Goal: Transaction & Acquisition: Purchase product/service

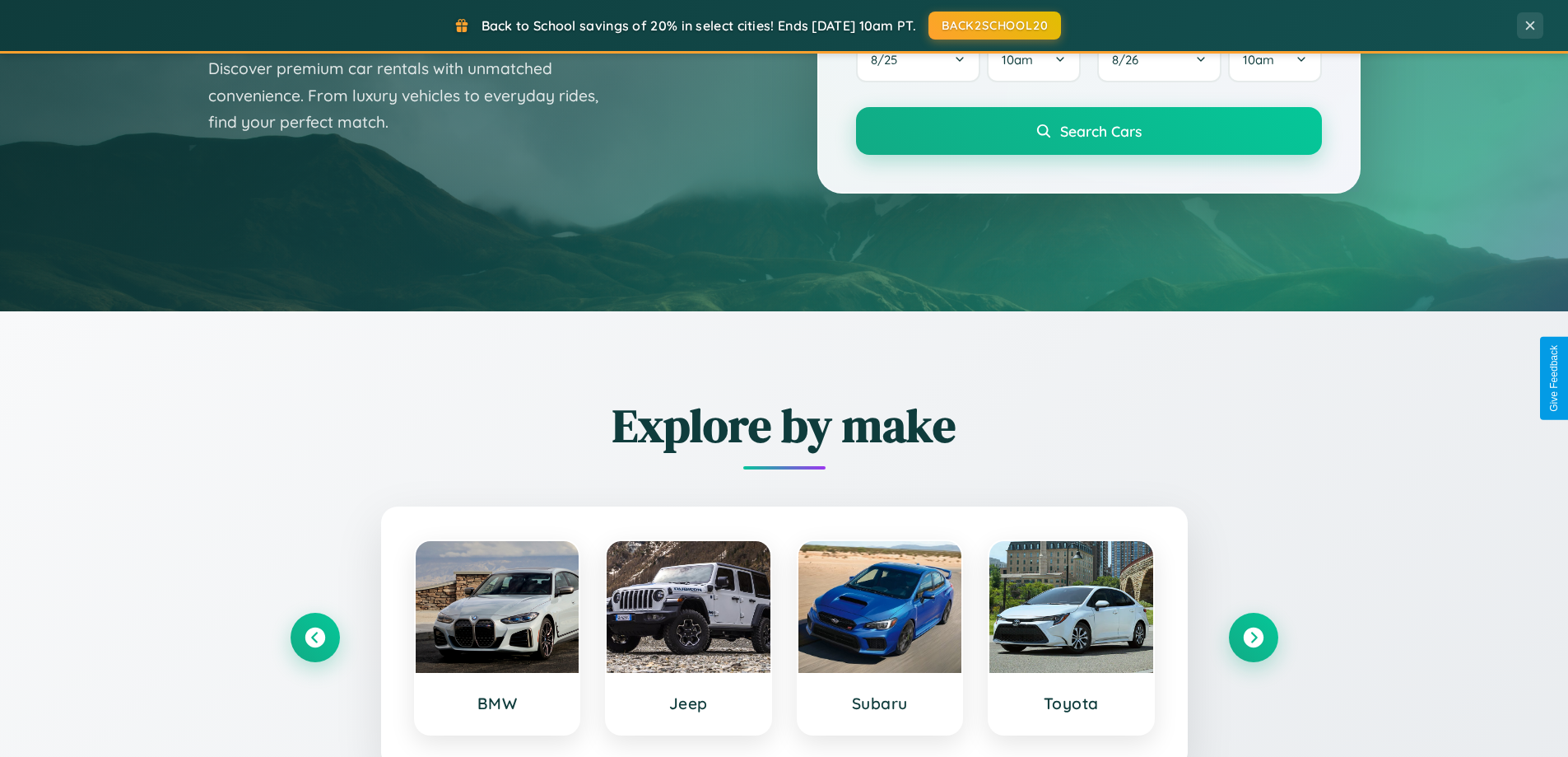
scroll to position [710, 0]
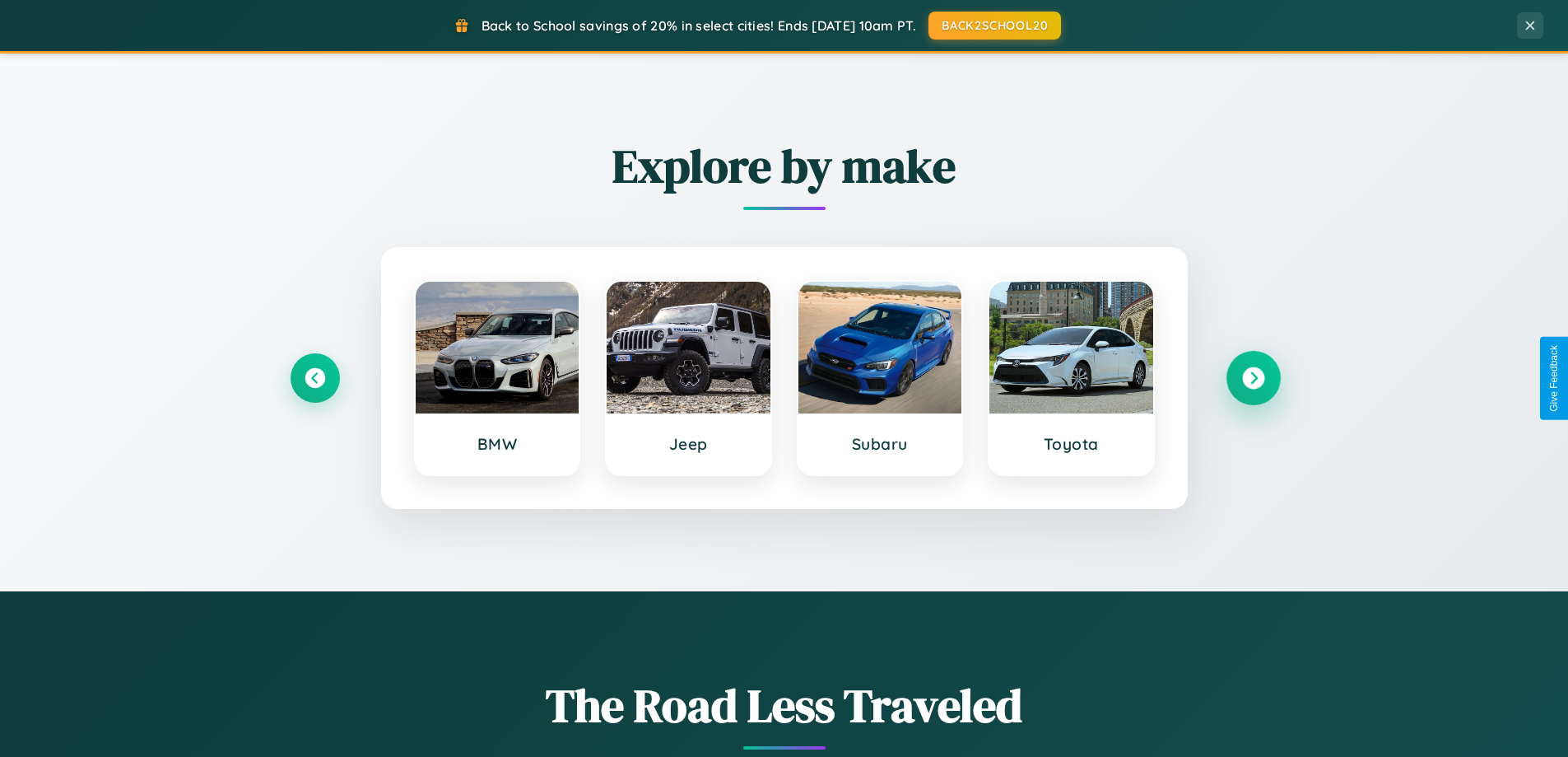
click at [1253, 378] on icon at bounding box center [1253, 378] width 22 height 22
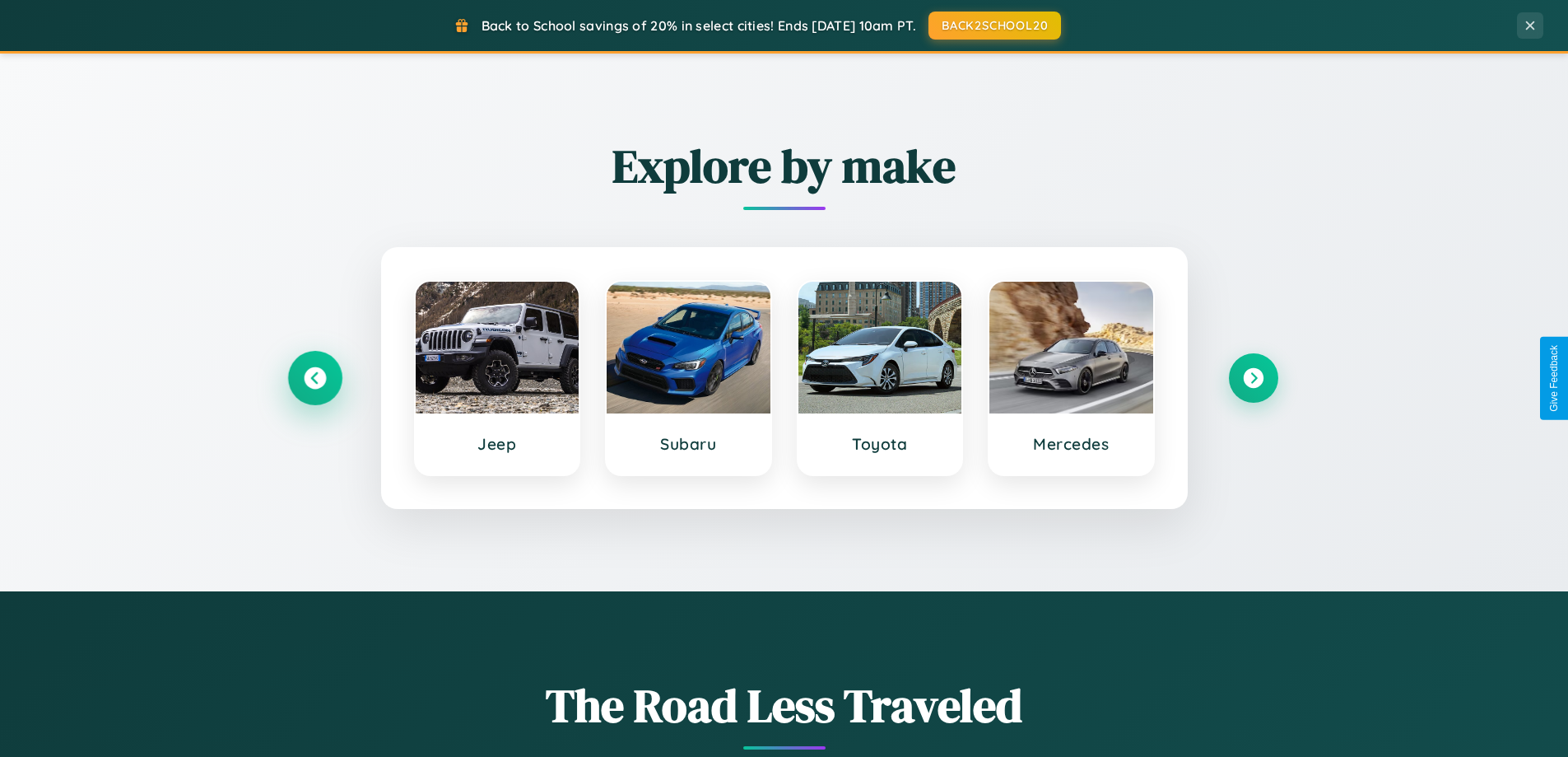
click at [314, 378] on icon at bounding box center [315, 378] width 22 height 22
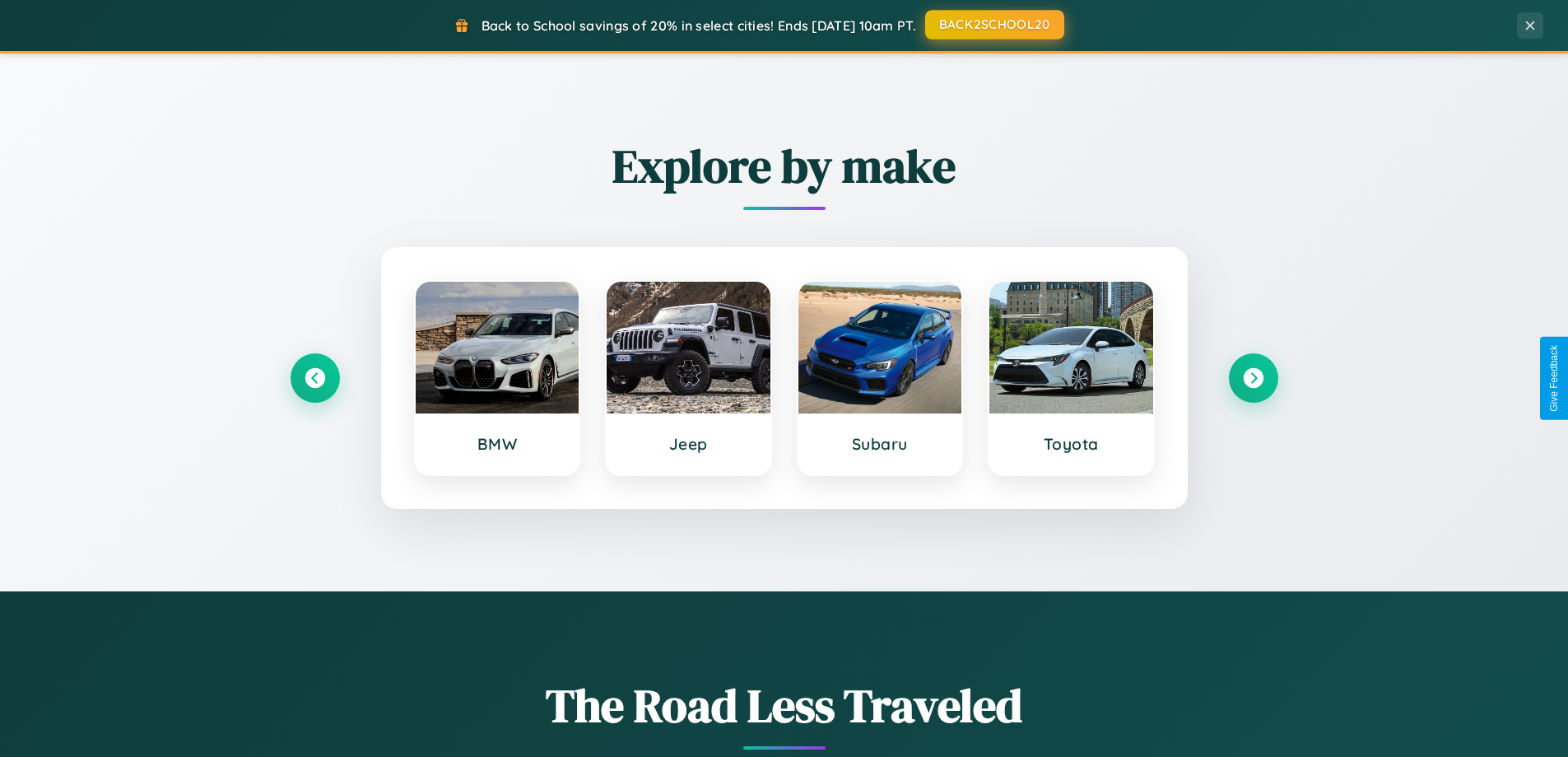
click at [994, 25] on button "BACK2SCHOOL20" at bounding box center [995, 25] width 139 height 30
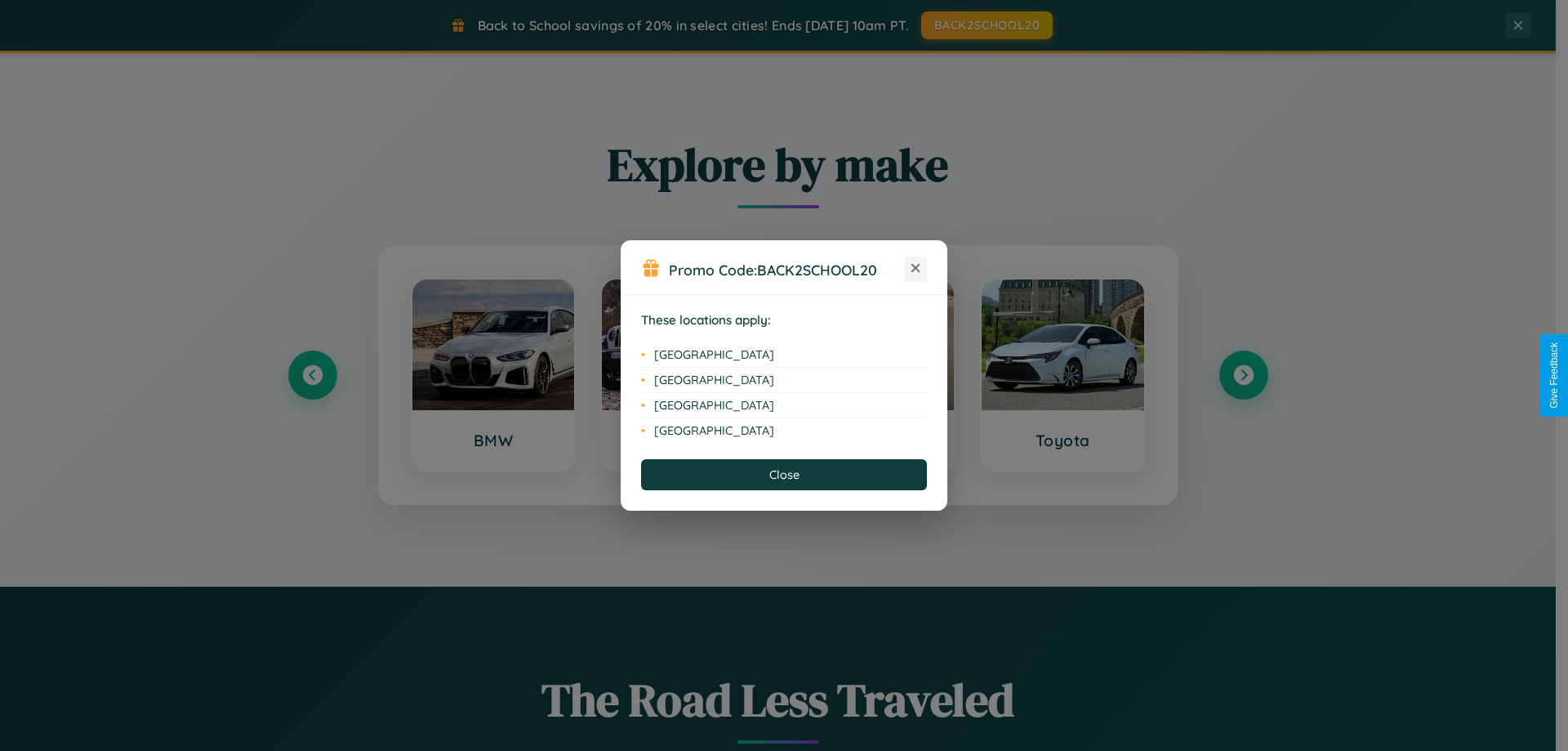
click at [916, 268] on icon at bounding box center [916, 268] width 9 height 9
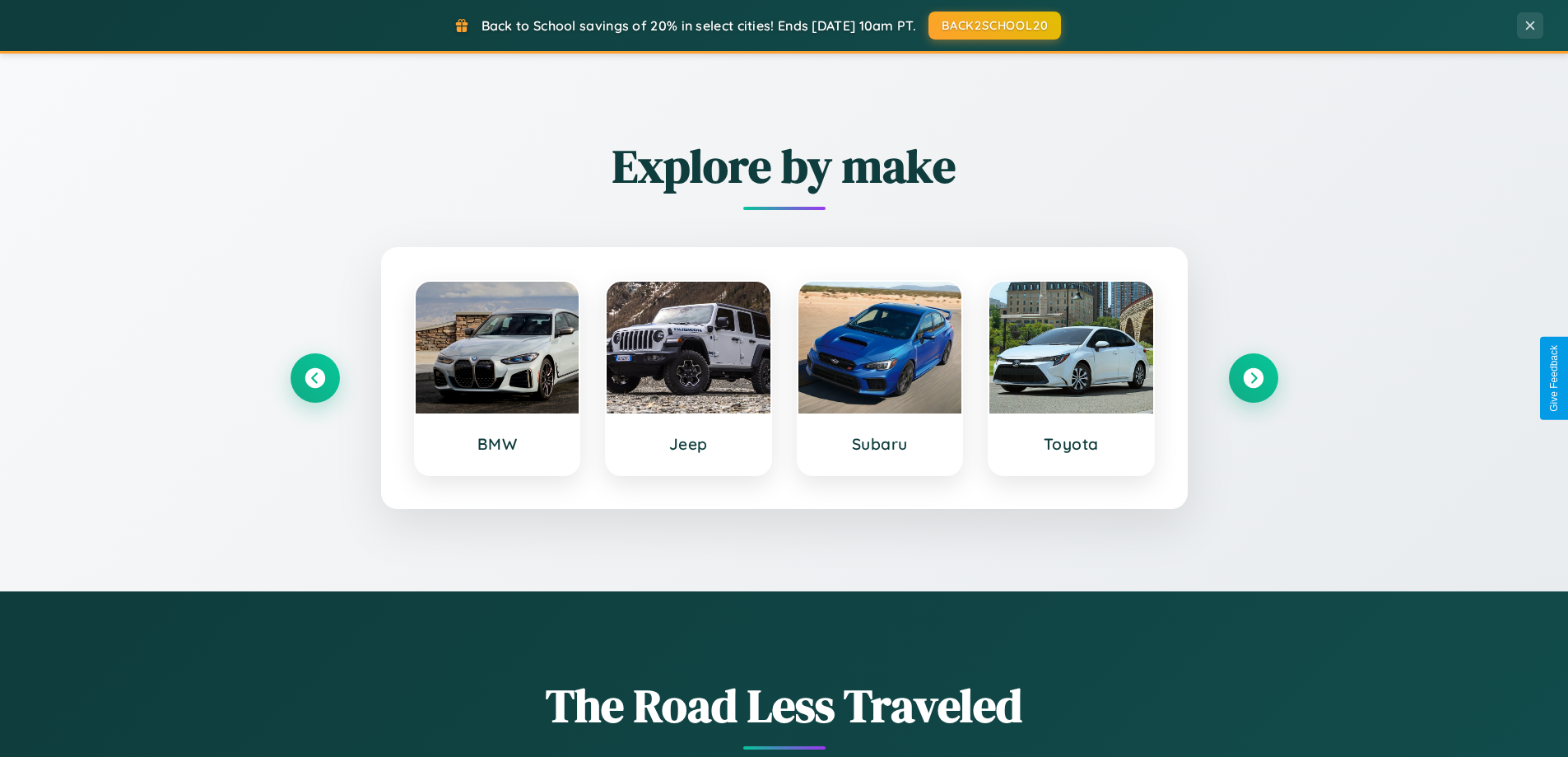
scroll to position [0, 0]
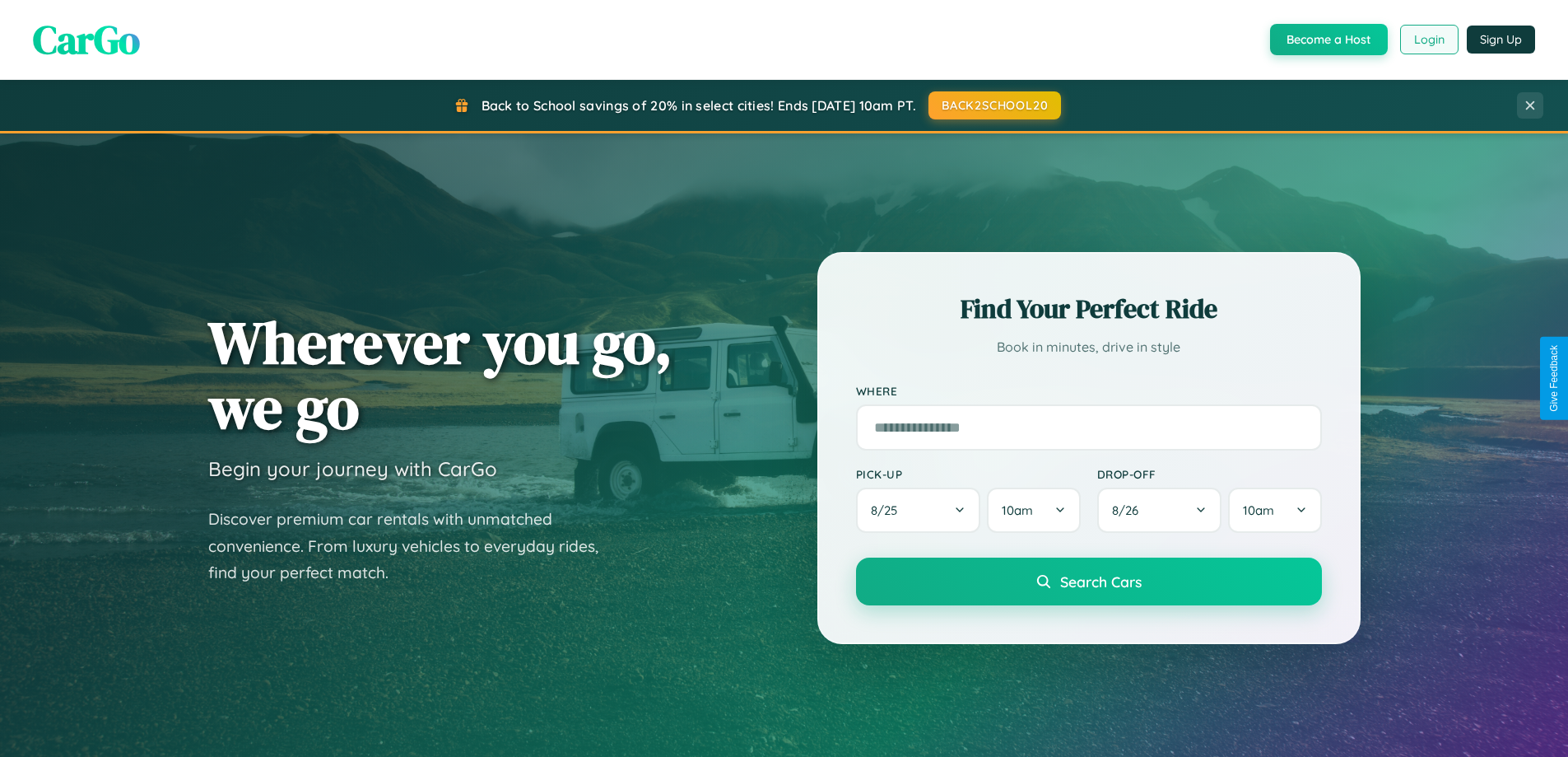
click at [1428, 40] on button "Login" at bounding box center [1429, 40] width 59 height 30
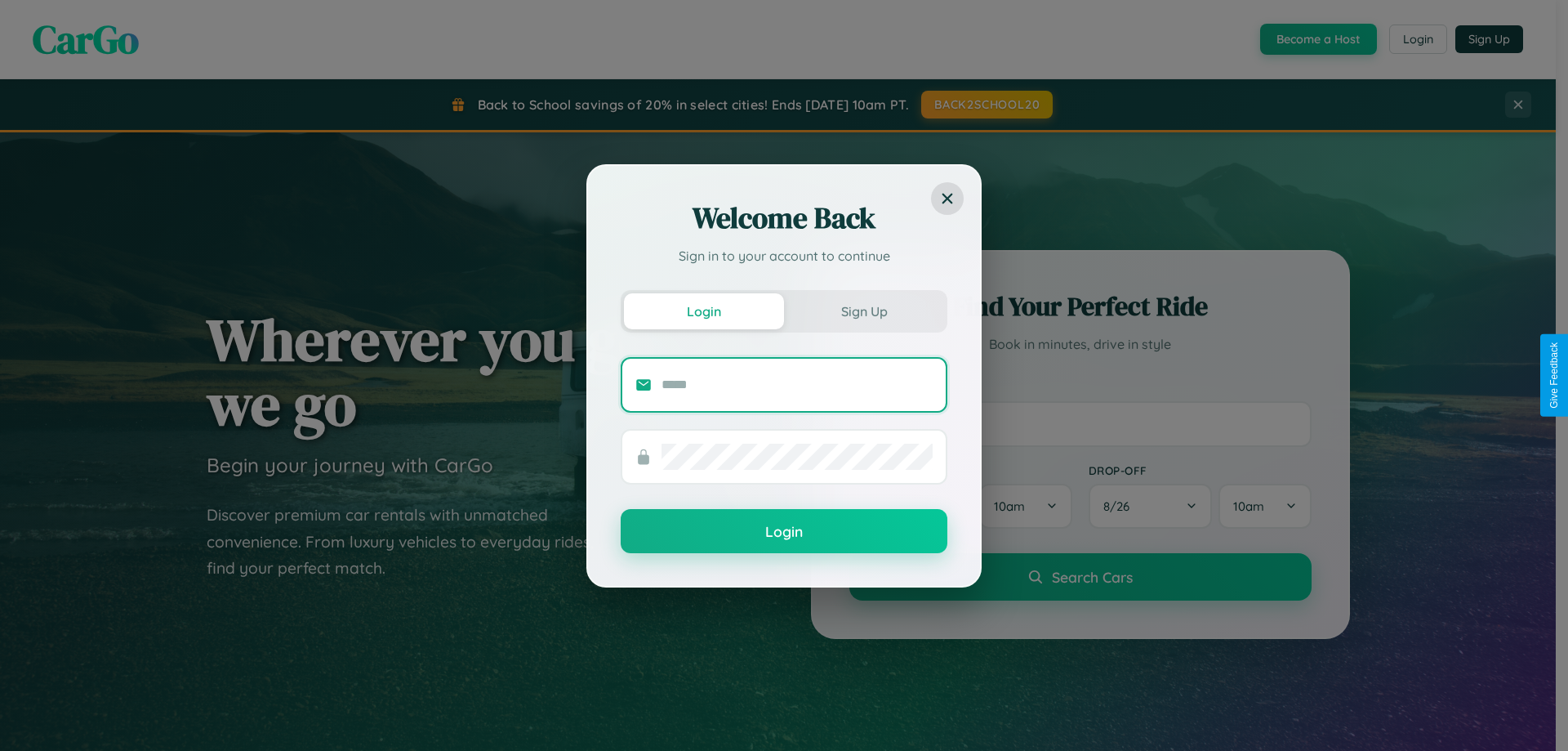
click at [797, 384] on input "text" at bounding box center [797, 385] width 271 height 26
type input "**********"
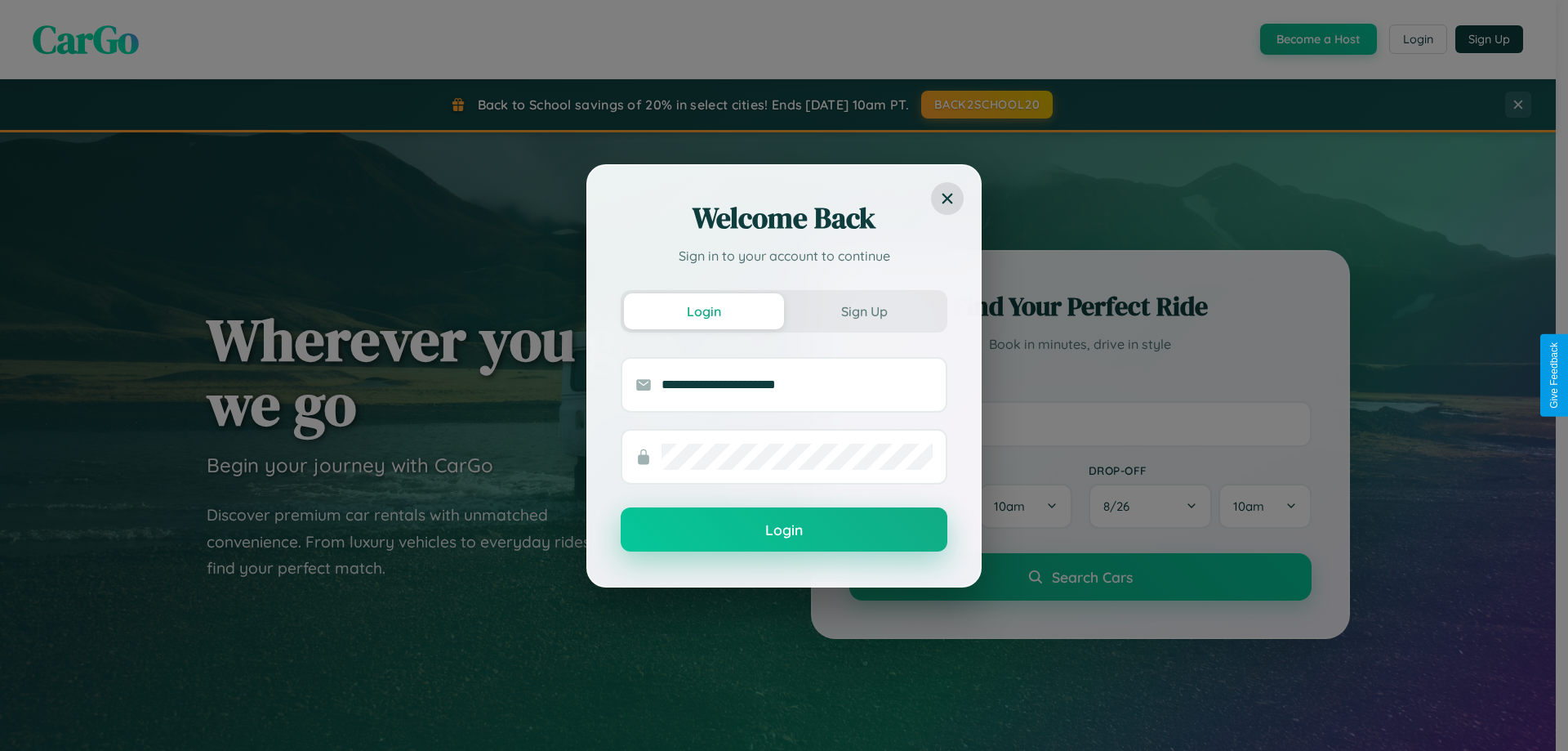
click at [784, 530] on button "Login" at bounding box center [784, 530] width 327 height 44
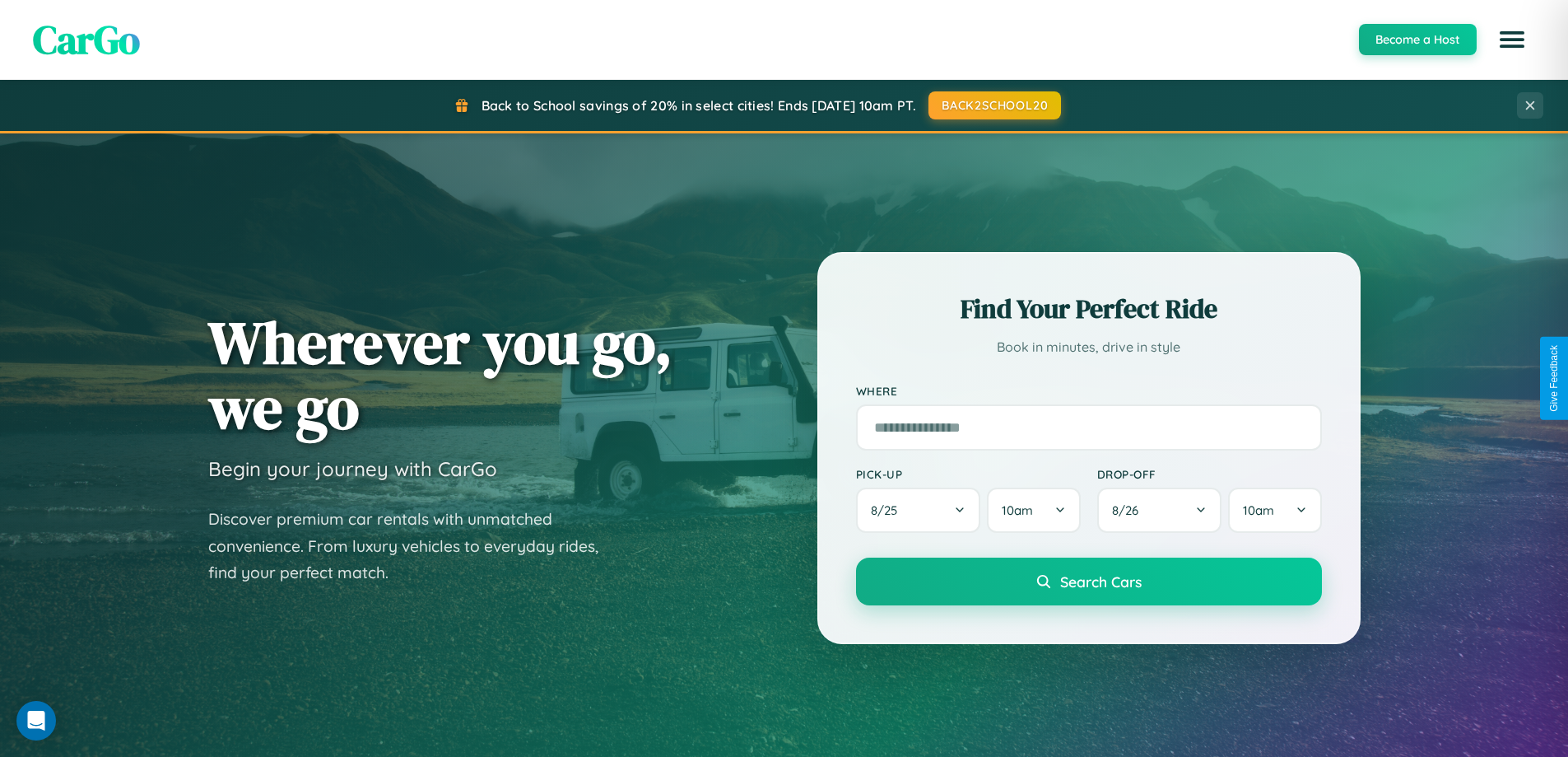
scroll to position [48, 0]
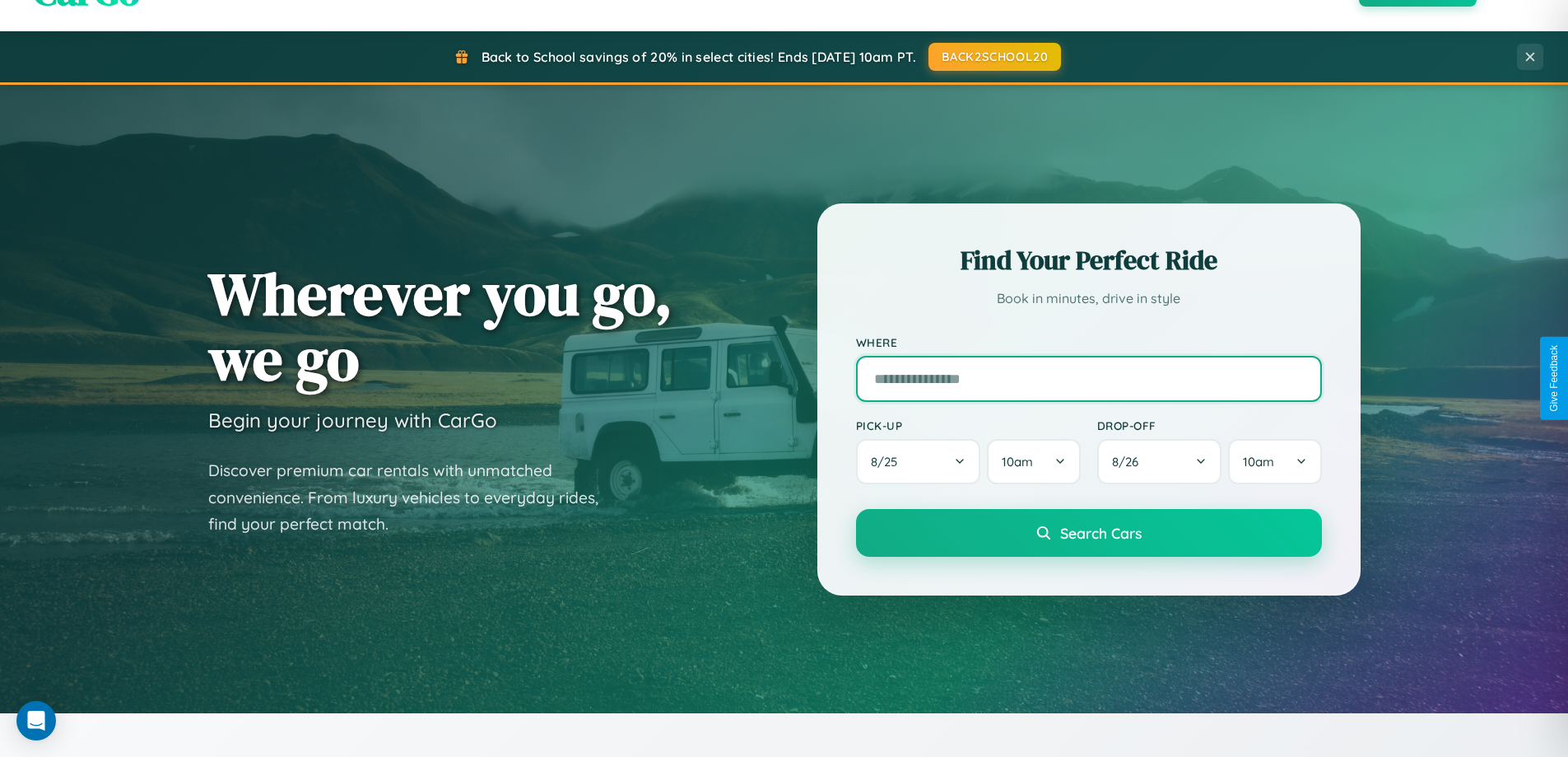
click at [1088, 378] on input "text" at bounding box center [1088, 379] width 466 height 46
type input "**********"
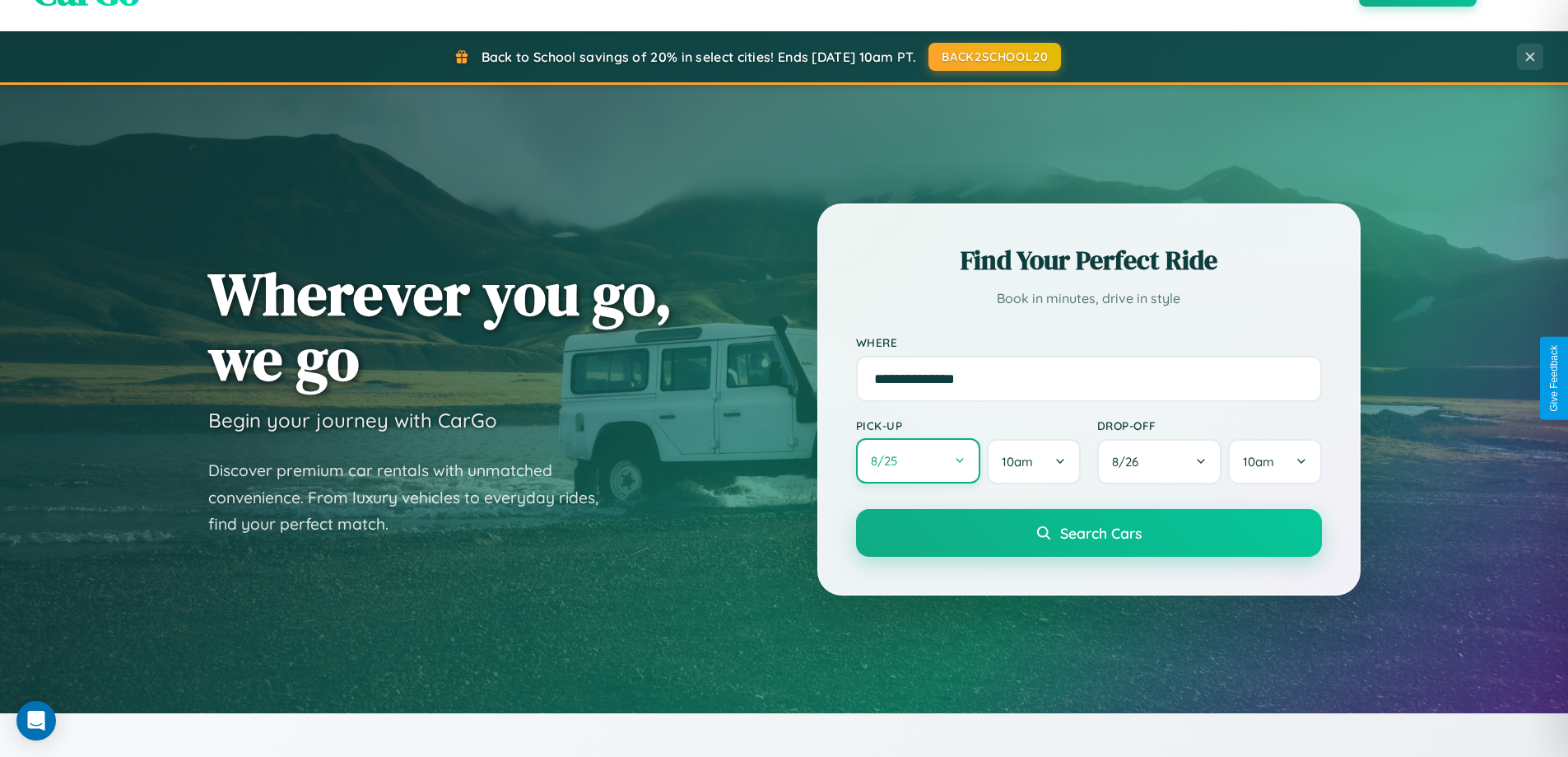
click at [917, 461] on button "8 / 25" at bounding box center [918, 460] width 125 height 46
select select "*"
select select "****"
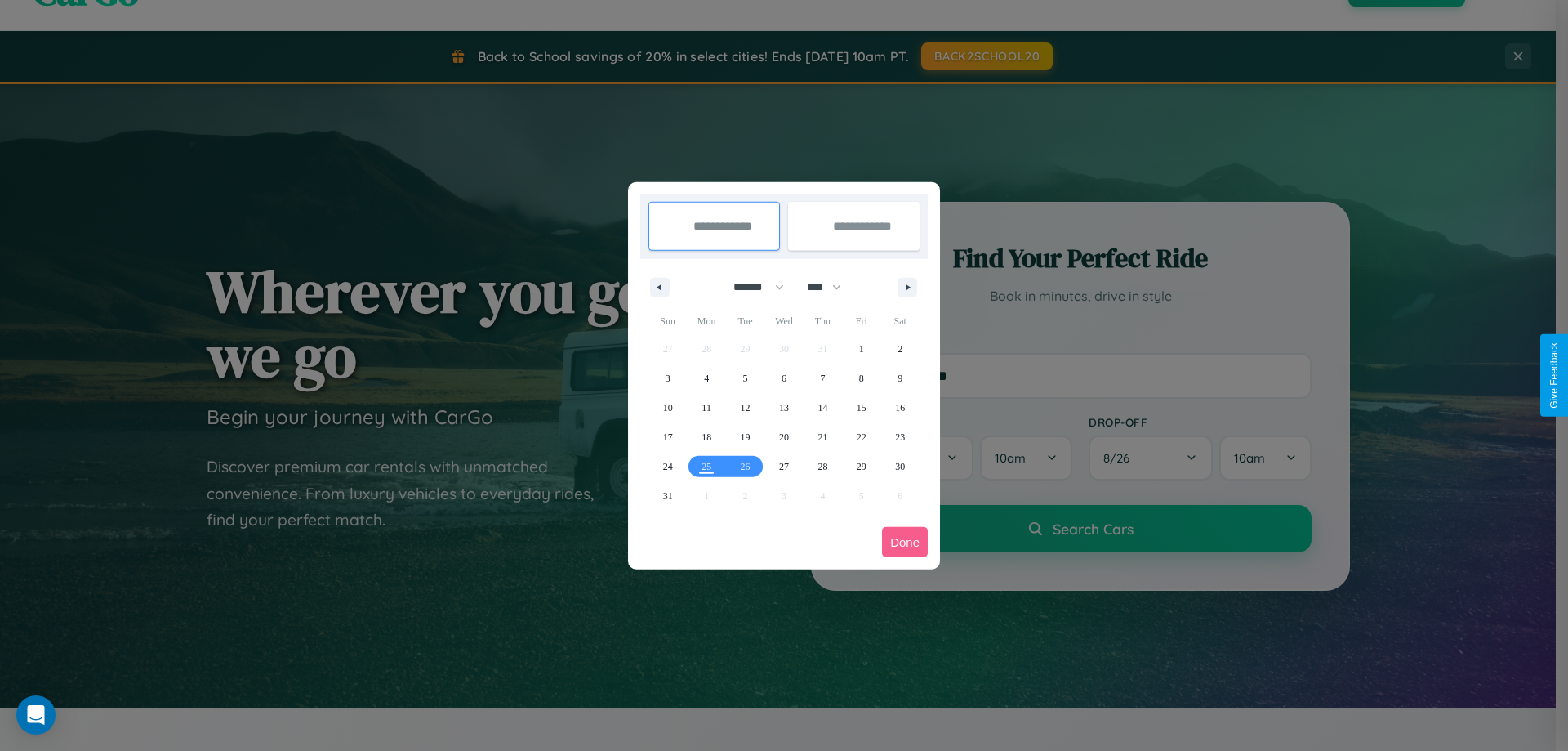
click at [752, 287] on select "******* ******** ***** ***** *** **** **** ****** ********* ******* ******** **…" at bounding box center [755, 287] width 69 height 27
select select "*"
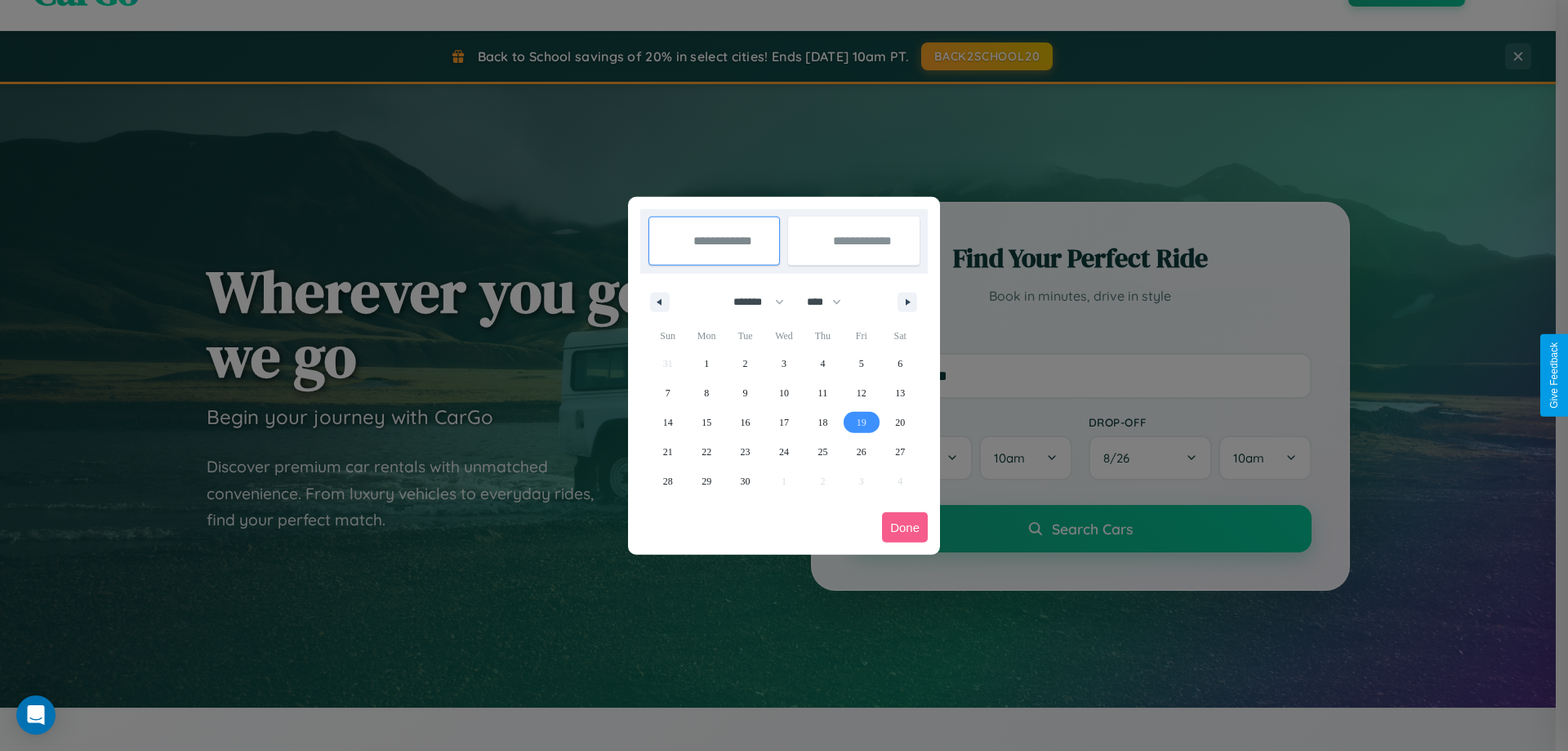
click at [861, 422] on span "19" at bounding box center [861, 423] width 10 height 30
type input "**********"
click at [823, 451] on span "25" at bounding box center [822, 452] width 10 height 30
type input "**********"
click at [905, 527] on button "Done" at bounding box center [905, 527] width 46 height 30
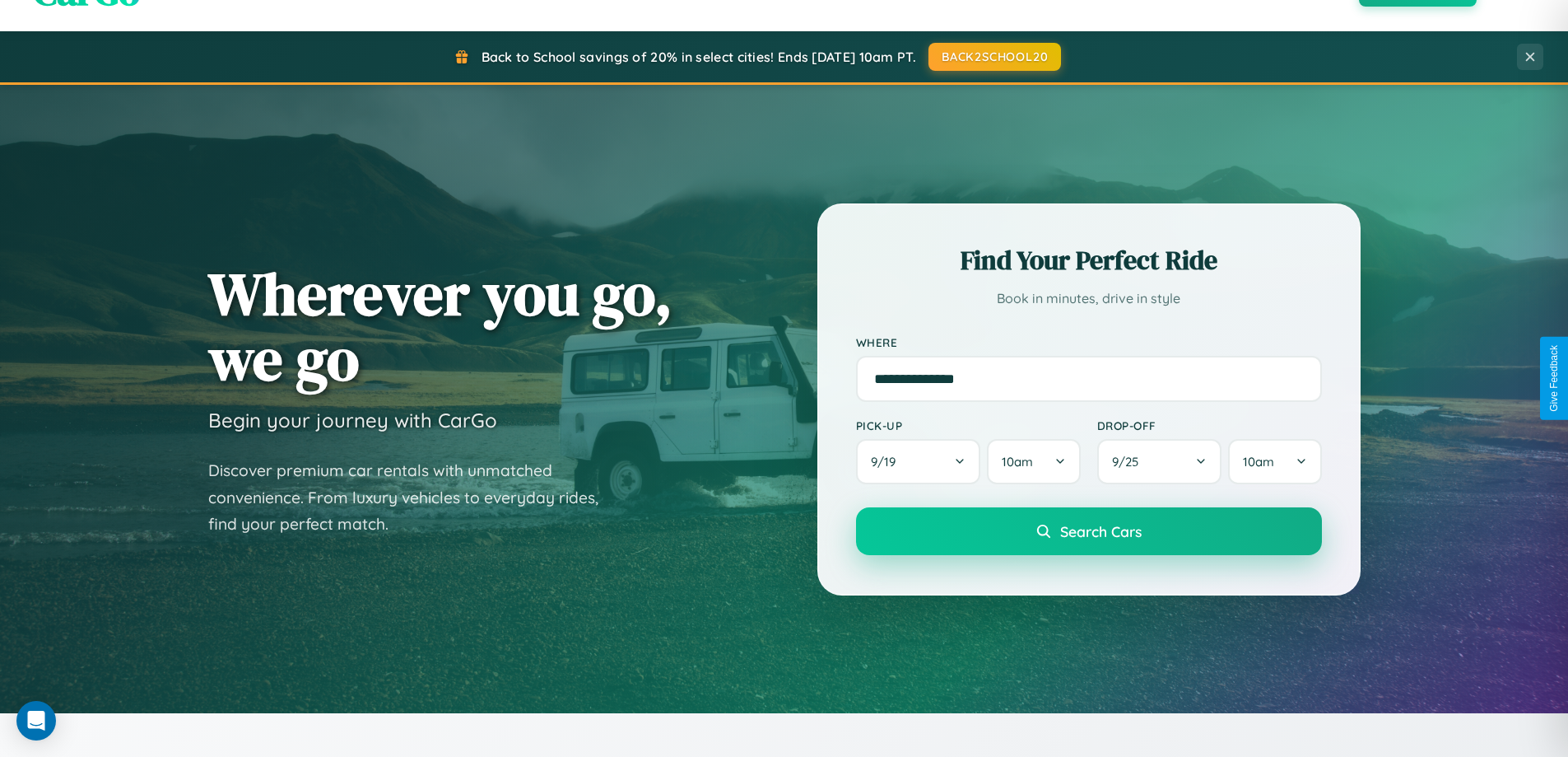
click at [1088, 531] on span "Search Cars" at bounding box center [1100, 530] width 82 height 18
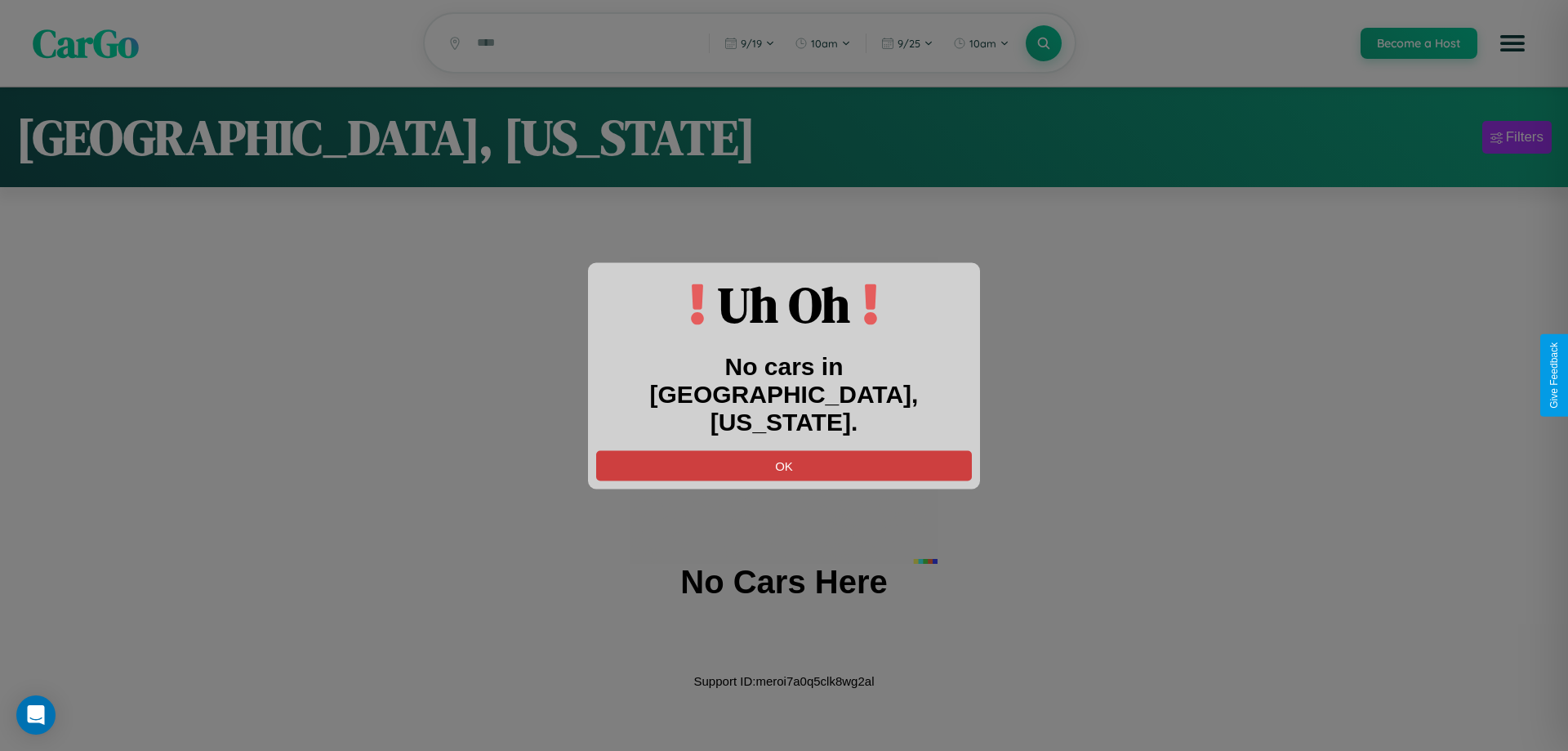
click at [784, 450] on button "OK" at bounding box center [783, 465] width 375 height 30
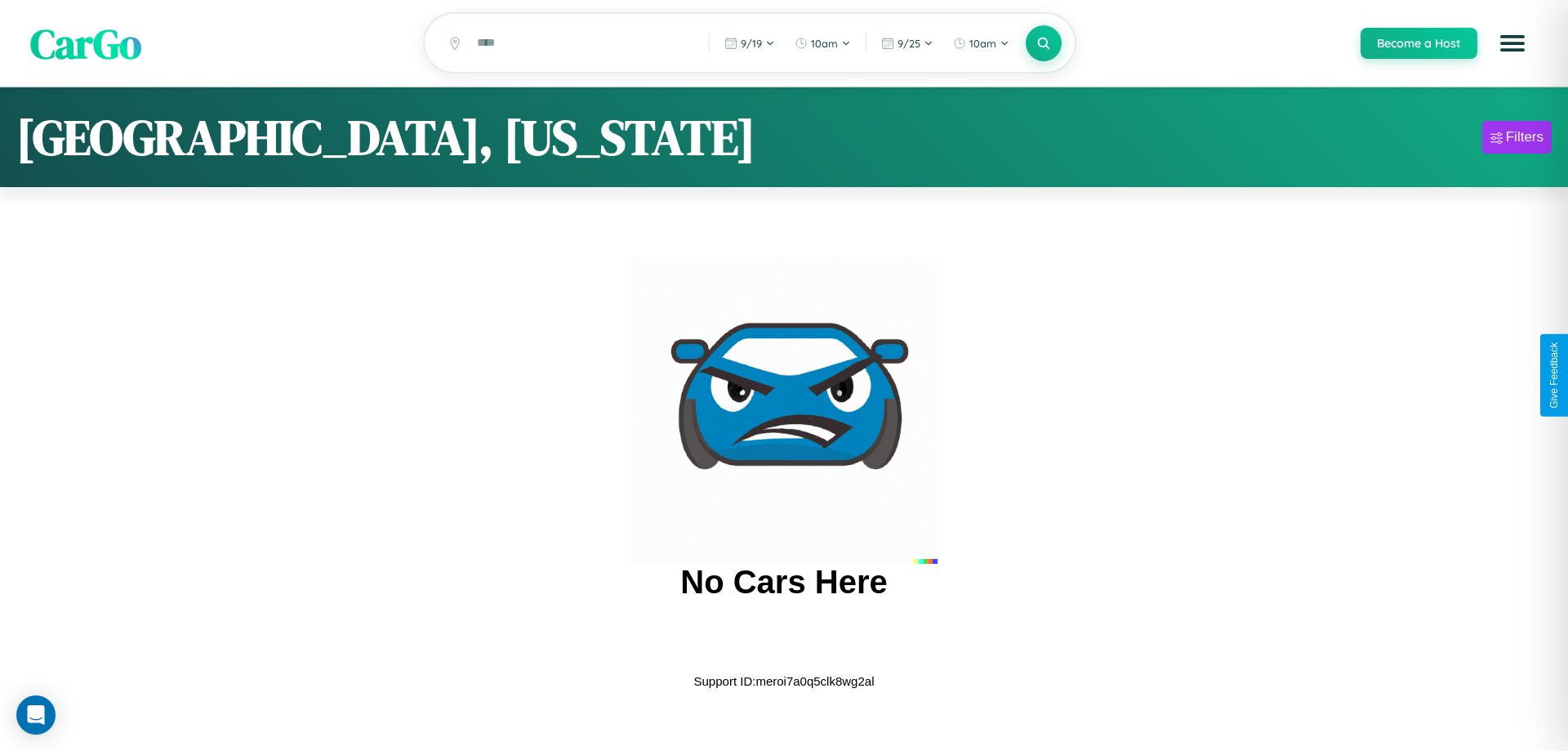
click at [86, 44] on span "CarGo" at bounding box center [86, 42] width 111 height 56
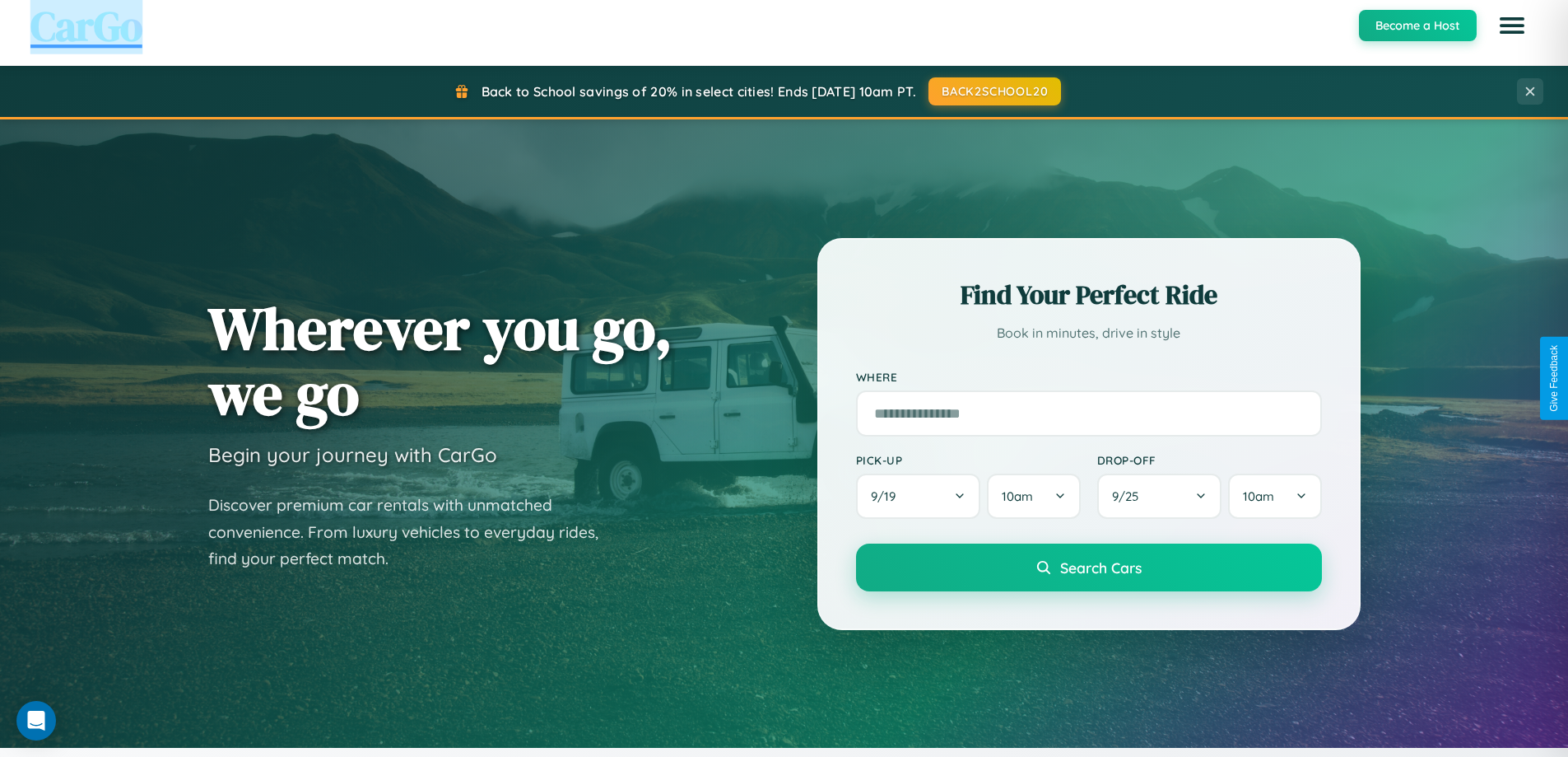
scroll to position [3168, 0]
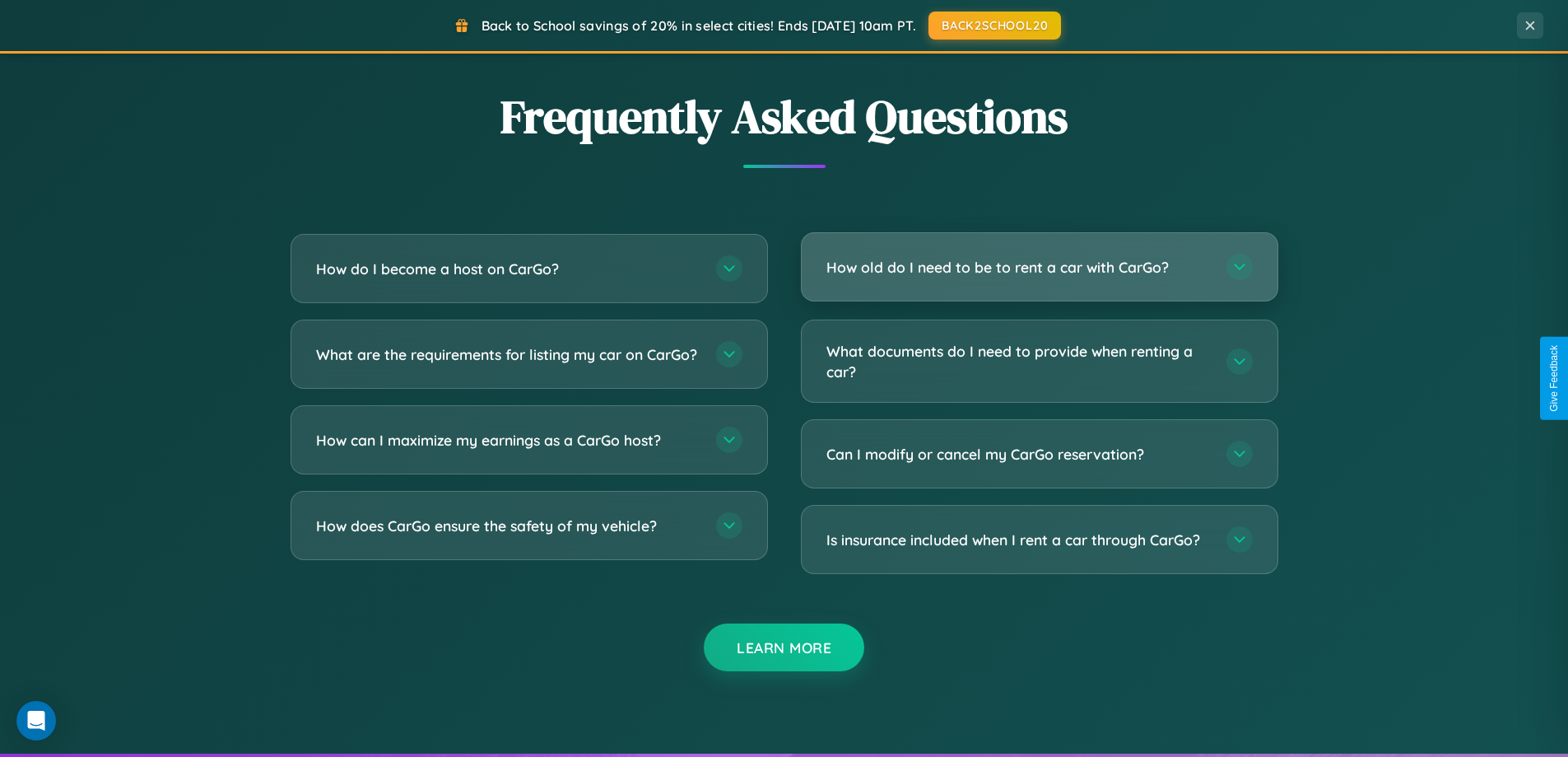
click at [1038, 267] on h3 "How old do I need to be to rent a car with CarGo?" at bounding box center [1018, 267] width 384 height 20
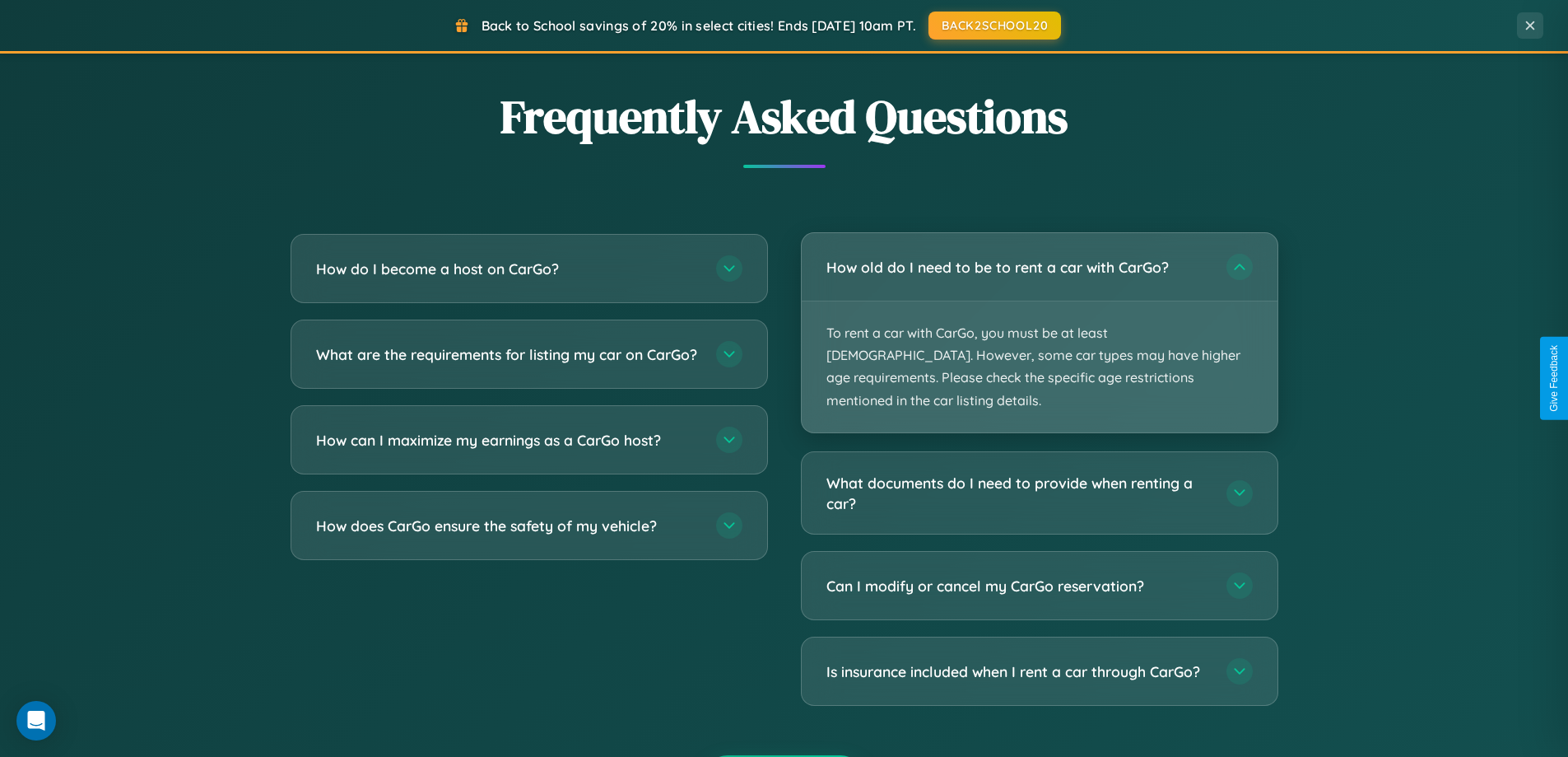
click at [1038, 321] on p "To rent a car with CarGo, you must be at least [DEMOGRAPHIC_DATA]. However, som…" at bounding box center [1039, 366] width 476 height 131
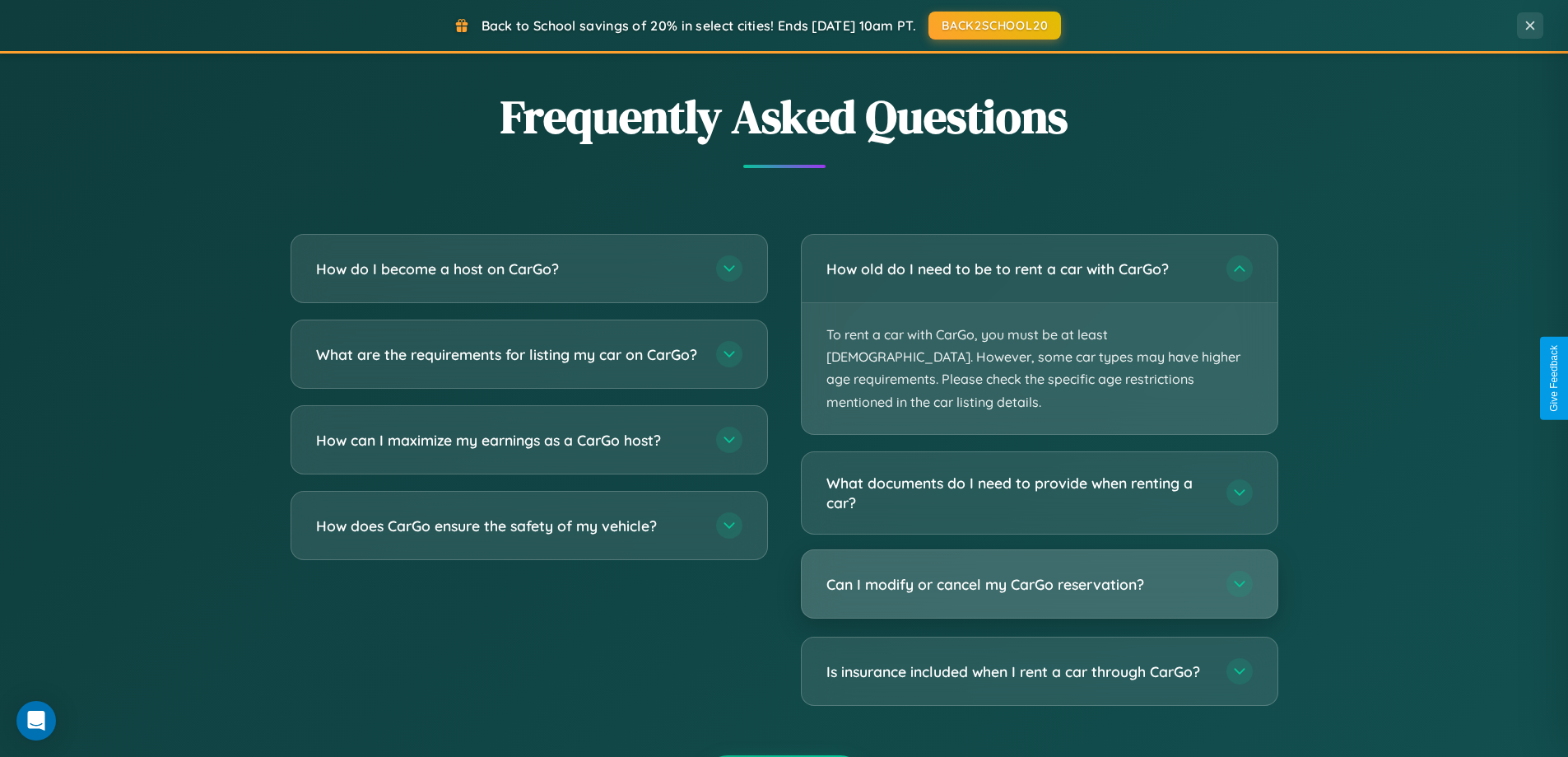
click at [1038, 574] on h3 "Can I modify or cancel my CarGo reservation?" at bounding box center [1018, 584] width 384 height 20
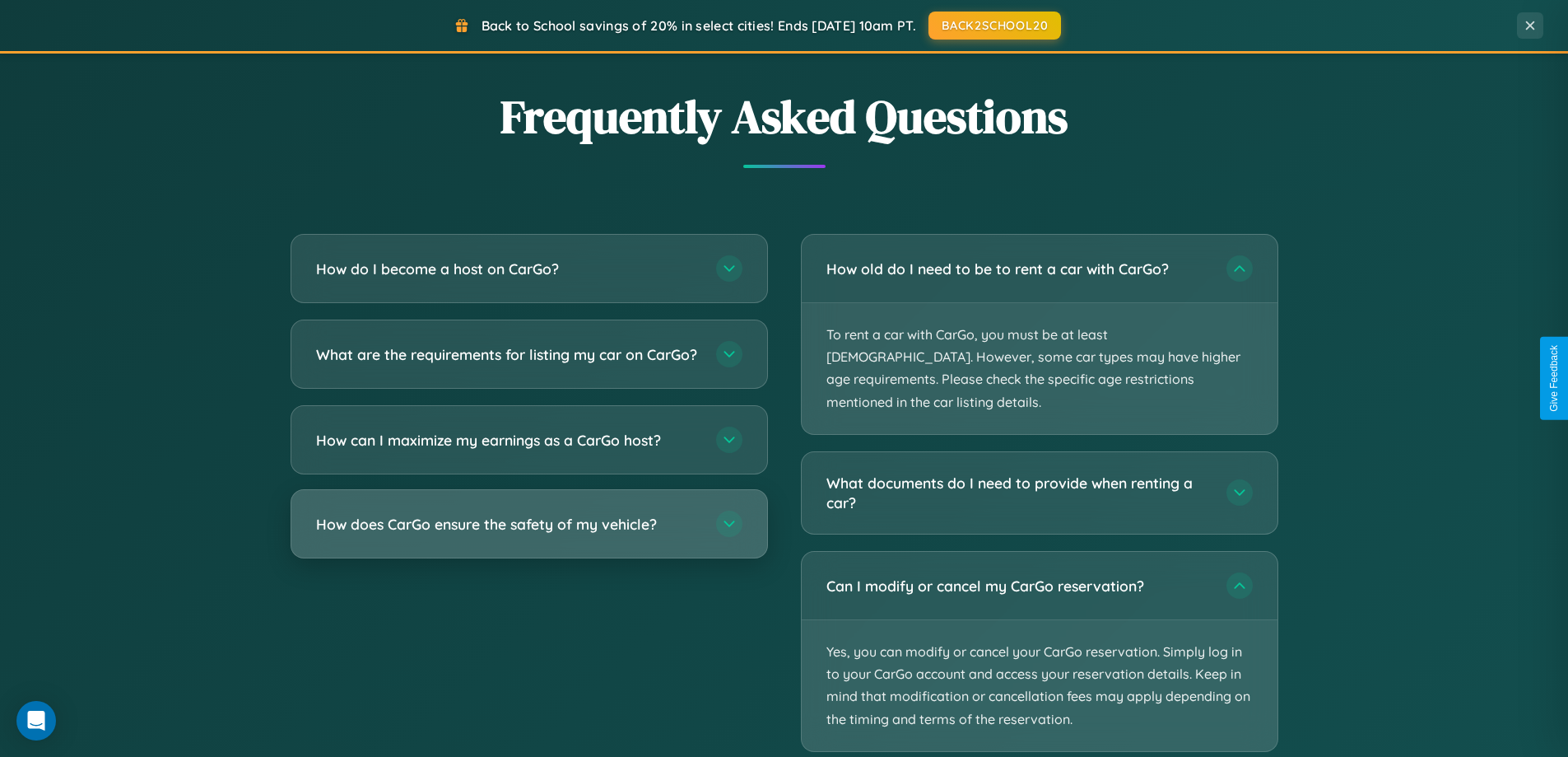
click at [528, 535] on h3 "How does CarGo ensure the safety of my vehicle?" at bounding box center [507, 525] width 384 height 20
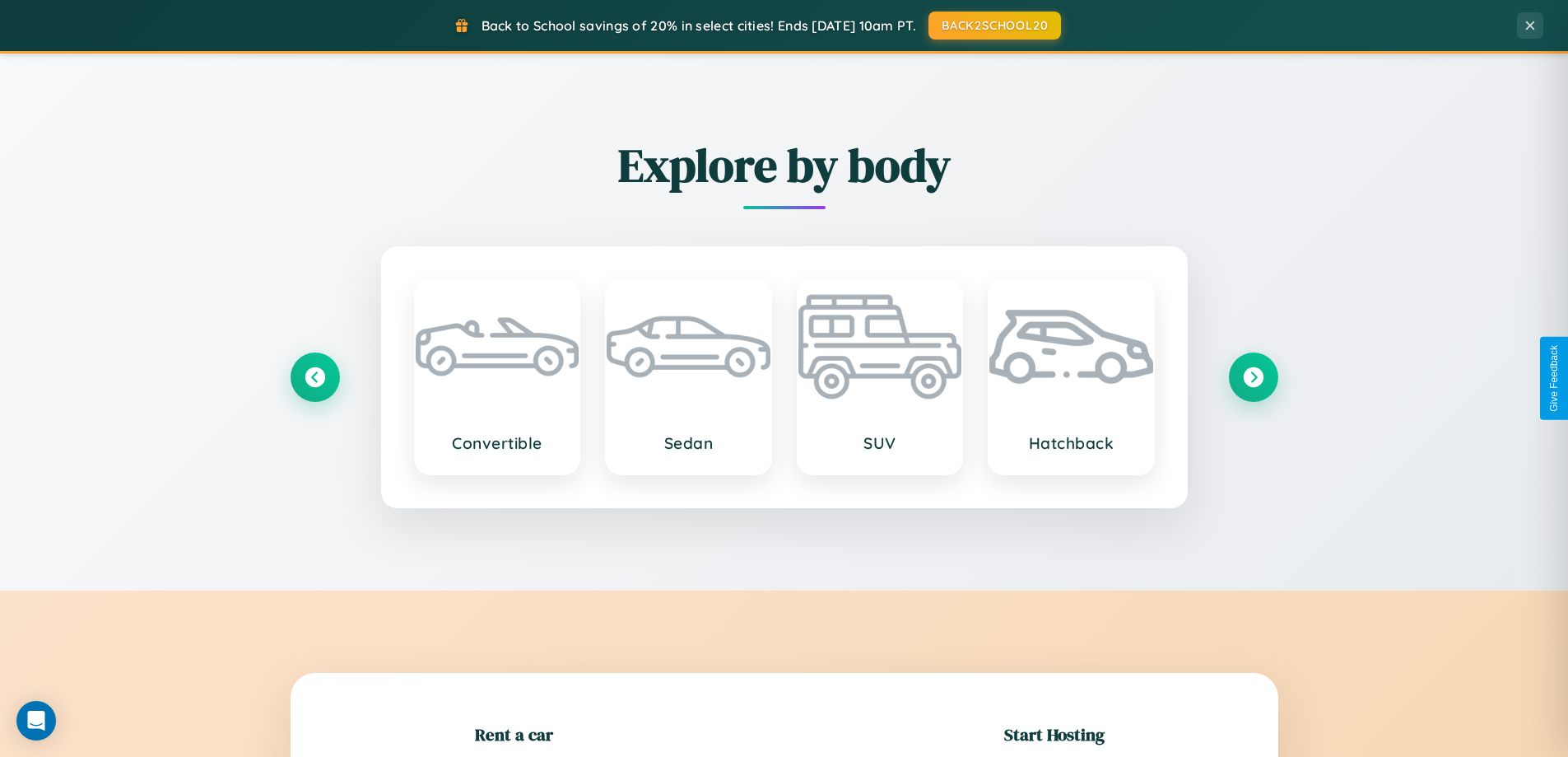
scroll to position [1930, 0]
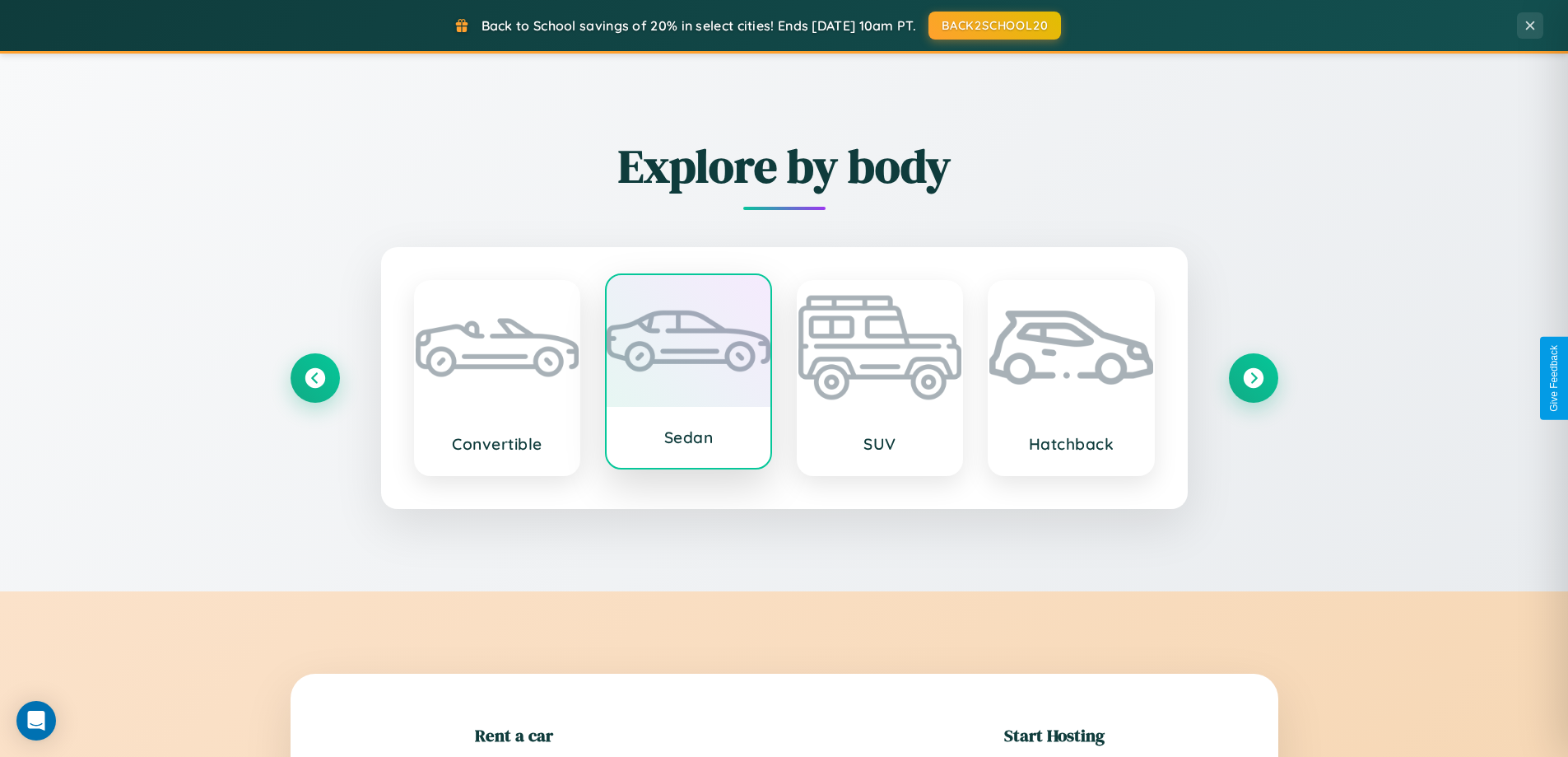
click at [688, 376] on div at bounding box center [689, 341] width 164 height 132
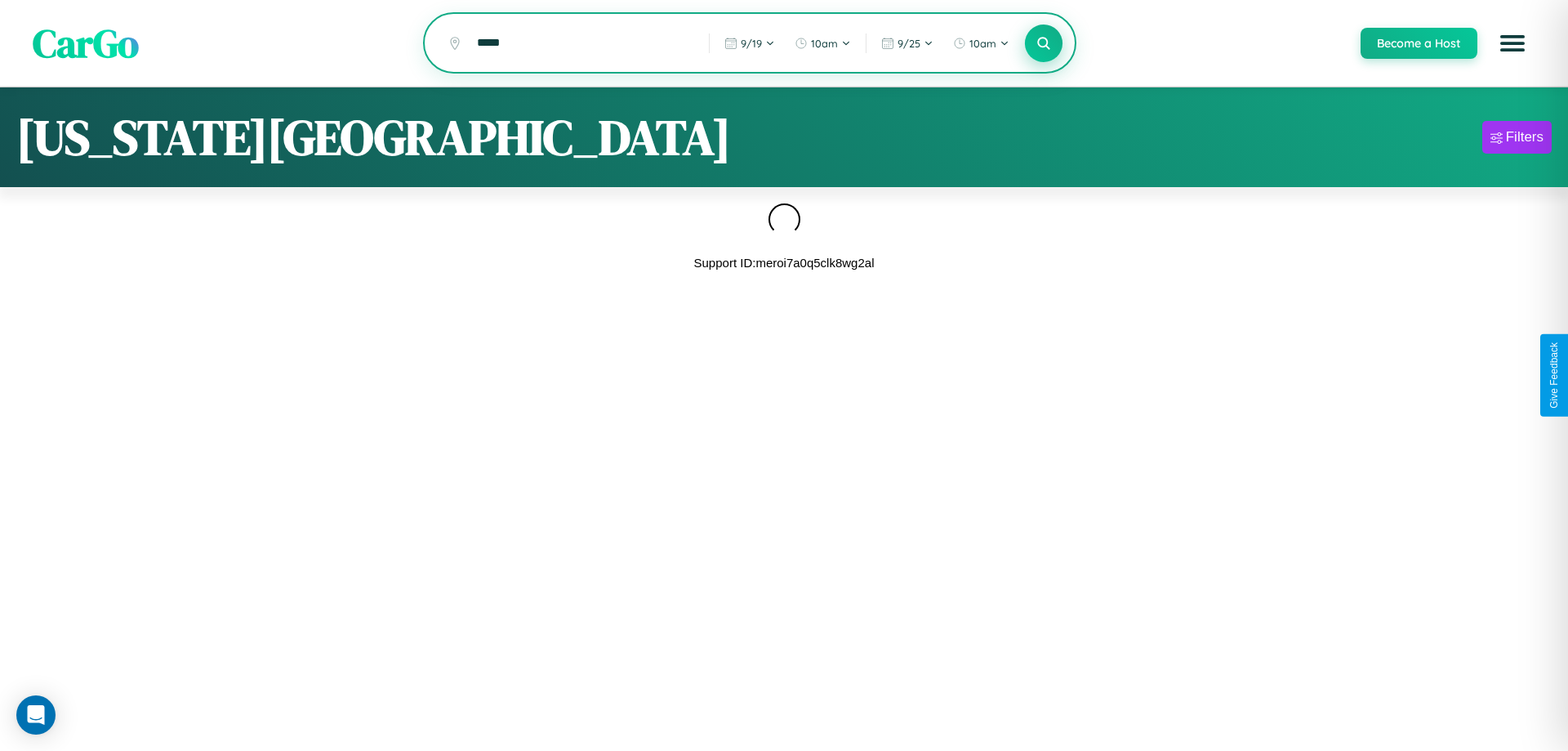
click at [1043, 44] on icon at bounding box center [1043, 42] width 16 height 16
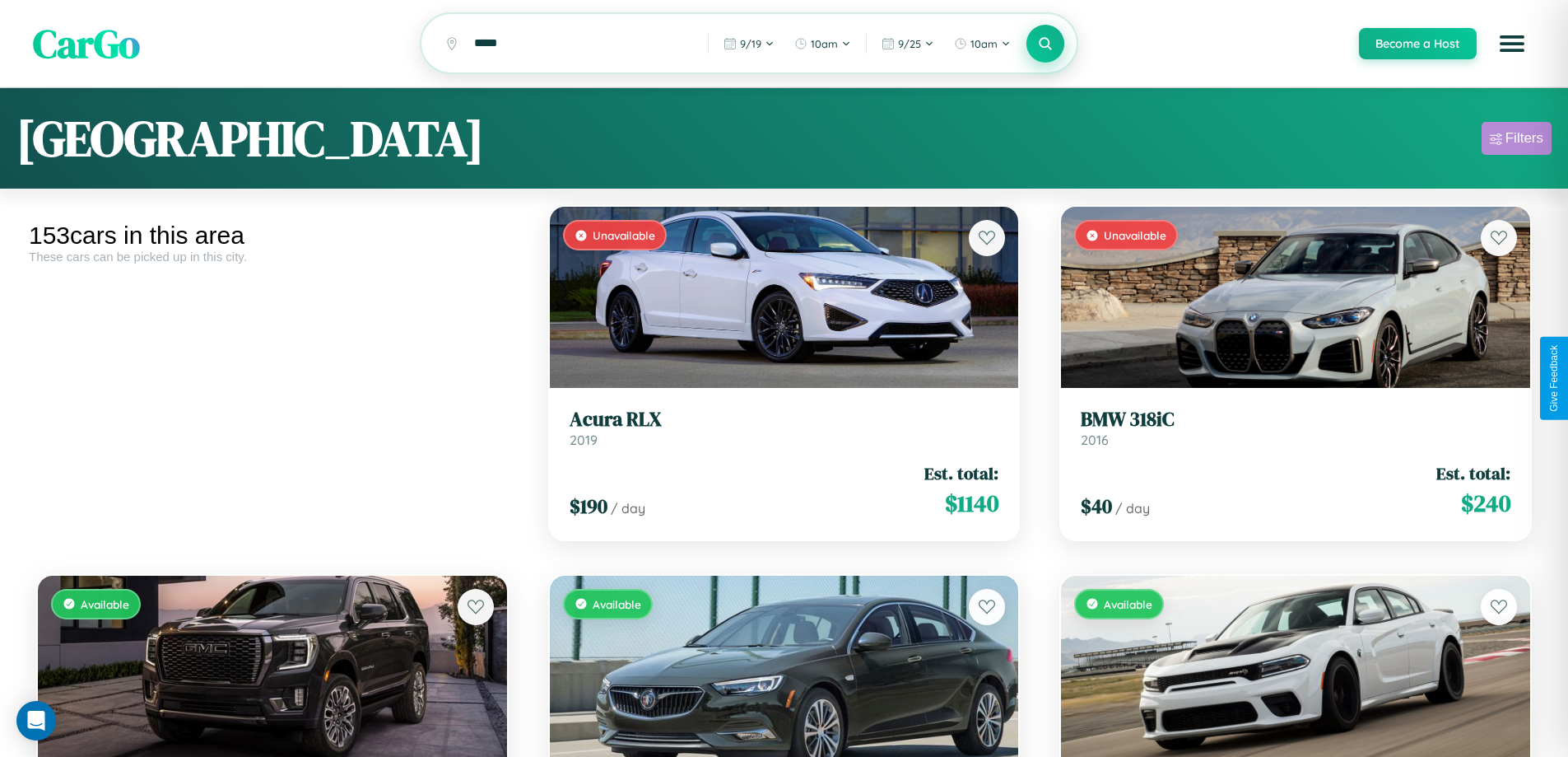
click at [1516, 140] on div "Filters" at bounding box center [1524, 139] width 38 height 17
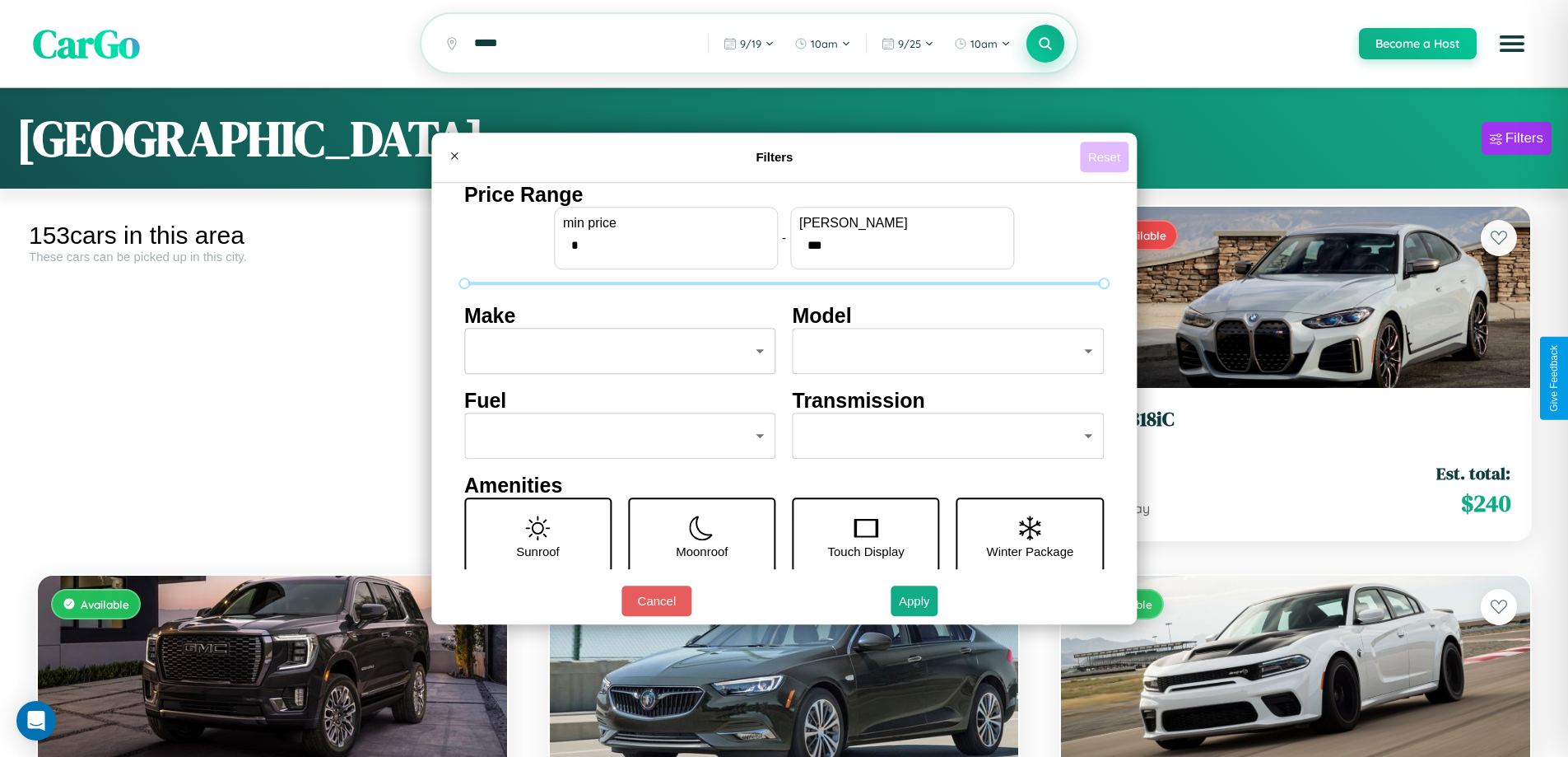
click at [1106, 156] on button "Reset" at bounding box center [1104, 156] width 48 height 31
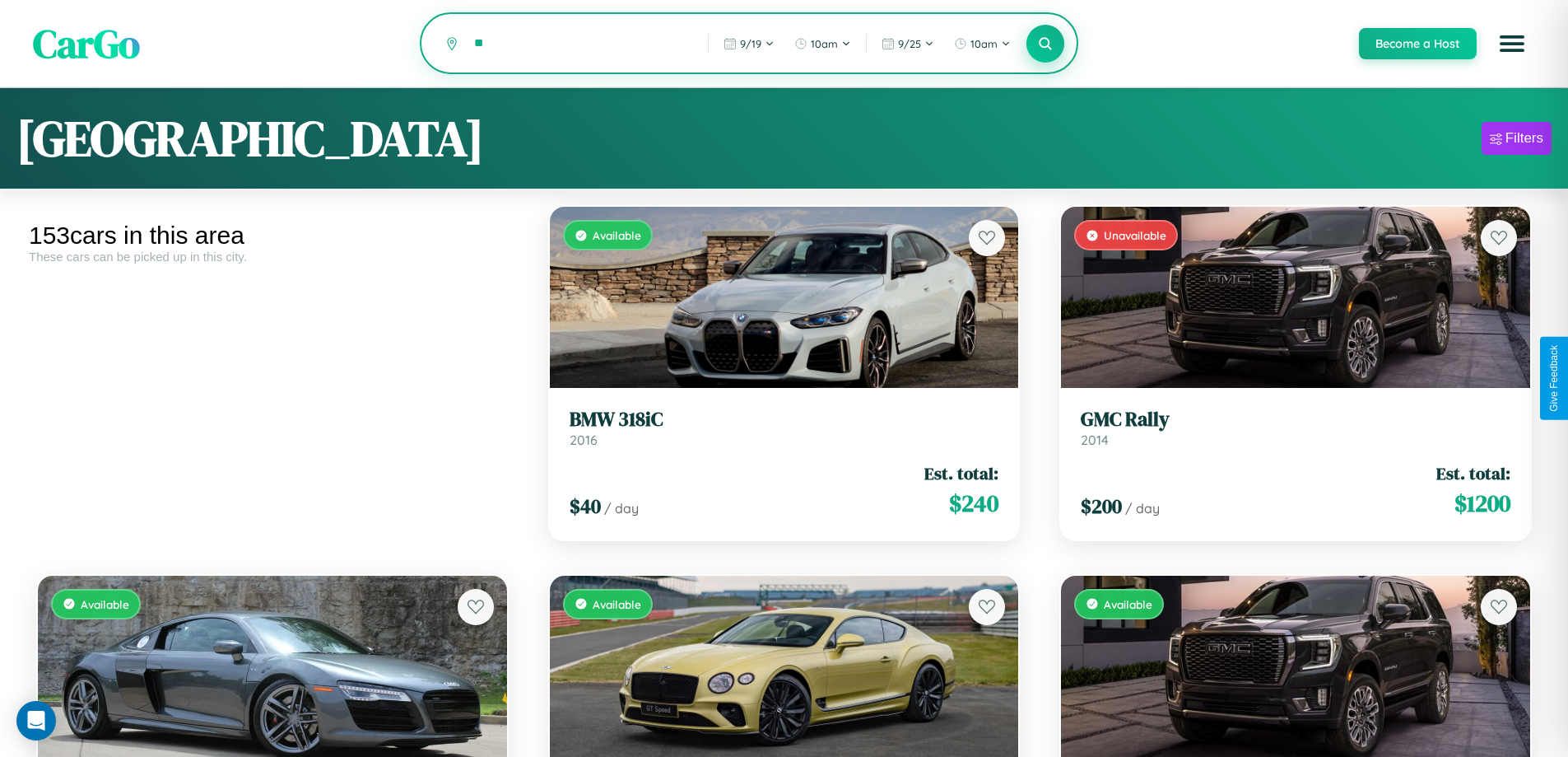
type input "*"
type input "******"
click at [1045, 45] on icon at bounding box center [1046, 43] width 16 height 16
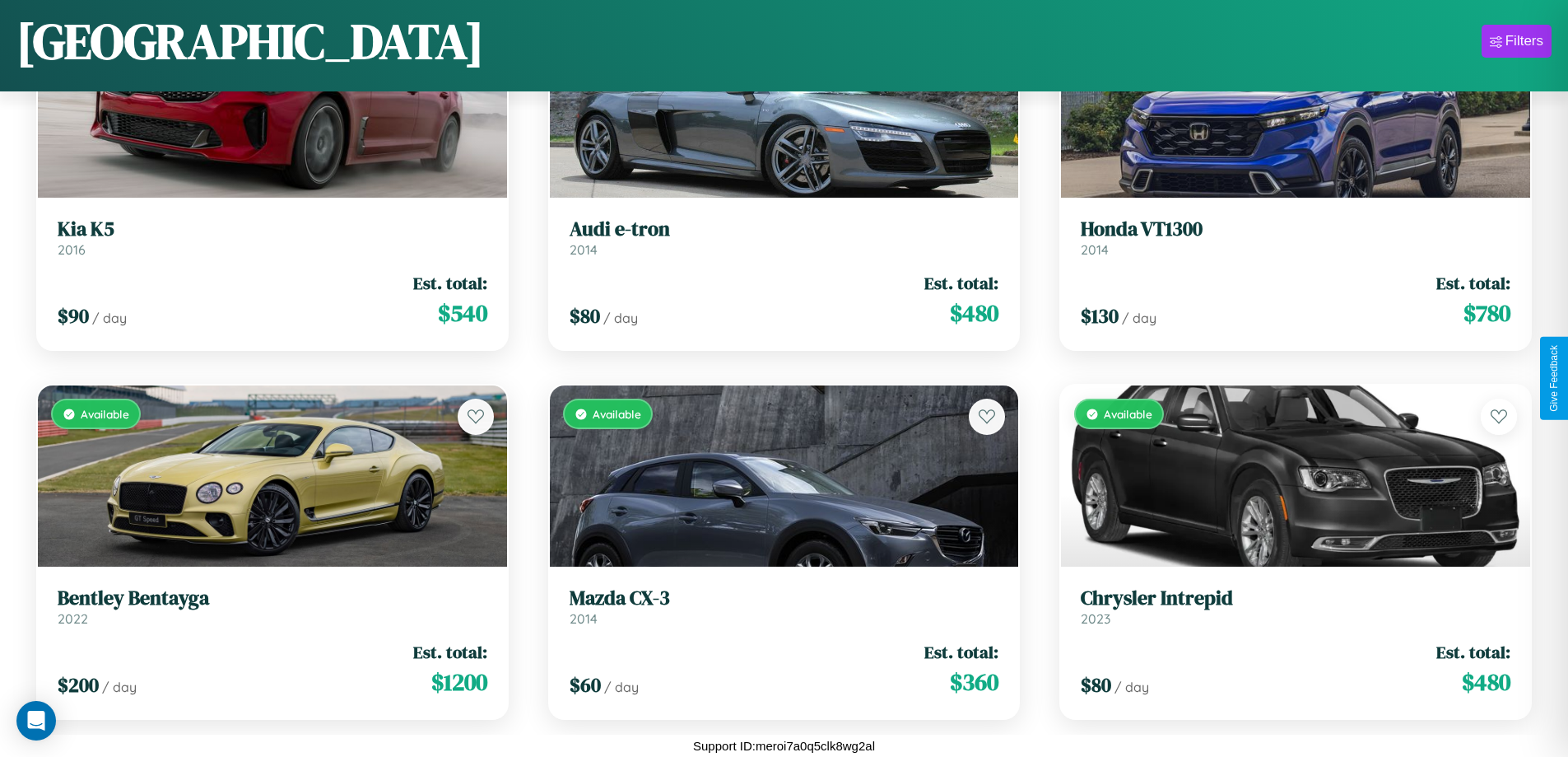
scroll to position [16088, 0]
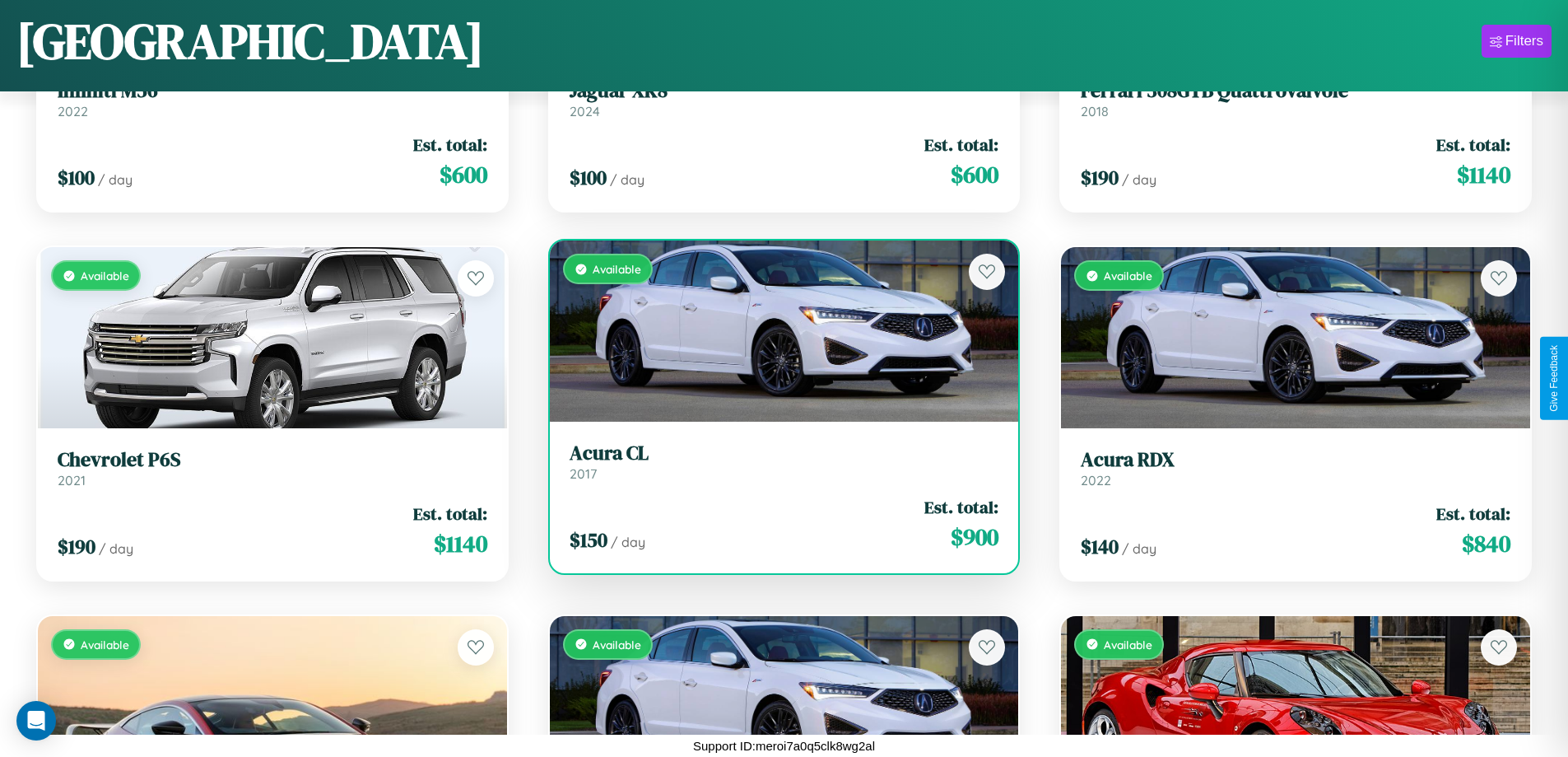
click at [777, 462] on h3 "Acura CL" at bounding box center [784, 454] width 429 height 24
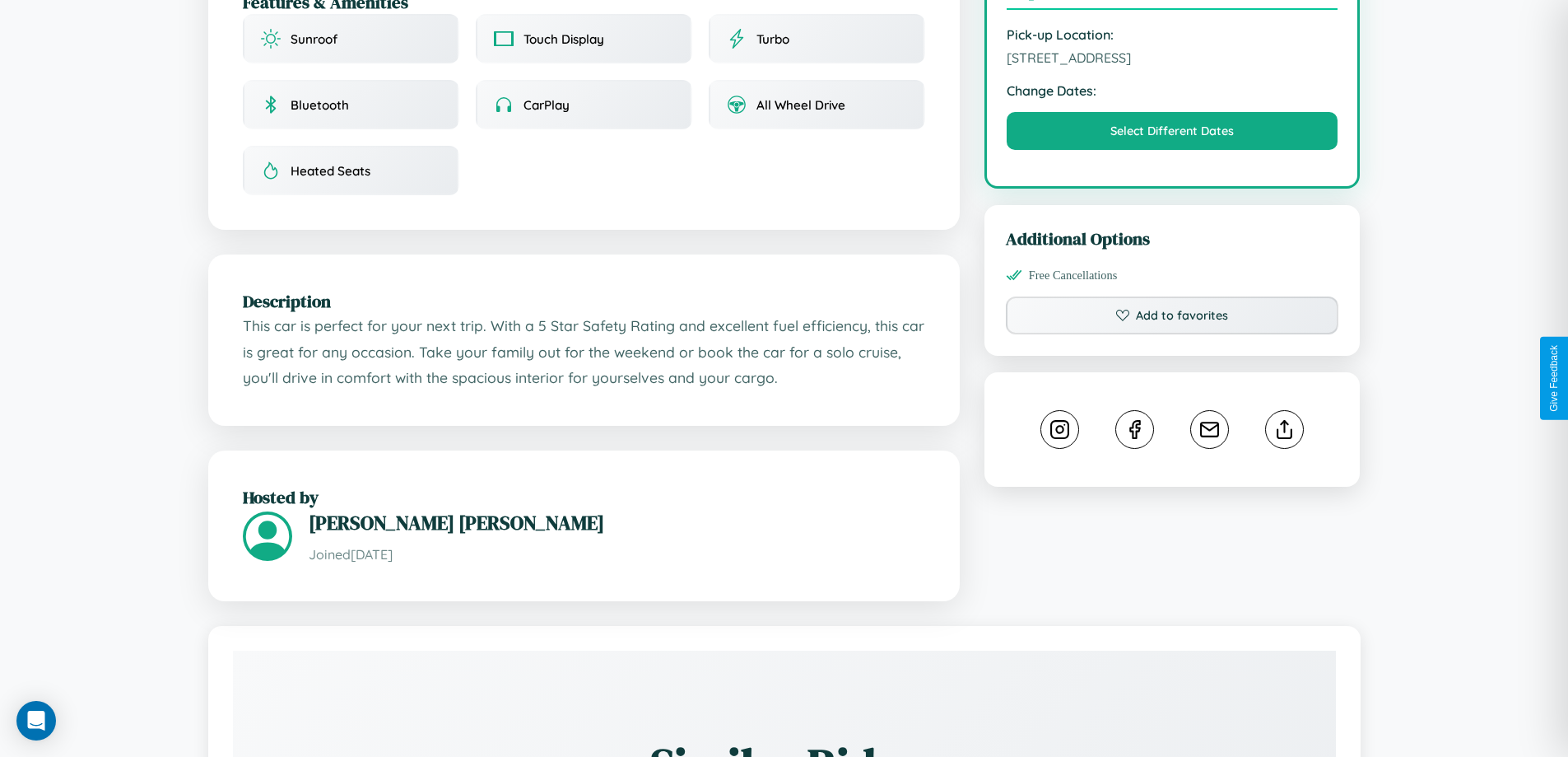
scroll to position [541, 0]
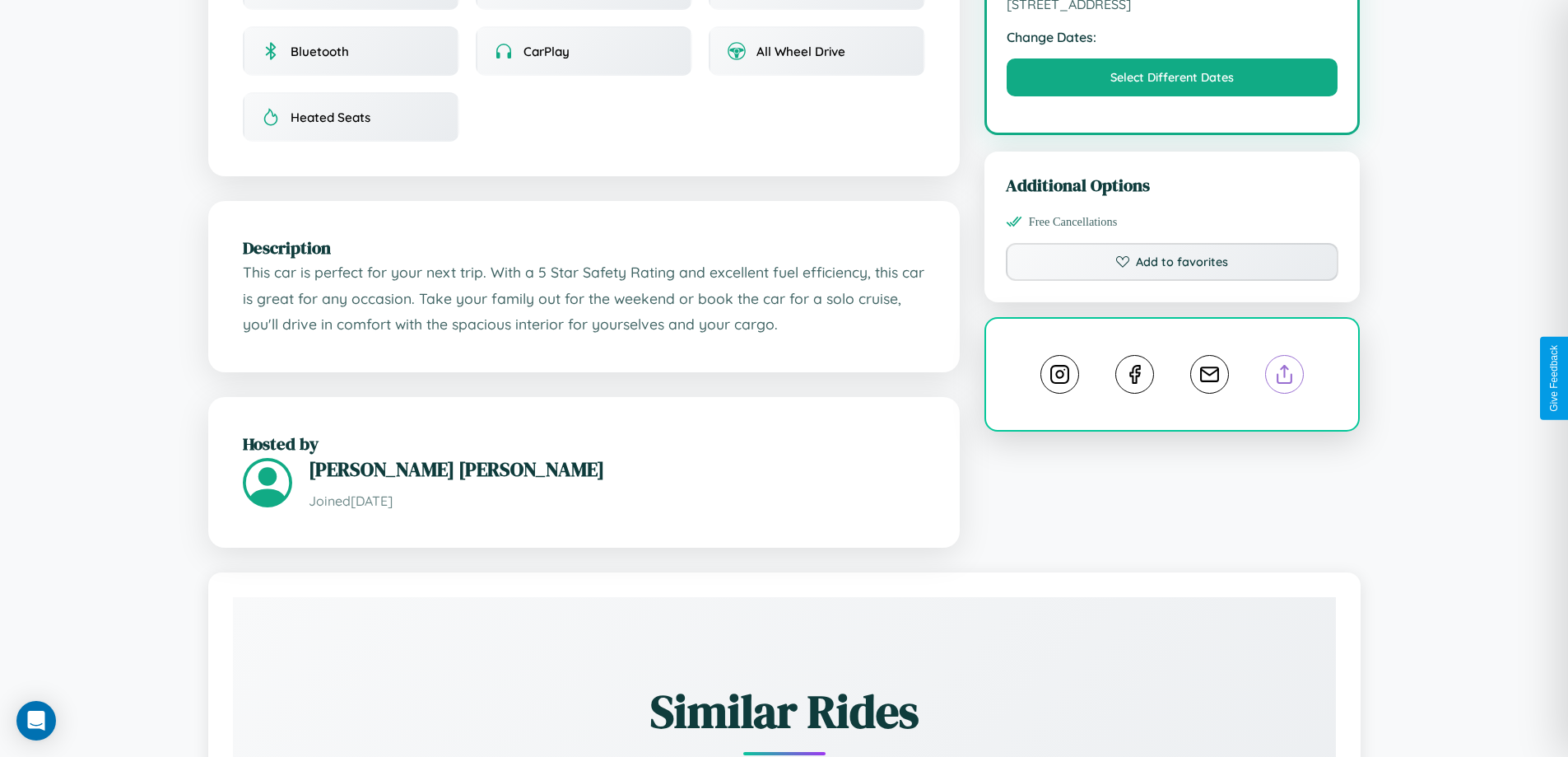
click at [1285, 378] on line at bounding box center [1285, 371] width 0 height 11
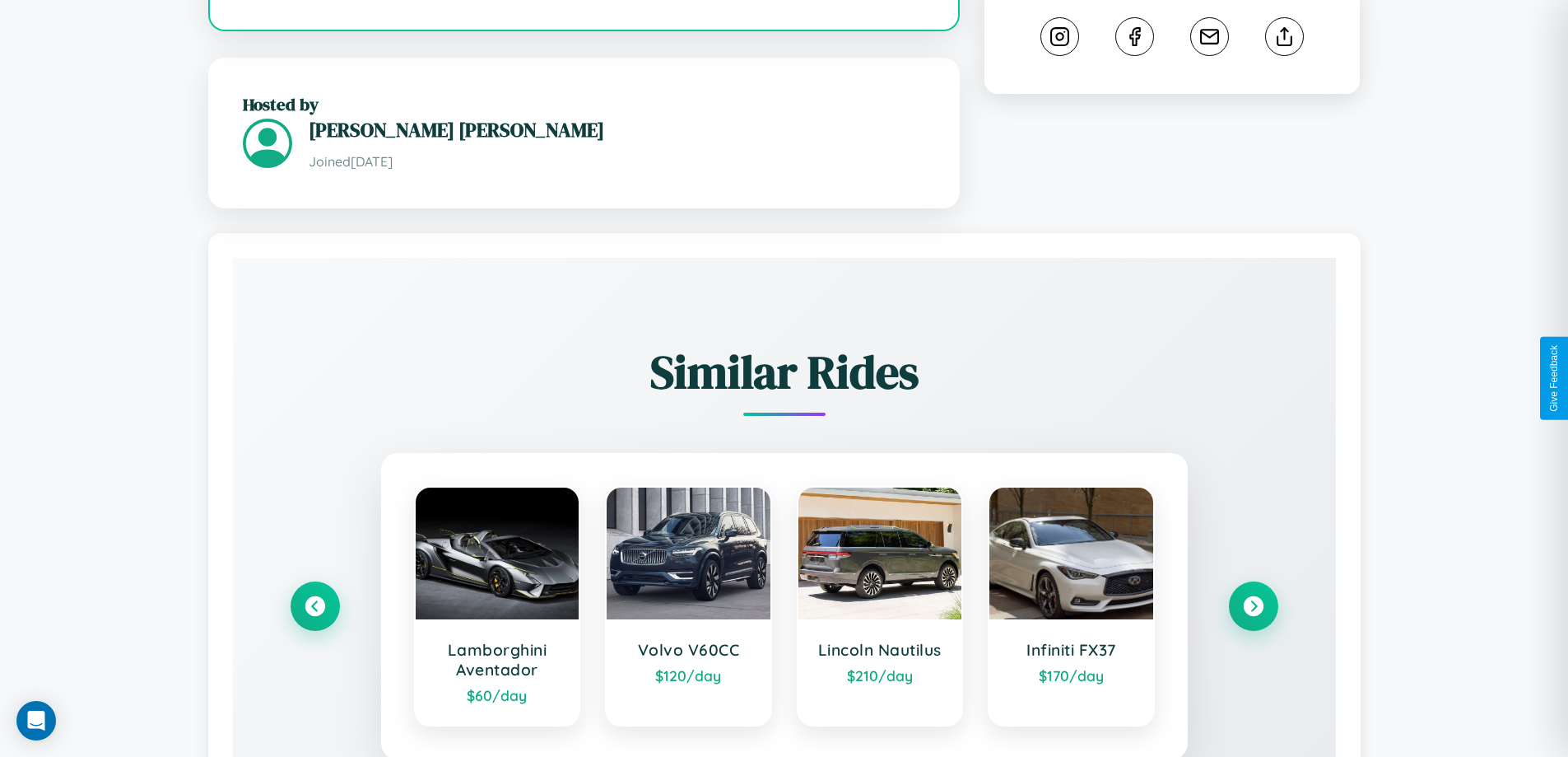
scroll to position [1031, 0]
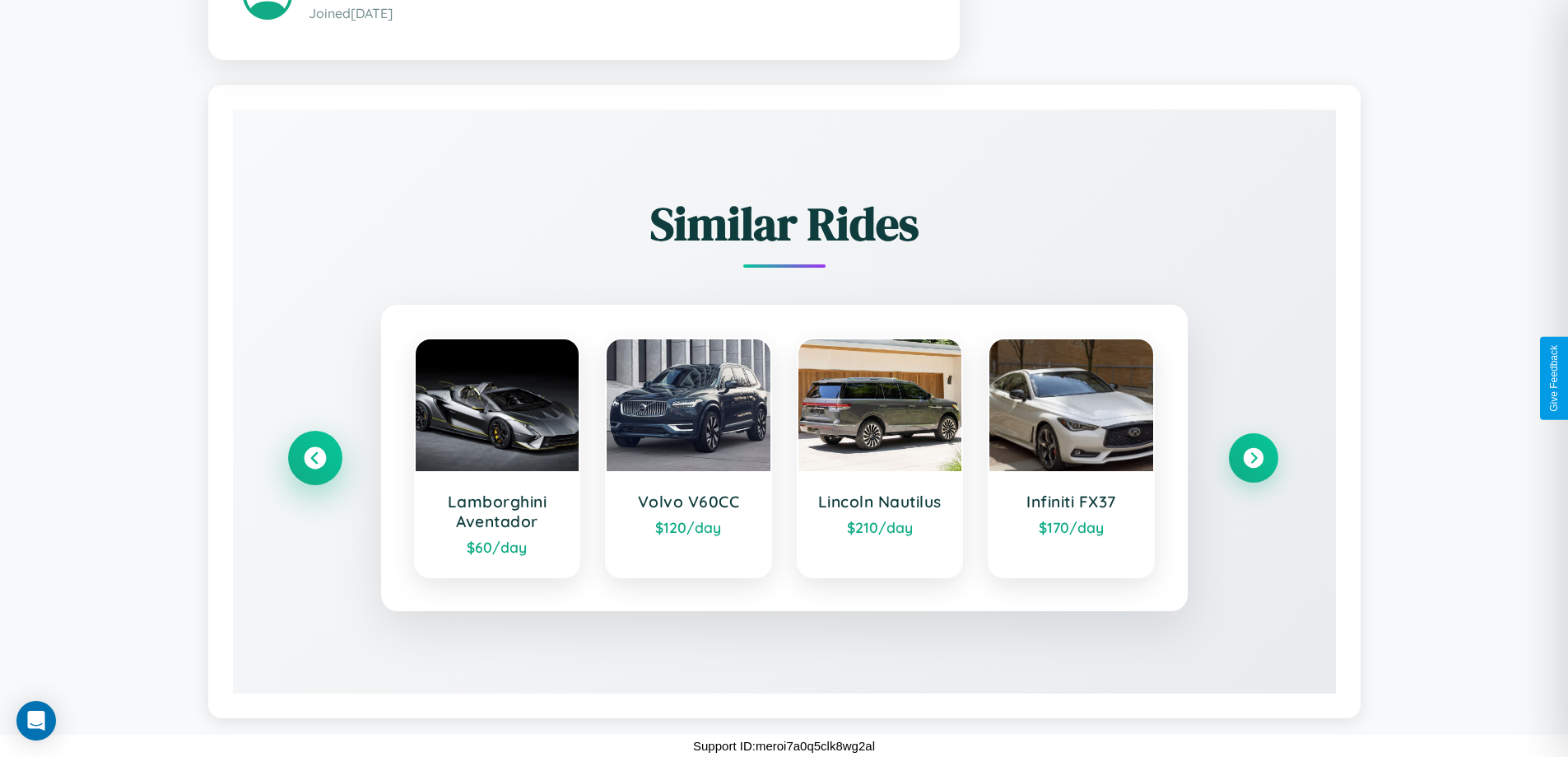
click at [314, 457] on icon at bounding box center [315, 458] width 22 height 22
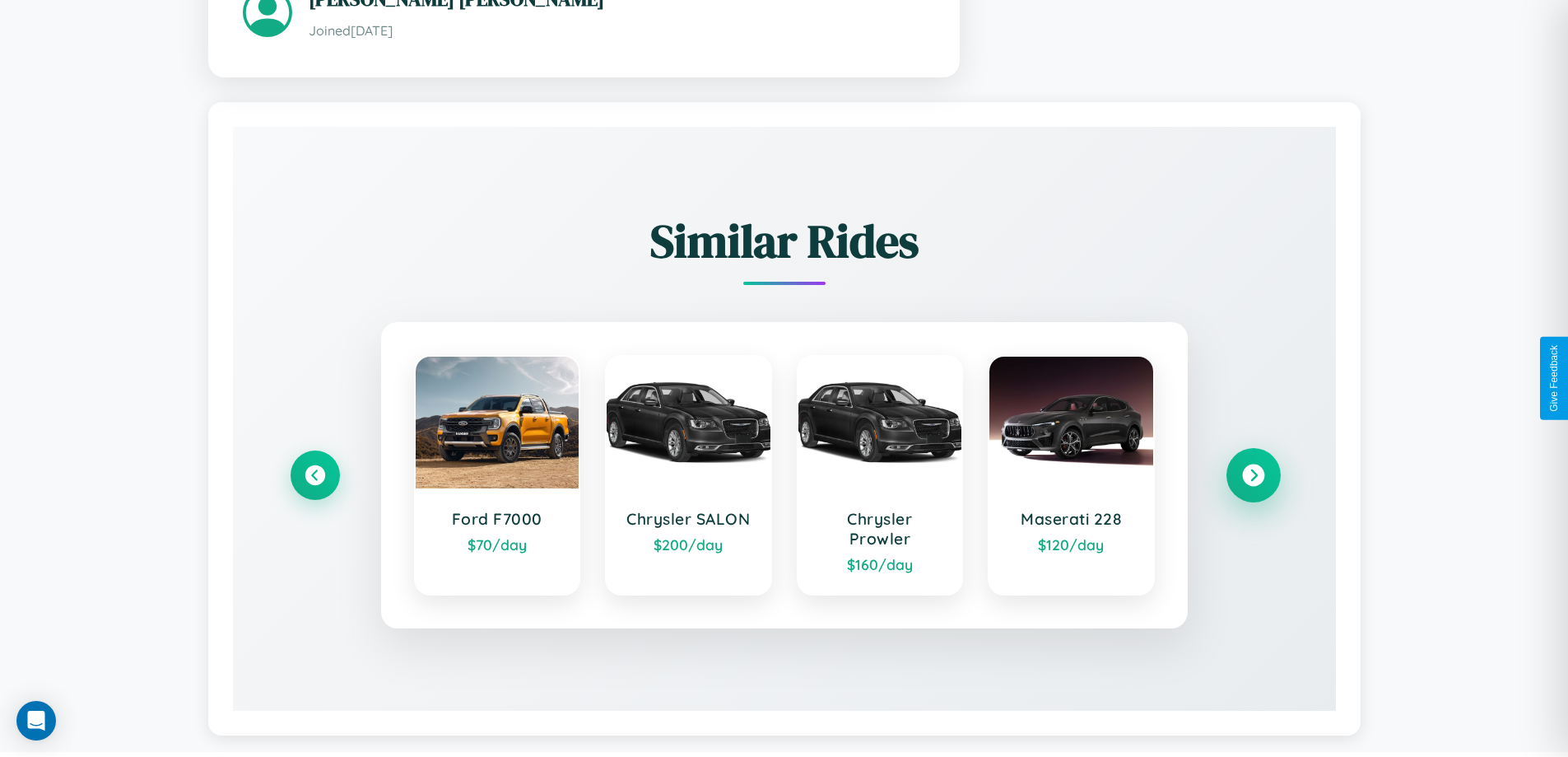
click at [1253, 467] on icon at bounding box center [1253, 475] width 22 height 22
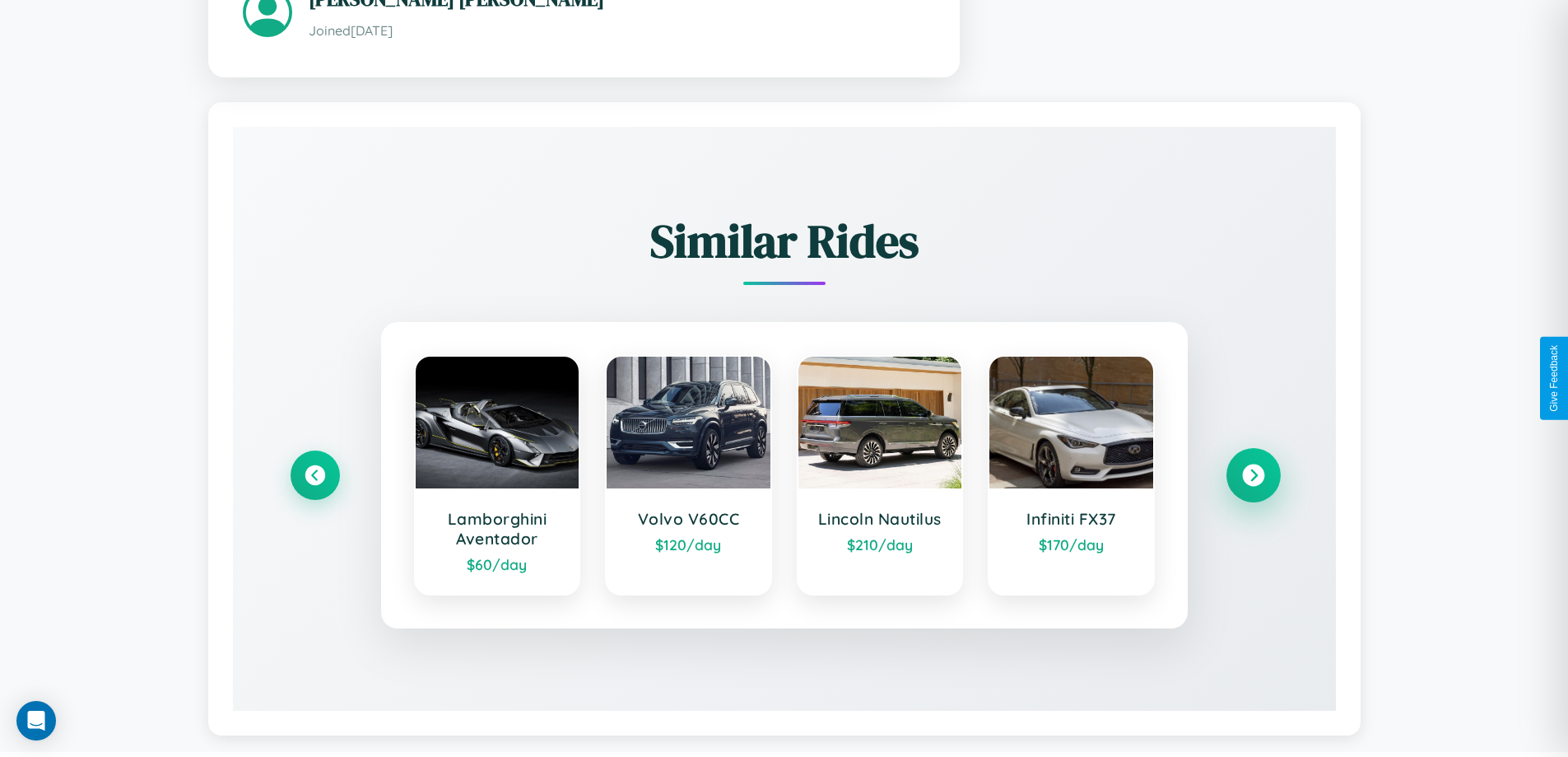
click at [1253, 477] on icon at bounding box center [1253, 475] width 22 height 22
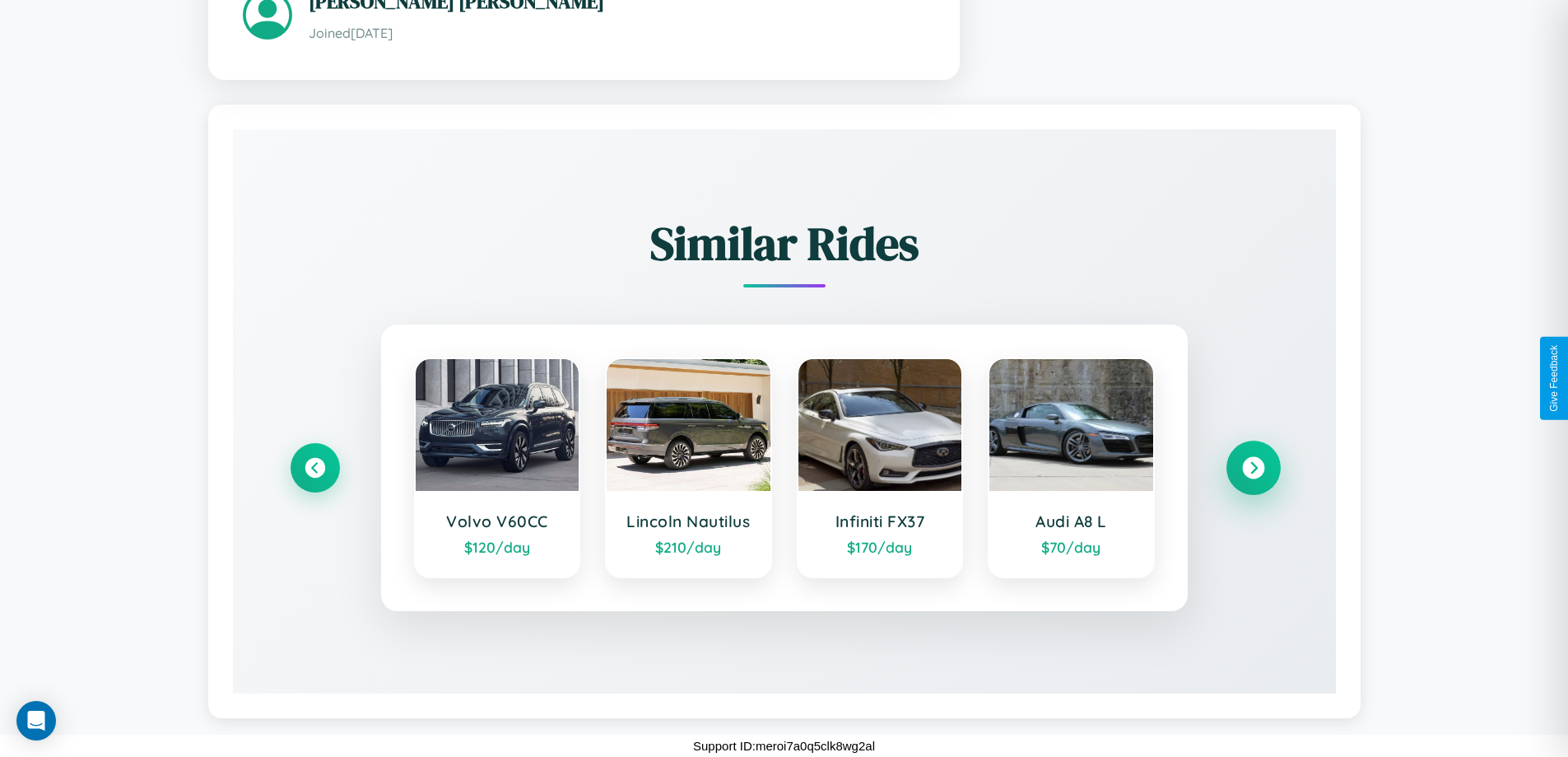
click at [1253, 467] on icon at bounding box center [1253, 468] width 22 height 22
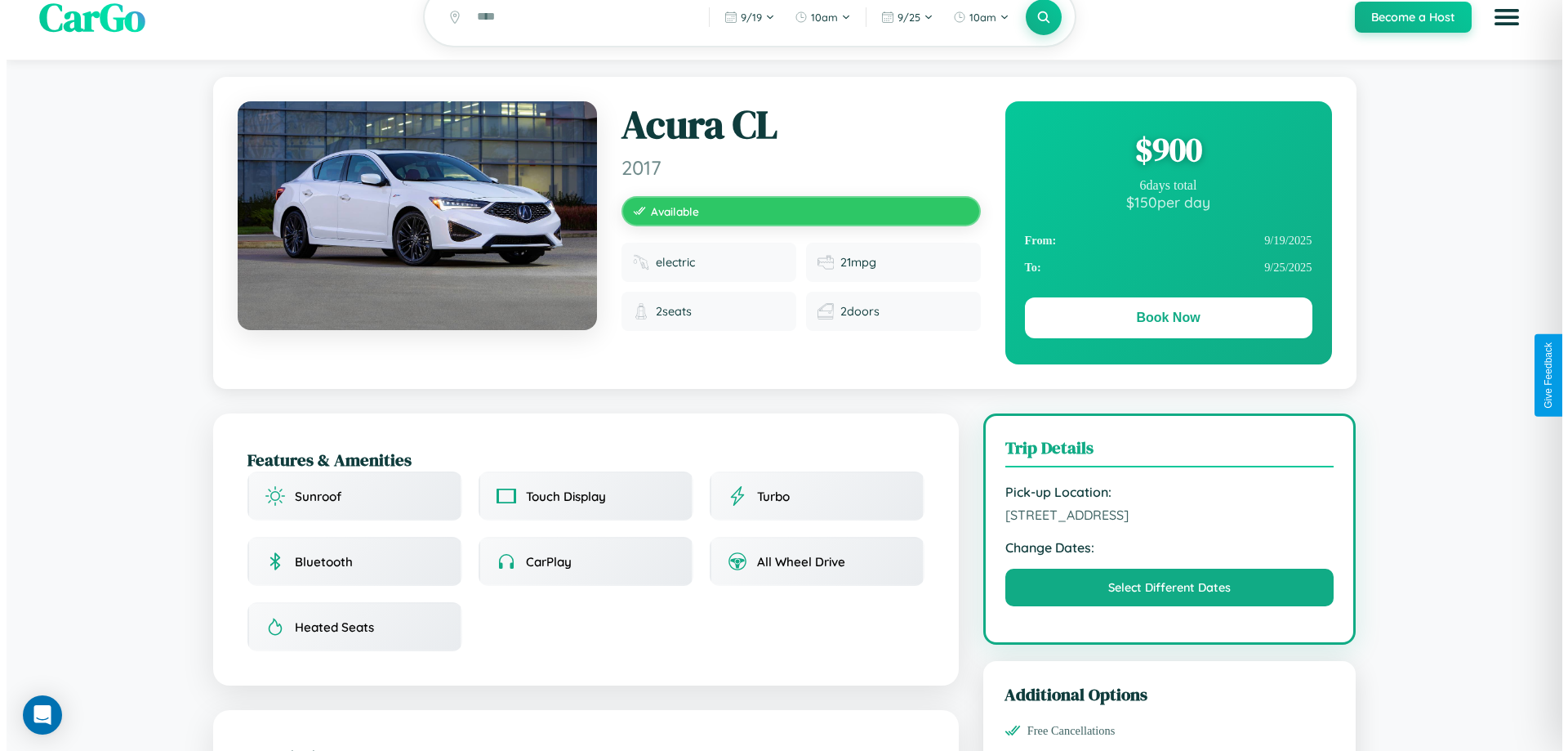
scroll to position [0, 0]
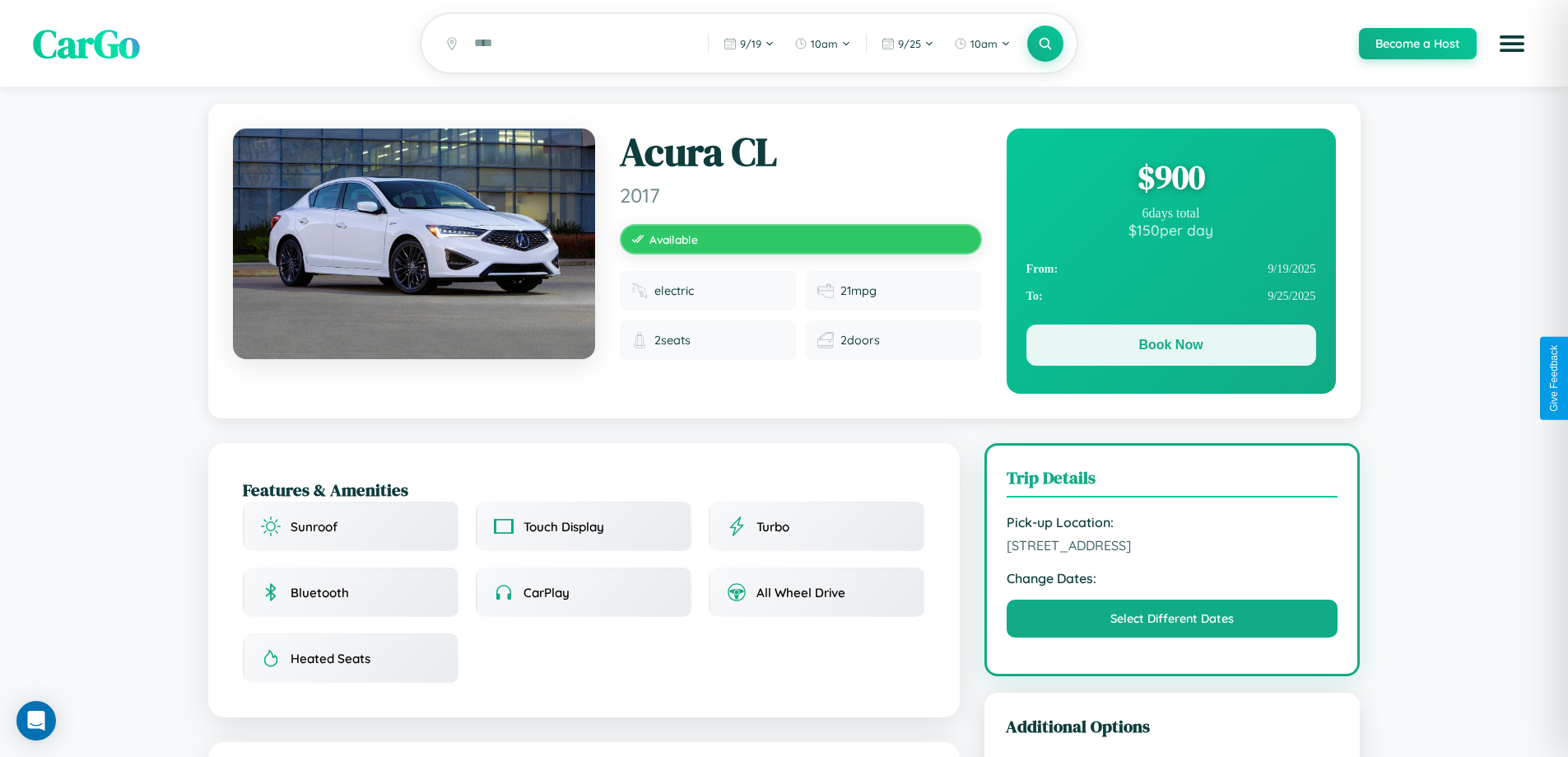
click at [1170, 348] on button "Book Now" at bounding box center [1171, 345] width 290 height 41
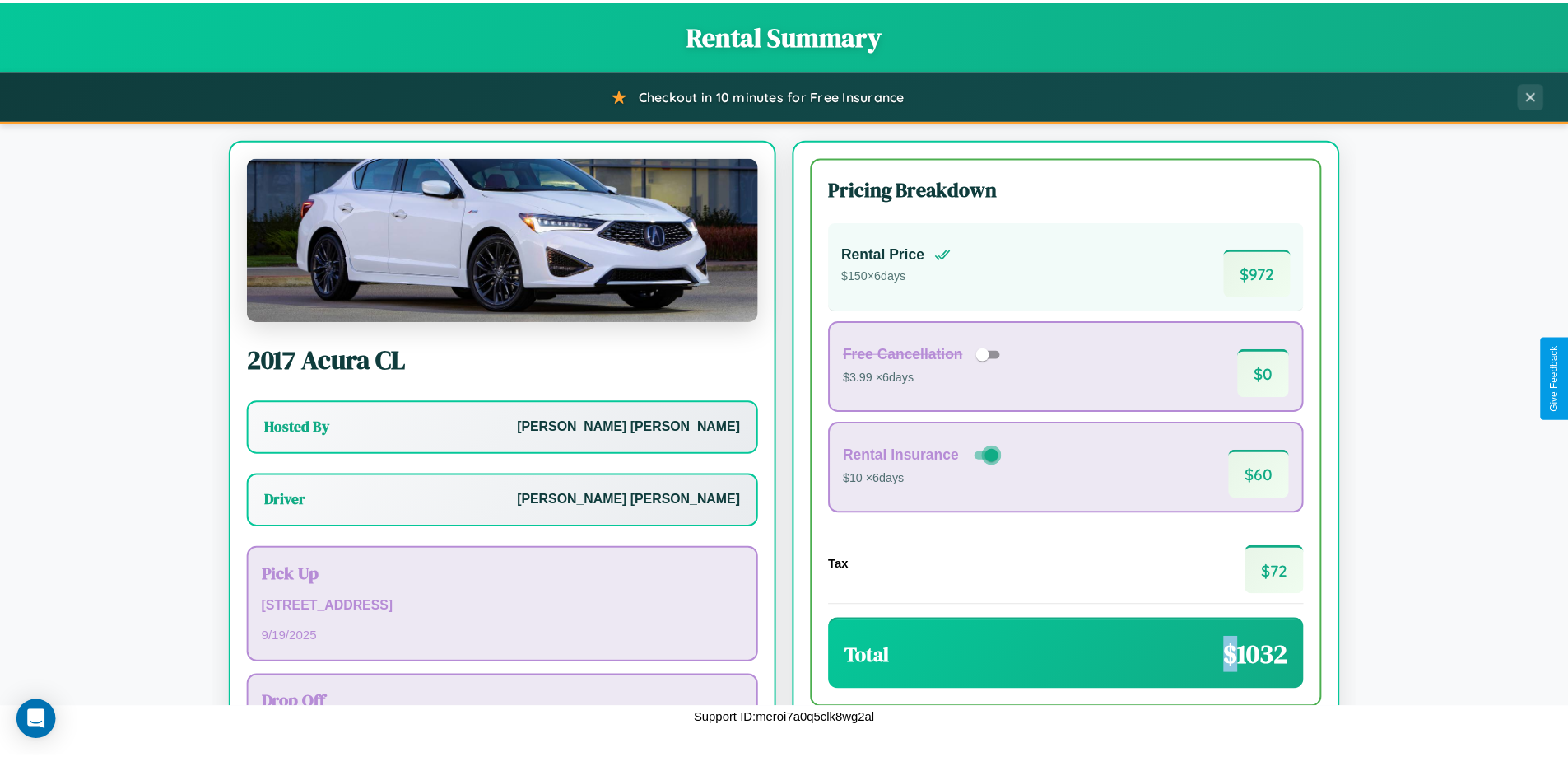
scroll to position [119, 0]
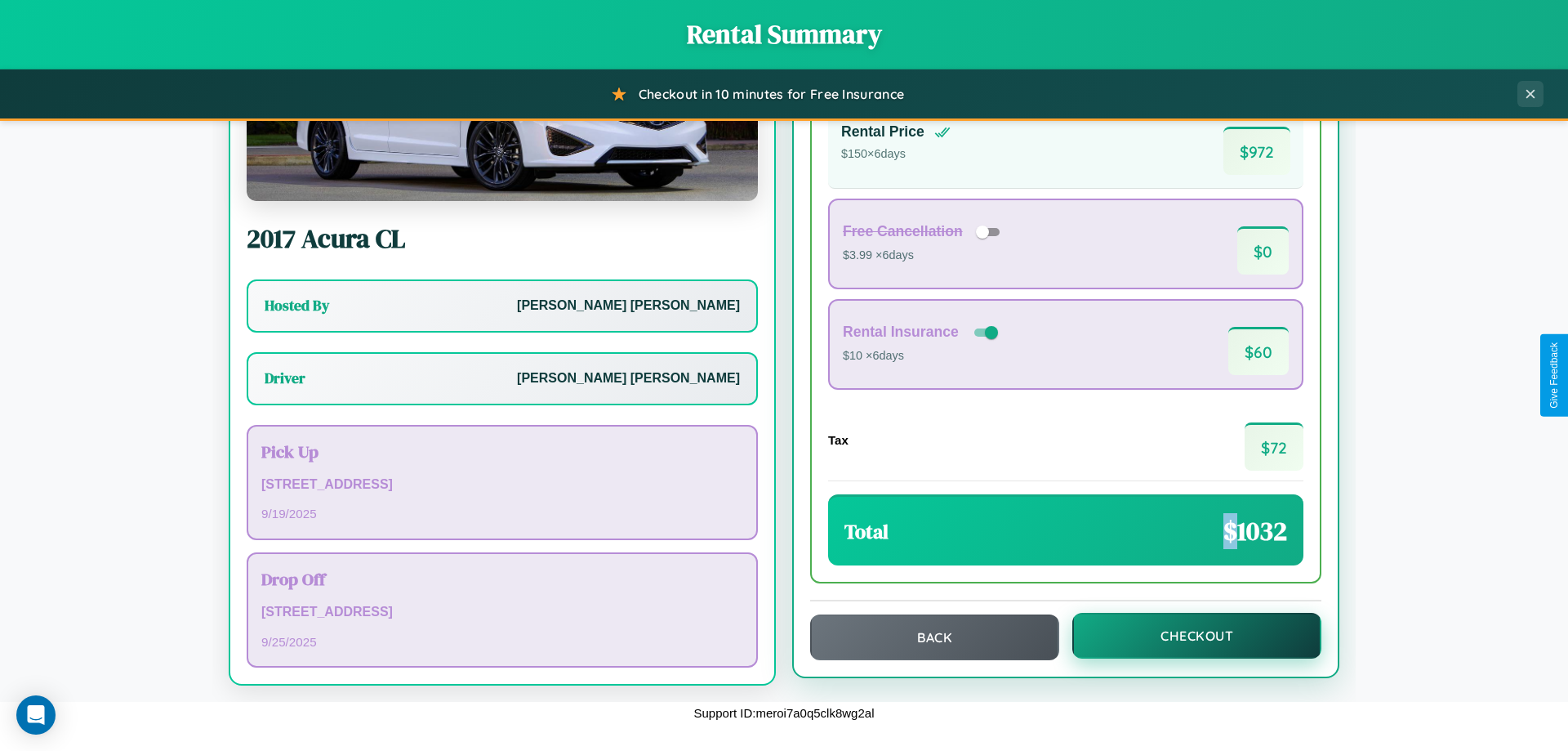
click at [1186, 636] on button "Checkout" at bounding box center [1197, 636] width 249 height 46
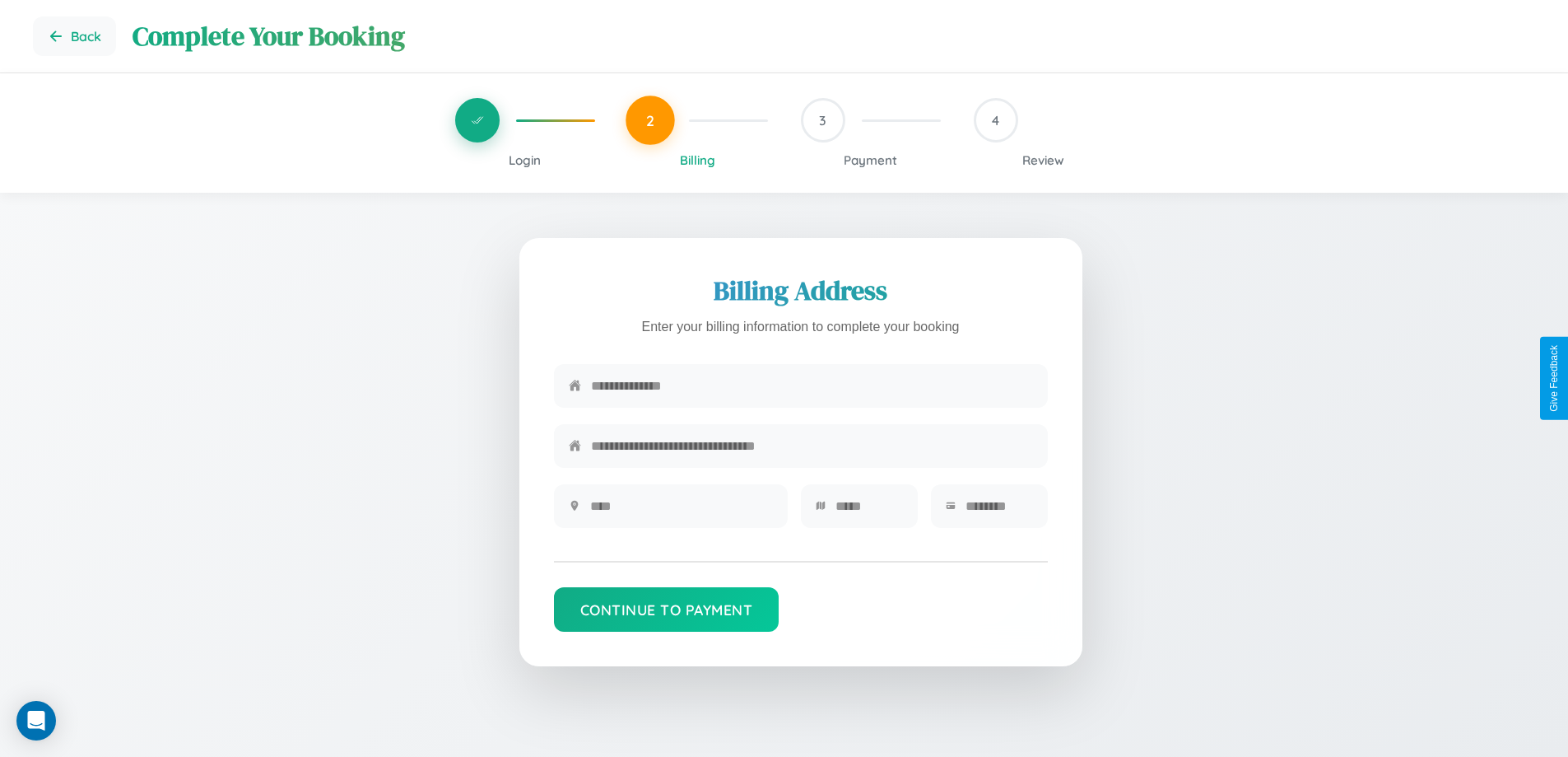
click at [811, 386] on input "text" at bounding box center [811, 385] width 441 height 40
type input "**********"
click at [680, 511] on input "text" at bounding box center [681, 505] width 183 height 40
type input "********"
click at [868, 511] on input "text" at bounding box center [869, 505] width 68 height 40
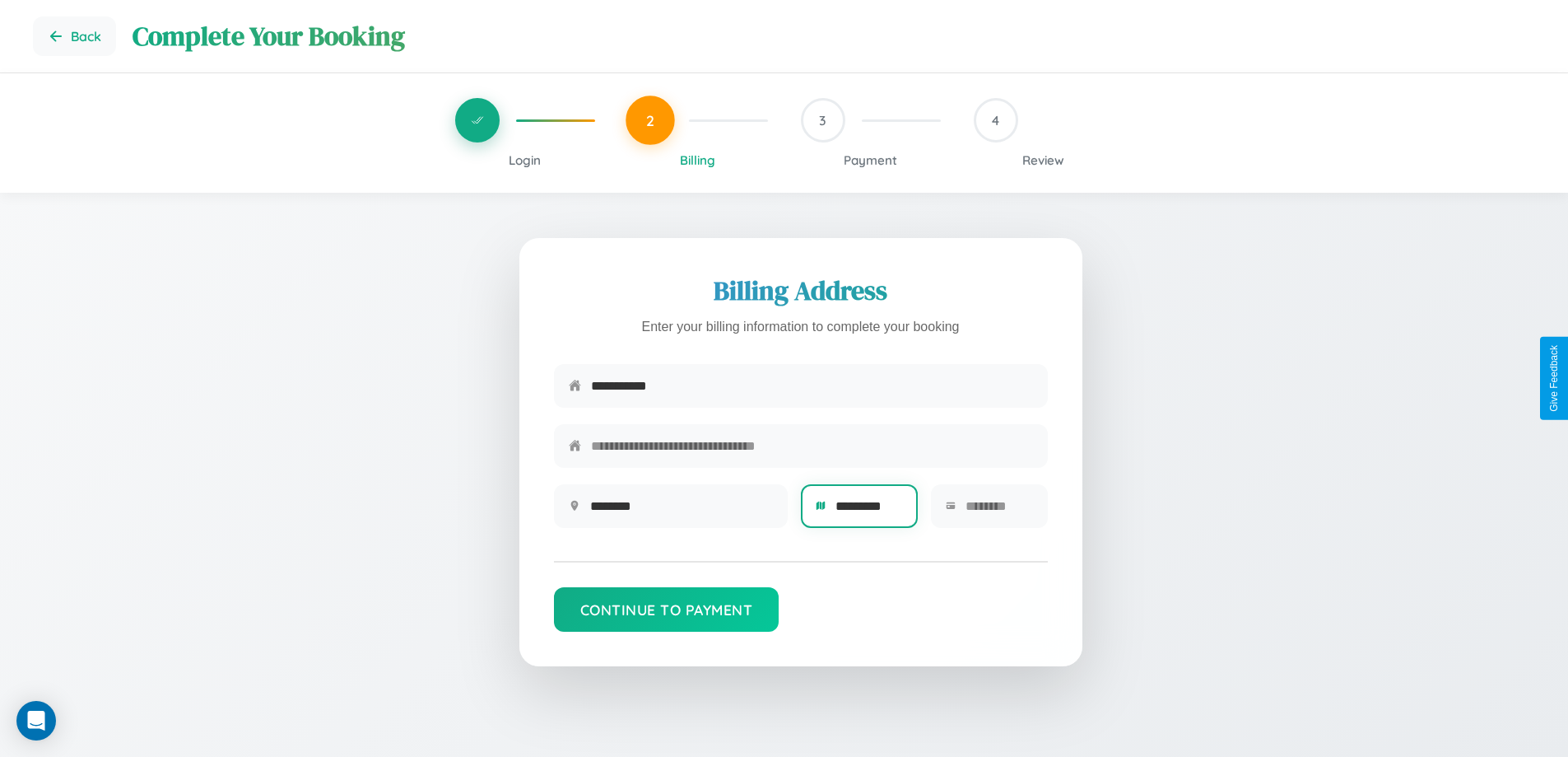
type input "*********"
click at [998, 511] on input "text" at bounding box center [999, 505] width 68 height 40
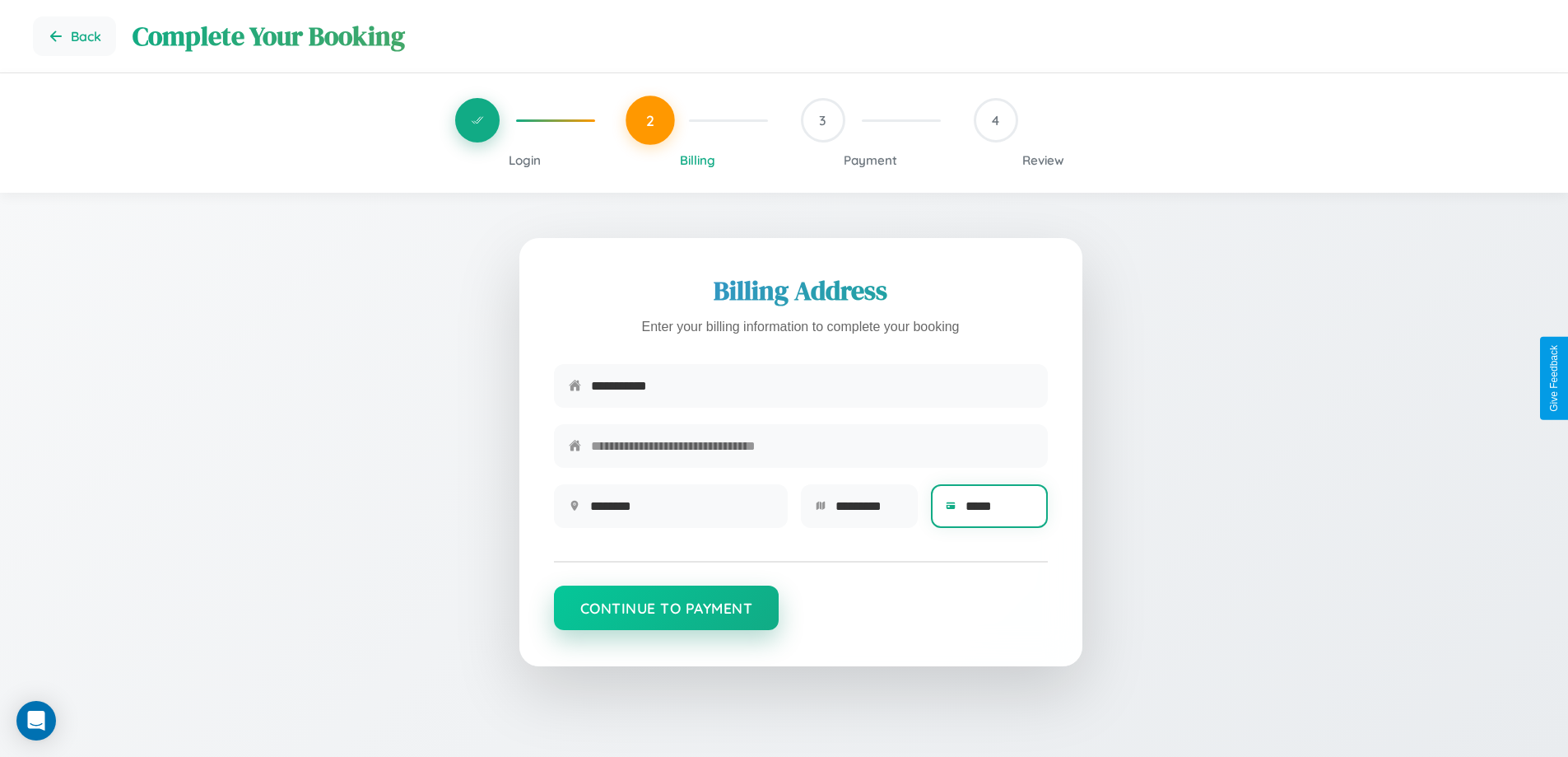
type input "*****"
click at [665, 616] on button "Continue to Payment" at bounding box center [666, 608] width 226 height 45
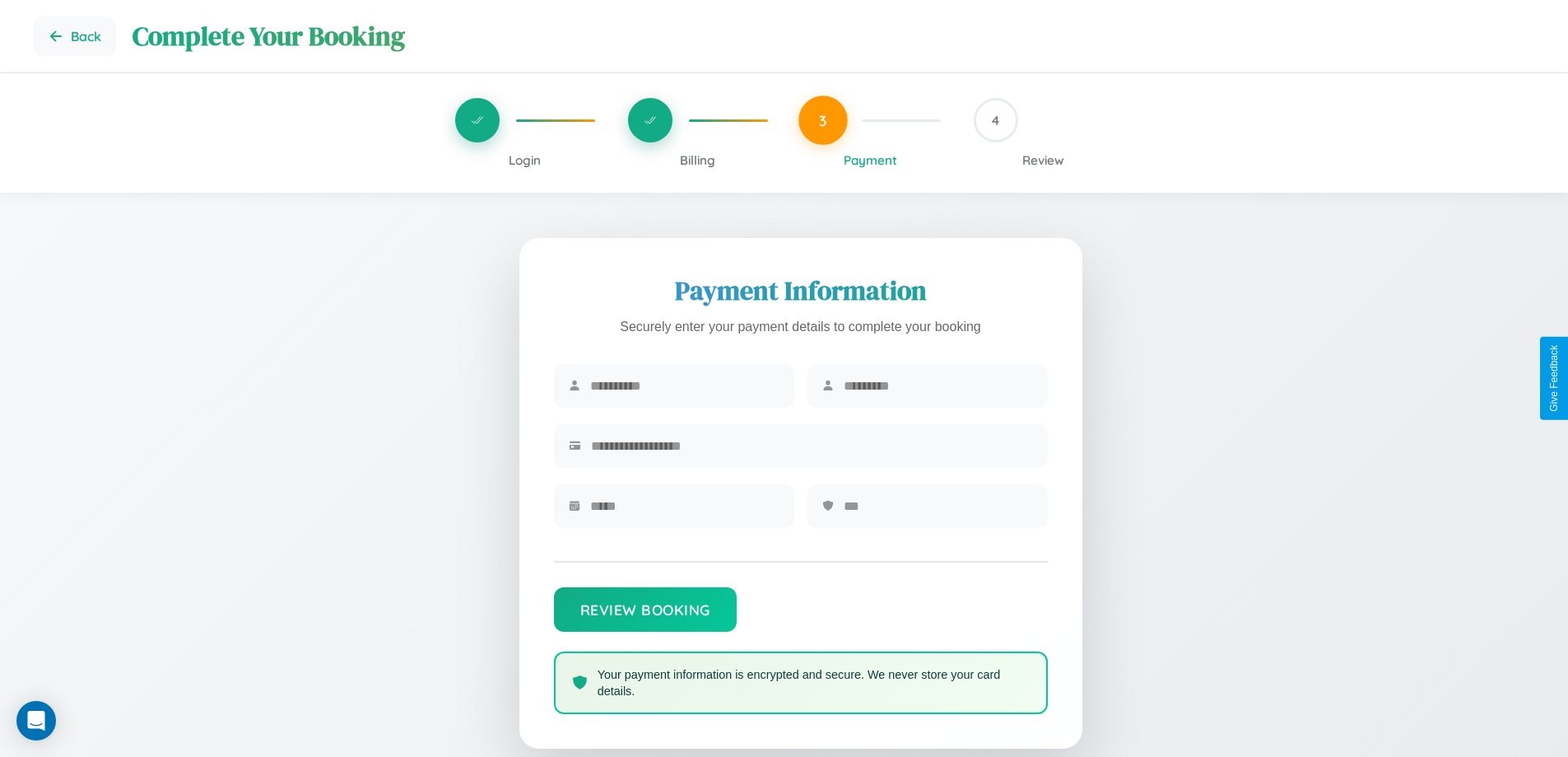
click at [684, 386] on input "text" at bounding box center [685, 385] width 190 height 40
type input "*****"
click at [938, 386] on input "text" at bounding box center [939, 385] width 190 height 40
type input "********"
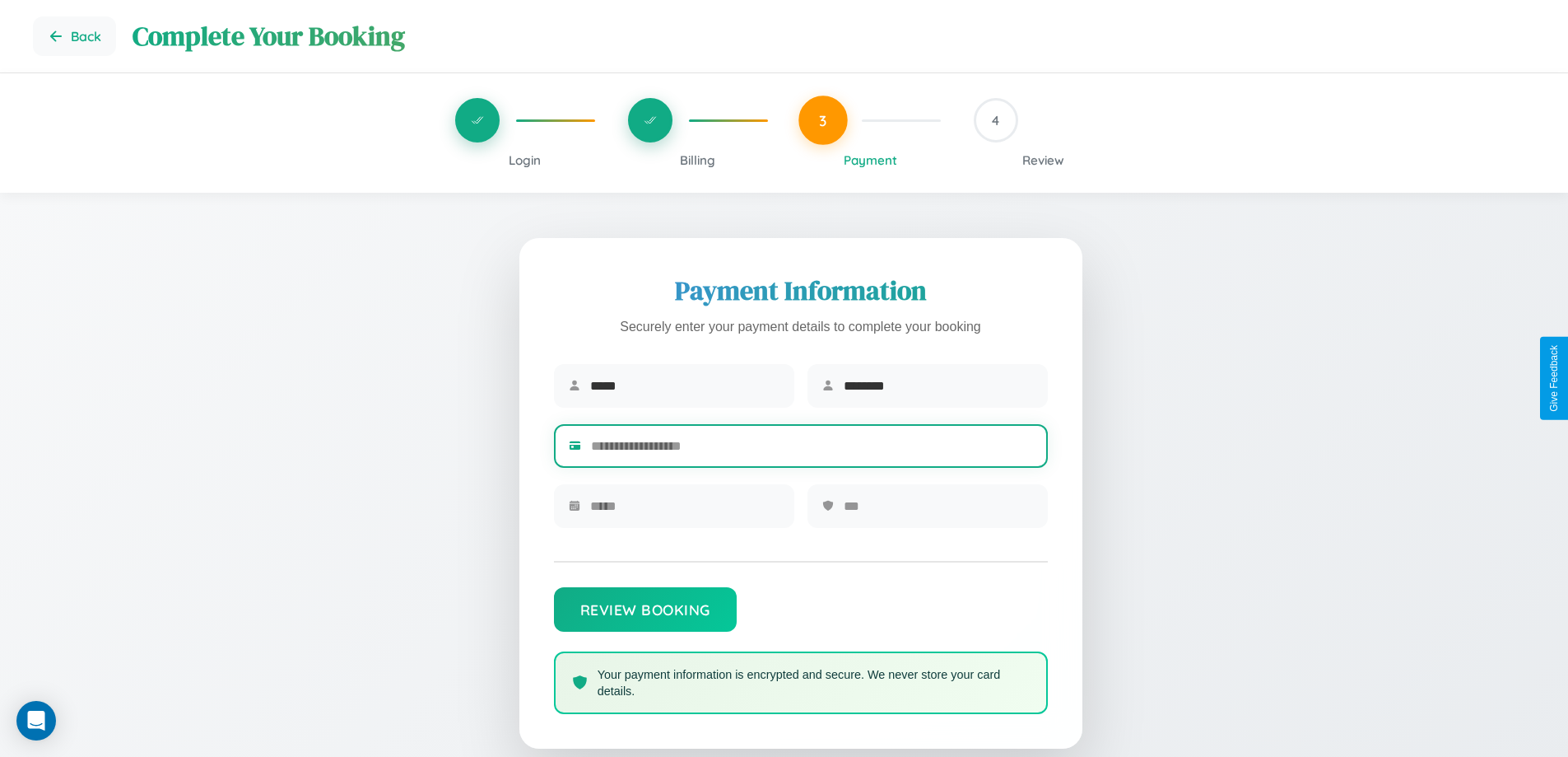
click at [811, 449] on input "text" at bounding box center [811, 445] width 441 height 40
type input "**********"
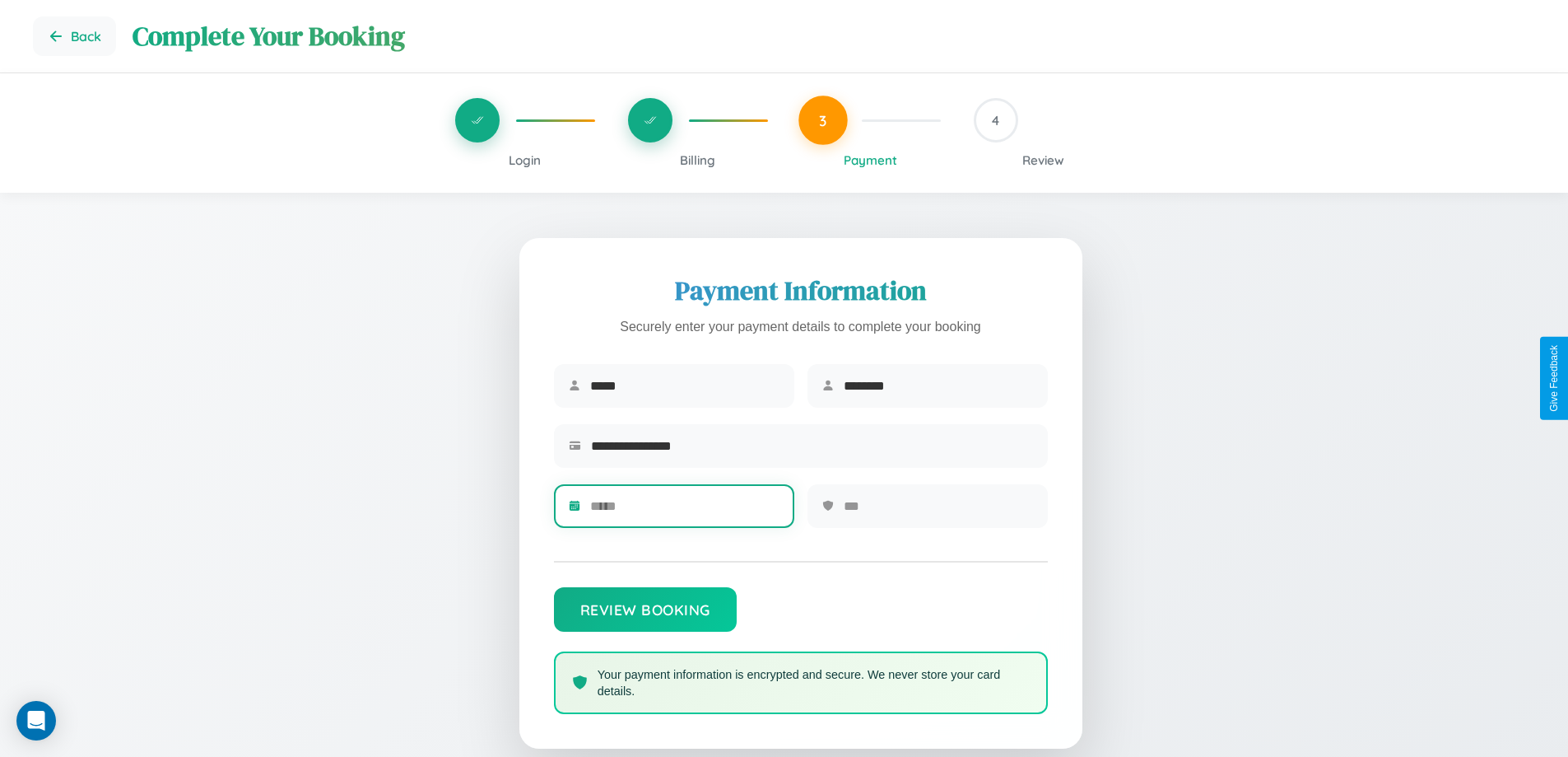
click at [684, 511] on input "text" at bounding box center [685, 505] width 190 height 40
type input "*****"
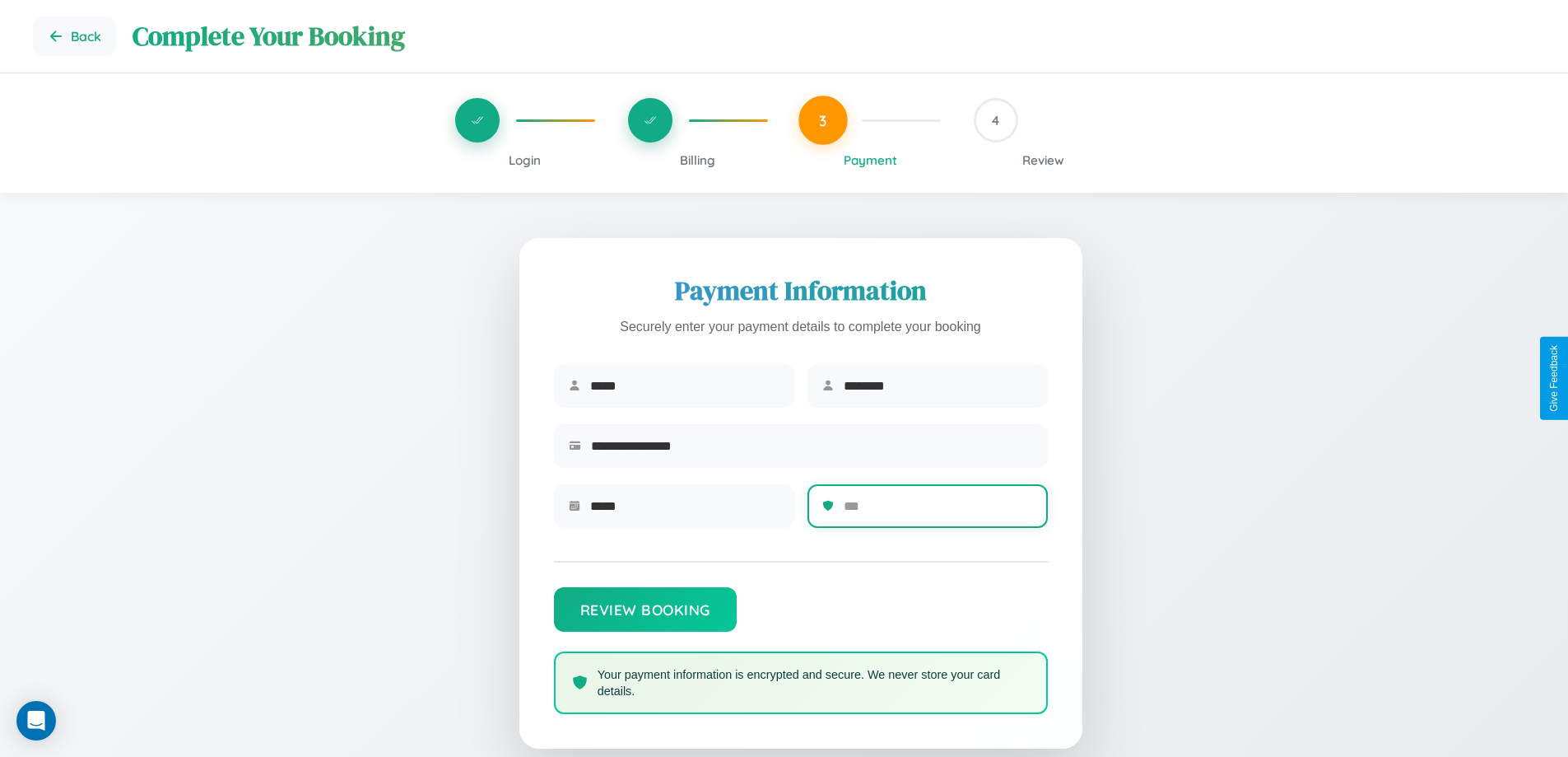
click at [938, 511] on input "text" at bounding box center [939, 505] width 190 height 40
type input "***"
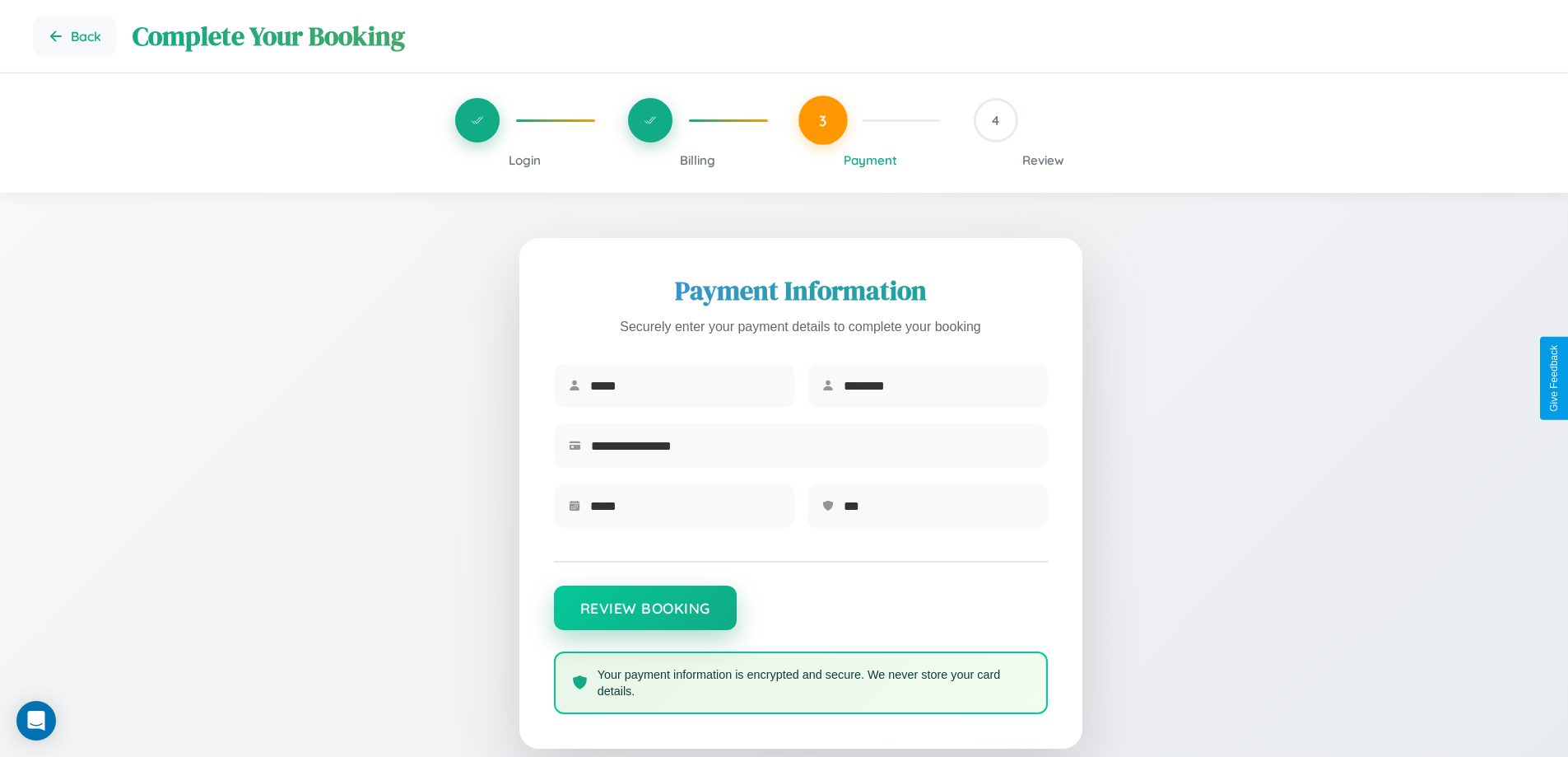
click at [644, 616] on button "Review Booking" at bounding box center [645, 608] width 183 height 45
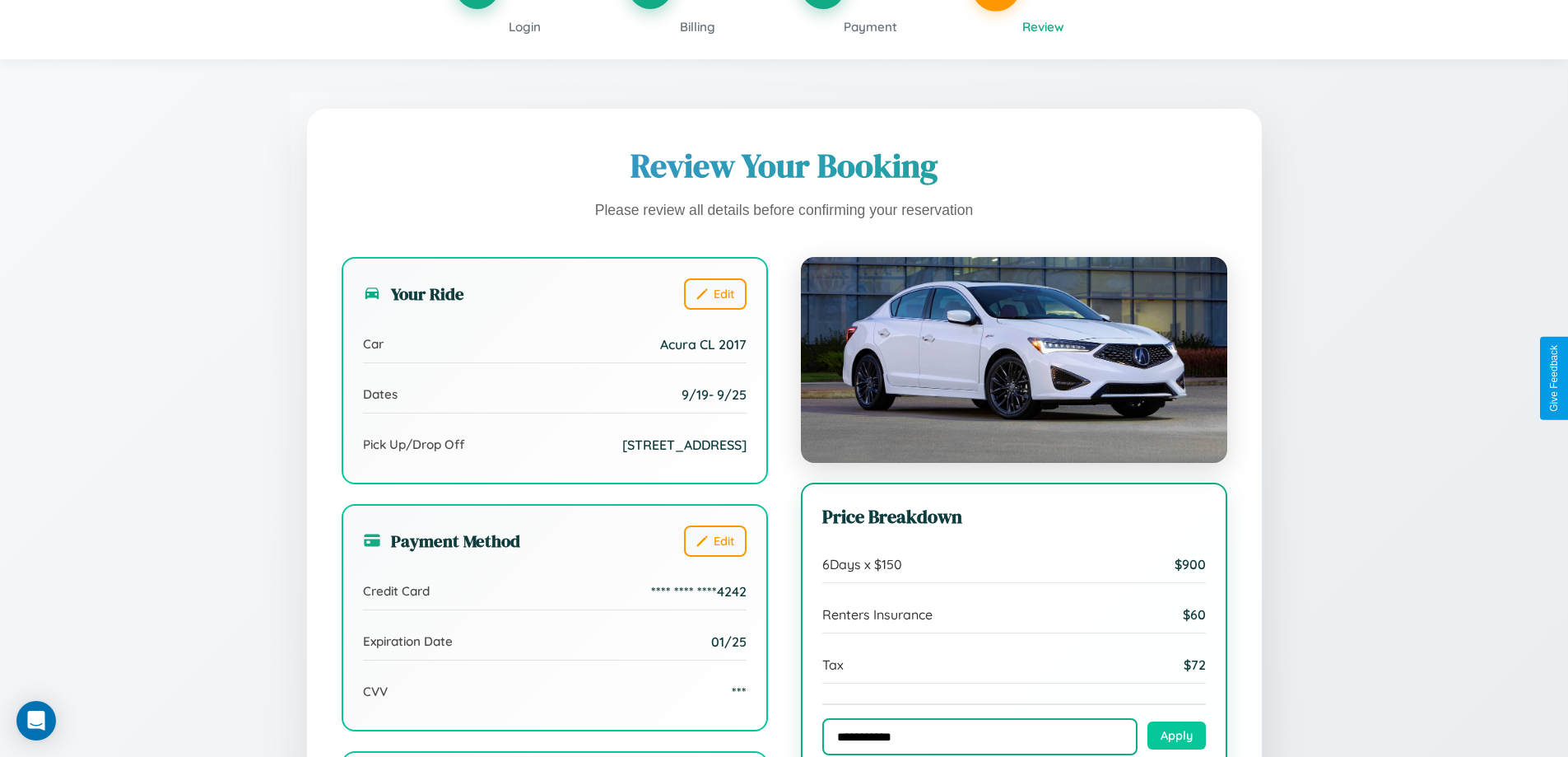
type input "**********"
click at [1176, 737] on button "Apply" at bounding box center [1176, 736] width 59 height 28
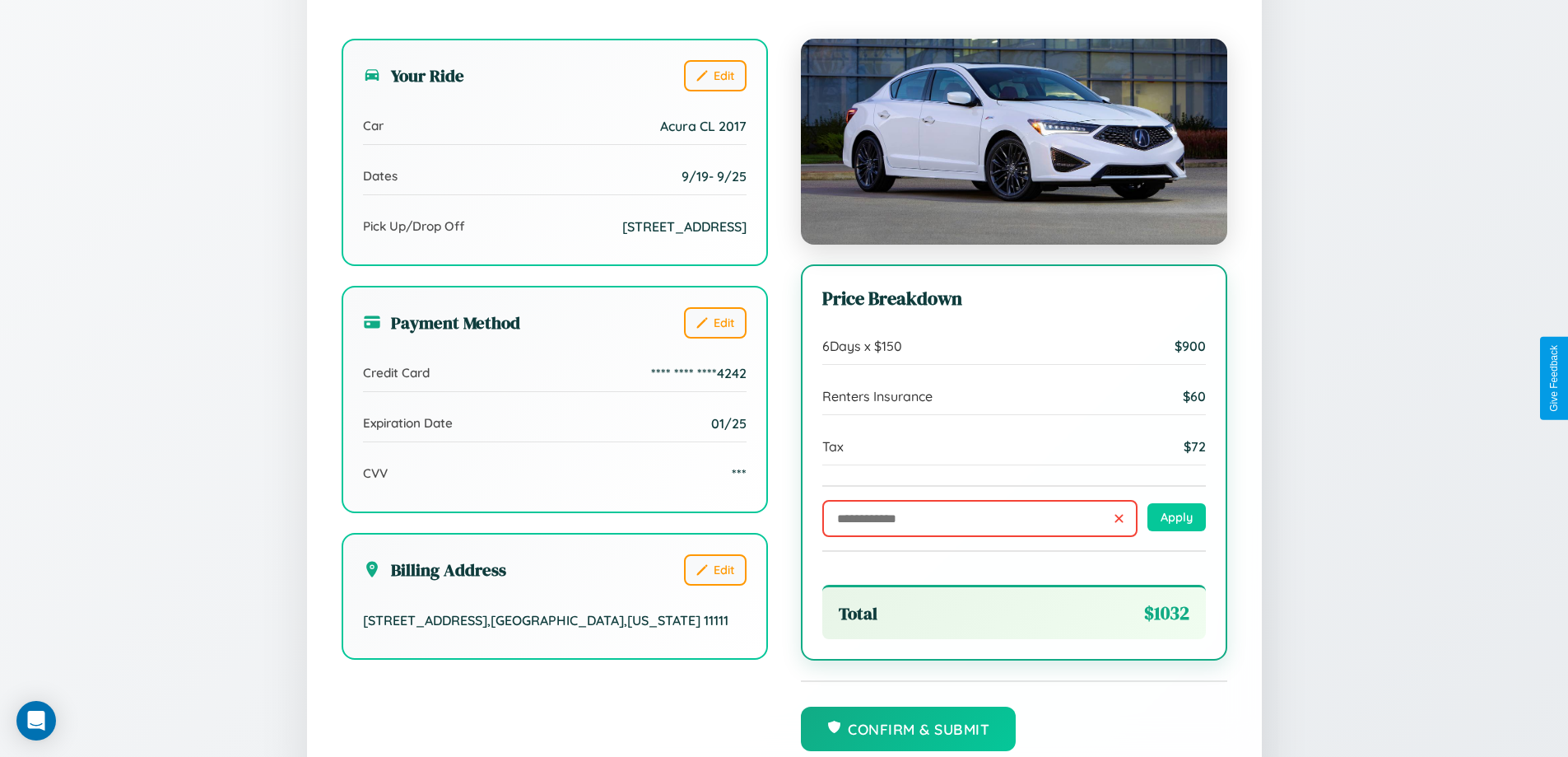
scroll to position [454, 0]
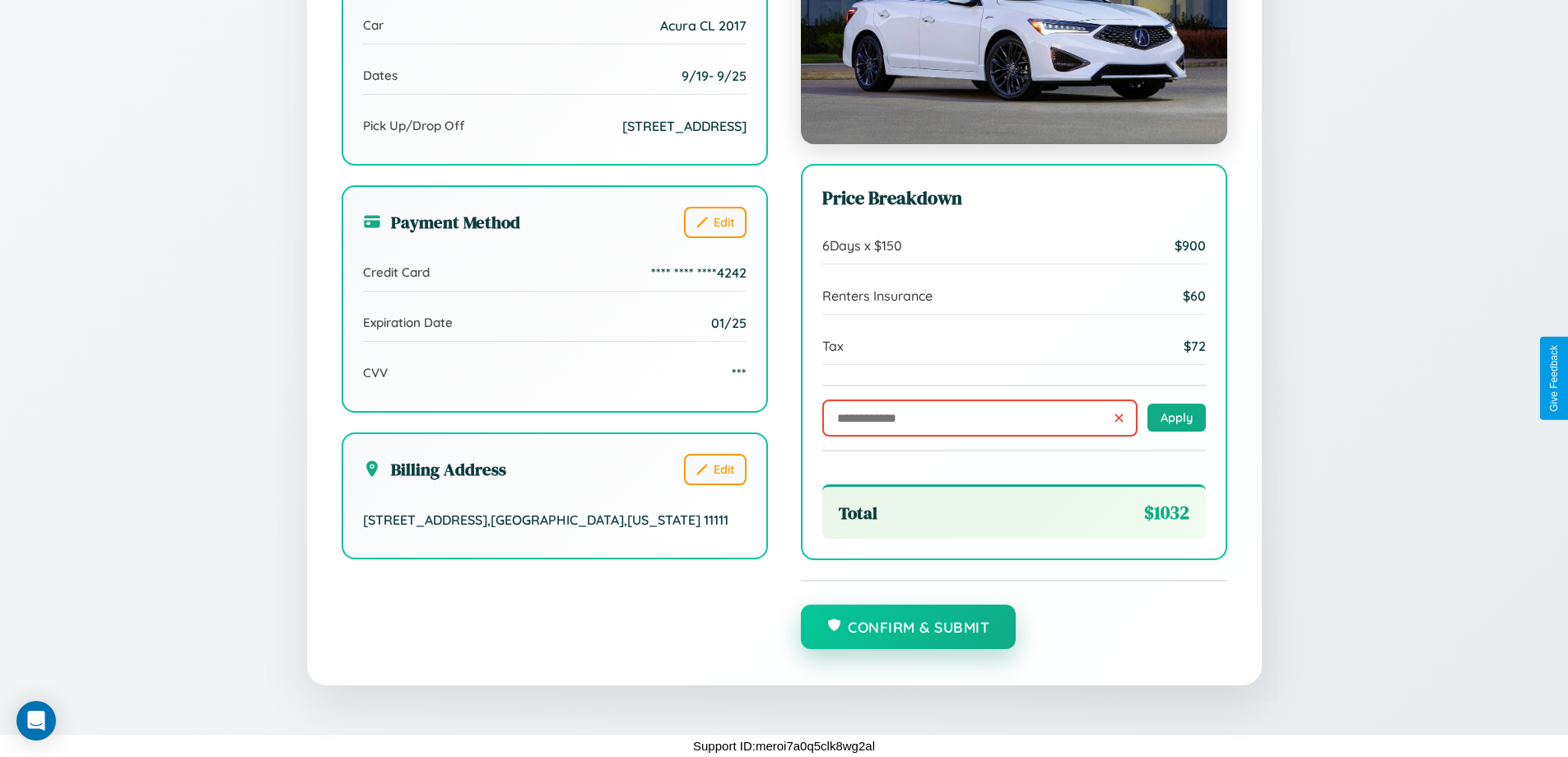
click at [908, 627] on button "Confirm & Submit" at bounding box center [909, 627] width 216 height 45
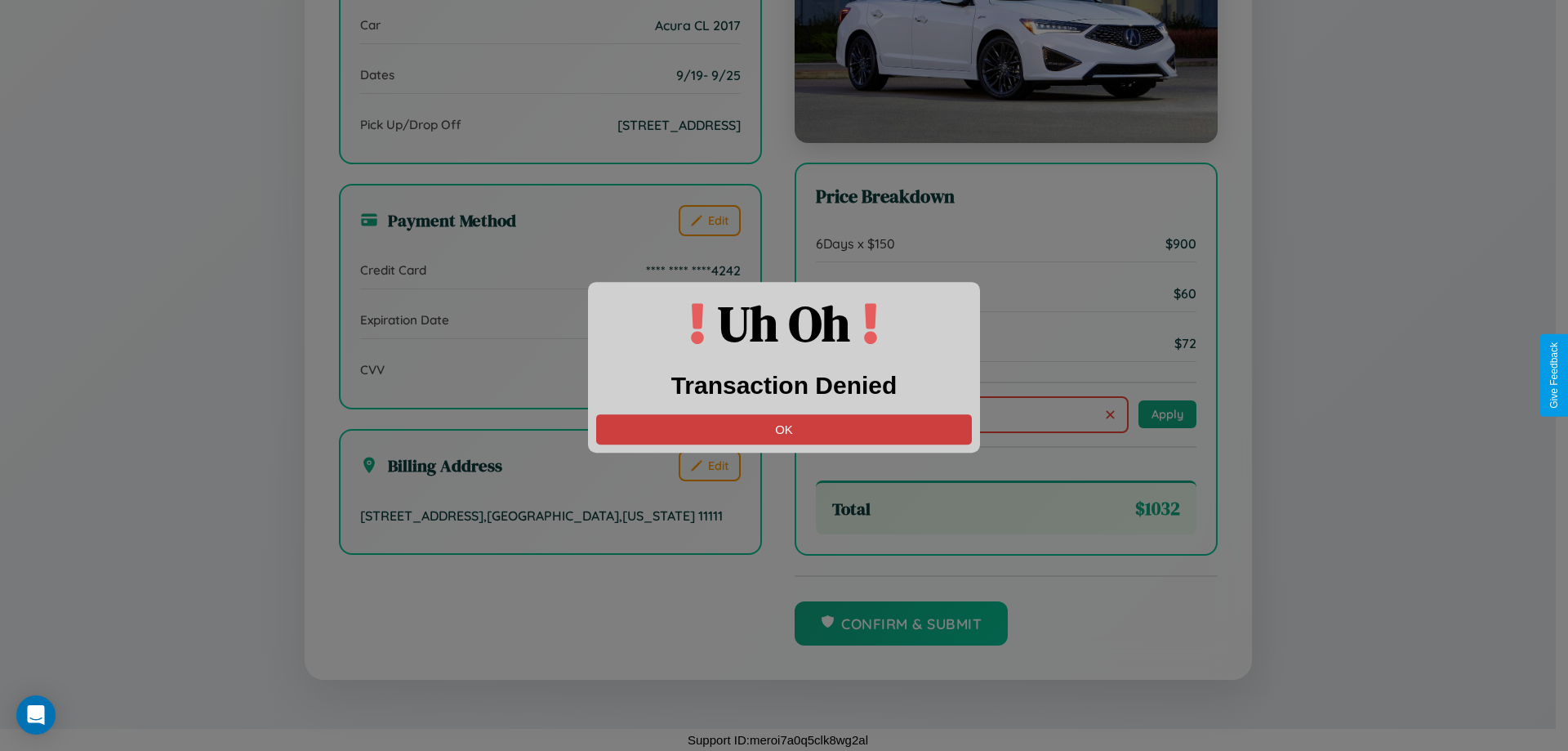
click at [784, 429] on button "OK" at bounding box center [783, 429] width 375 height 30
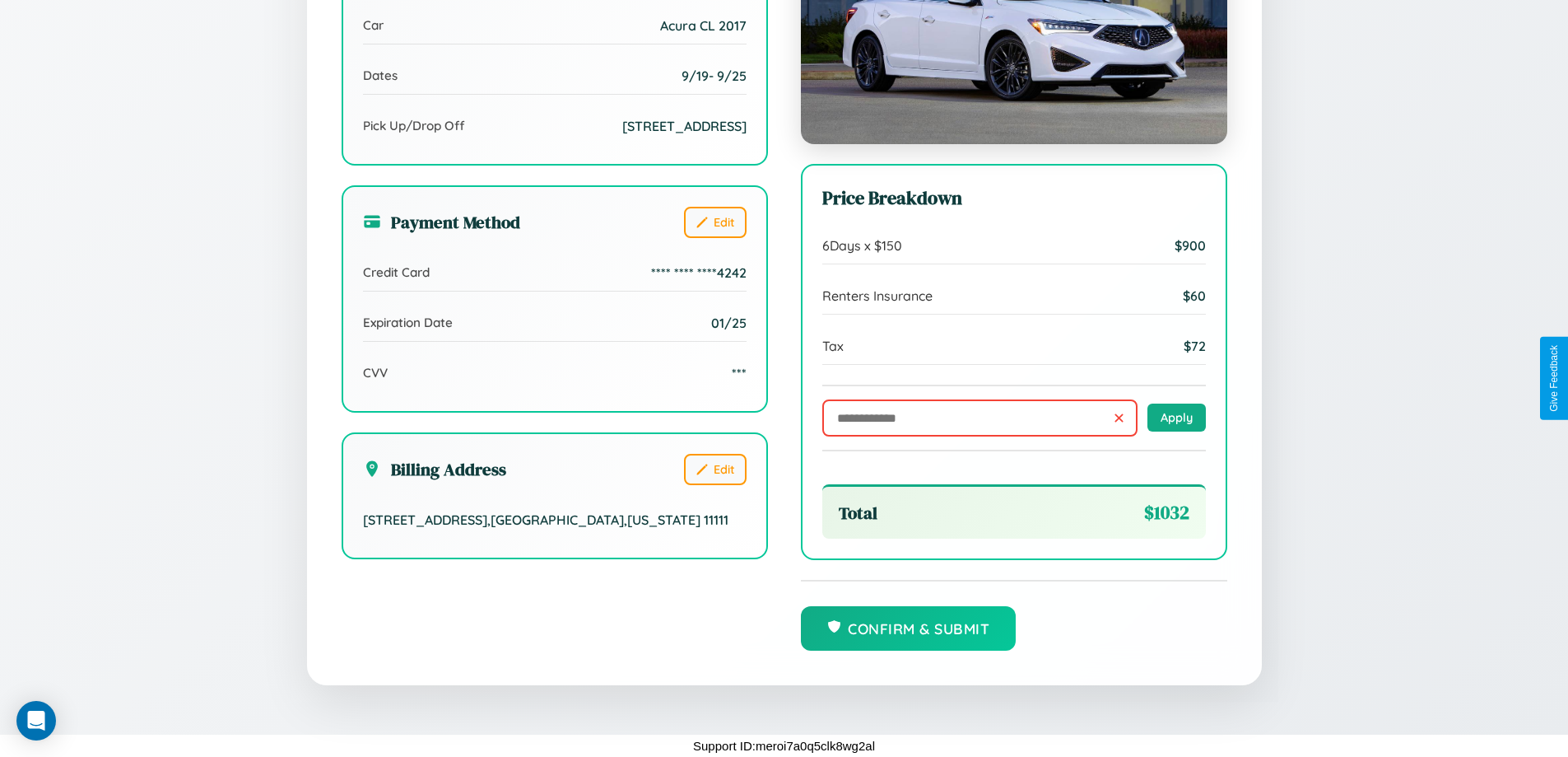
scroll to position [0, 0]
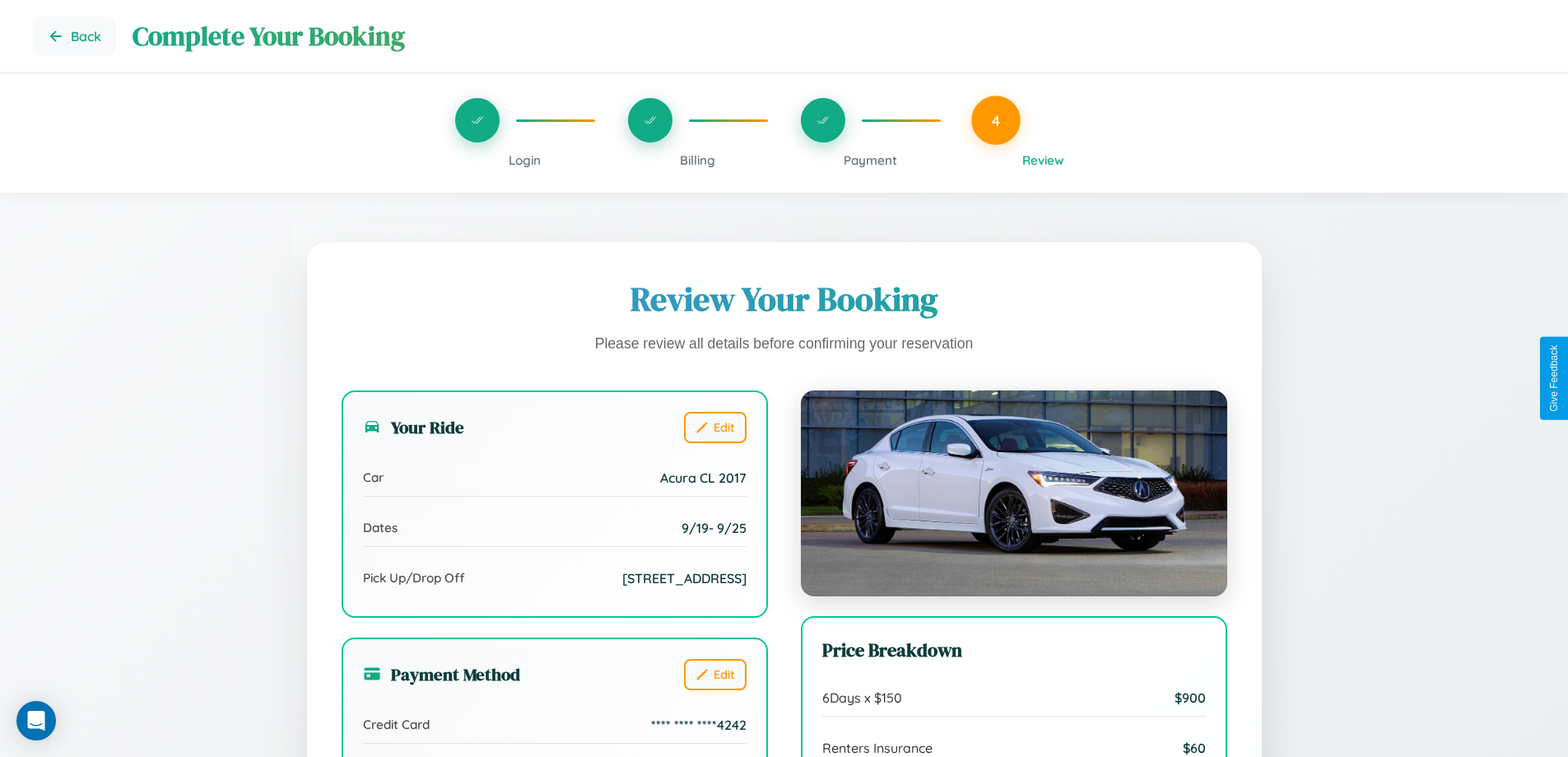
click at [697, 160] on span "Billing" at bounding box center [697, 160] width 35 height 16
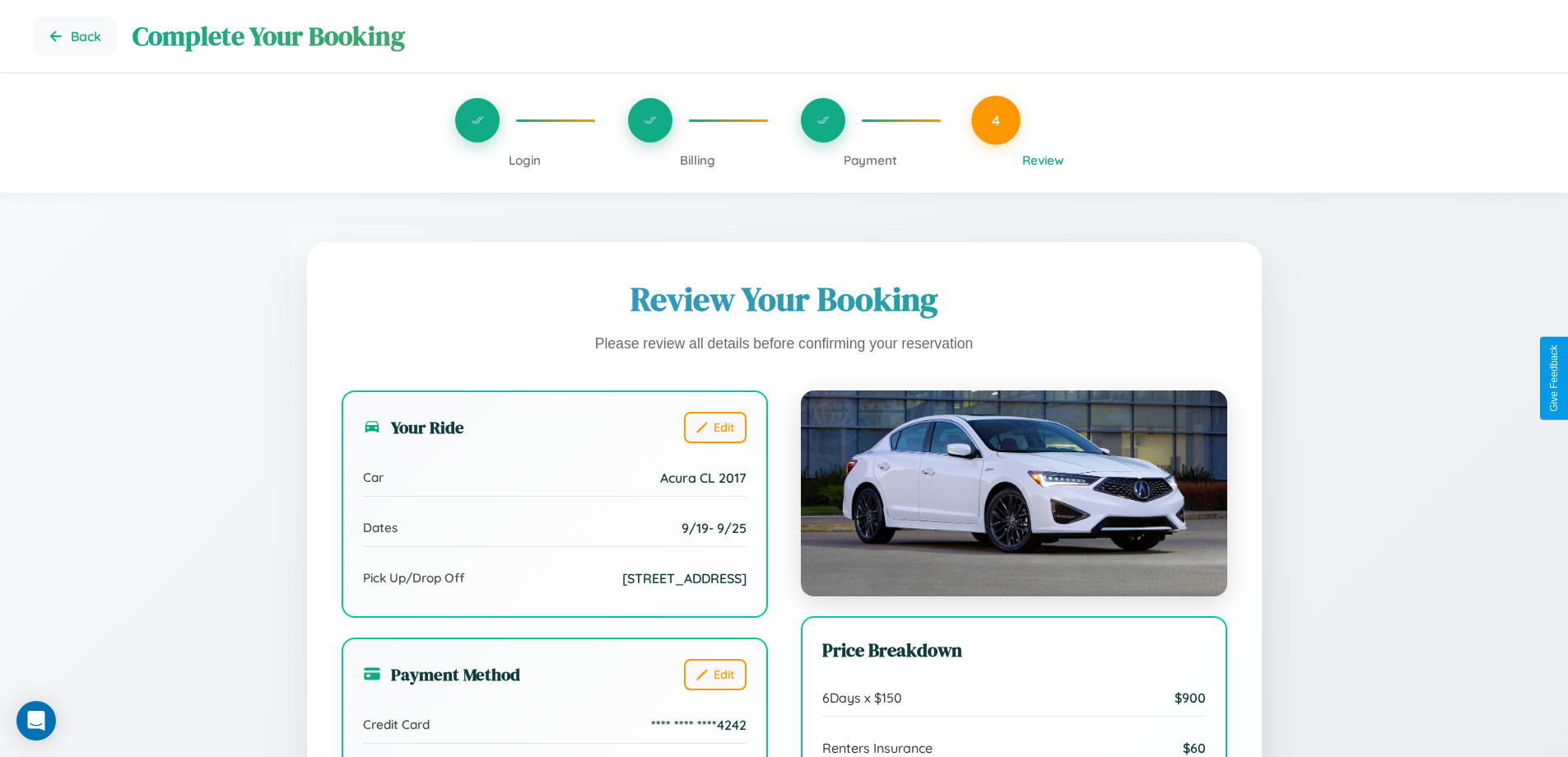
click at [697, 160] on span "Billing" at bounding box center [697, 160] width 35 height 16
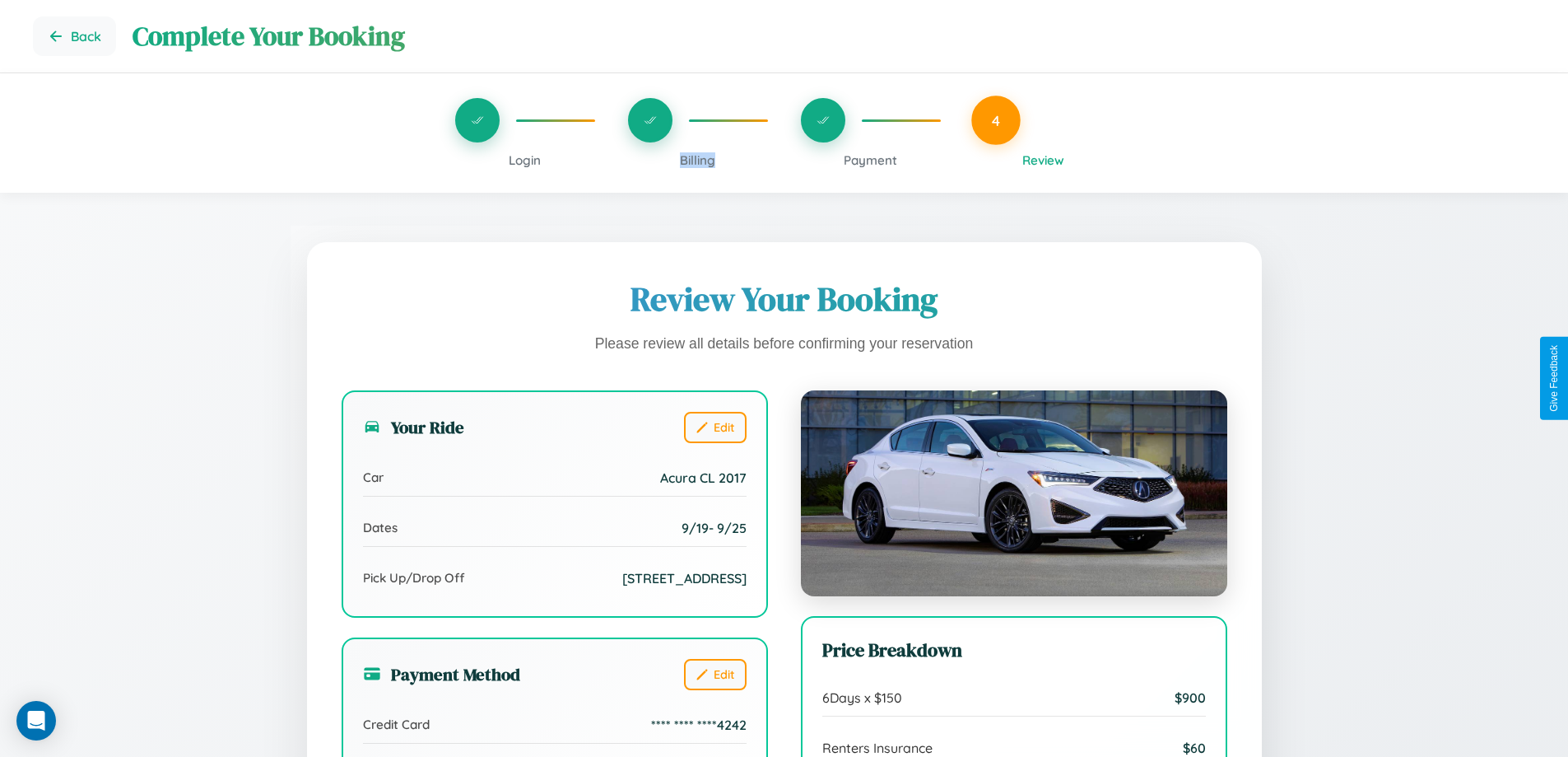
click at [697, 160] on span "Billing" at bounding box center [697, 160] width 35 height 16
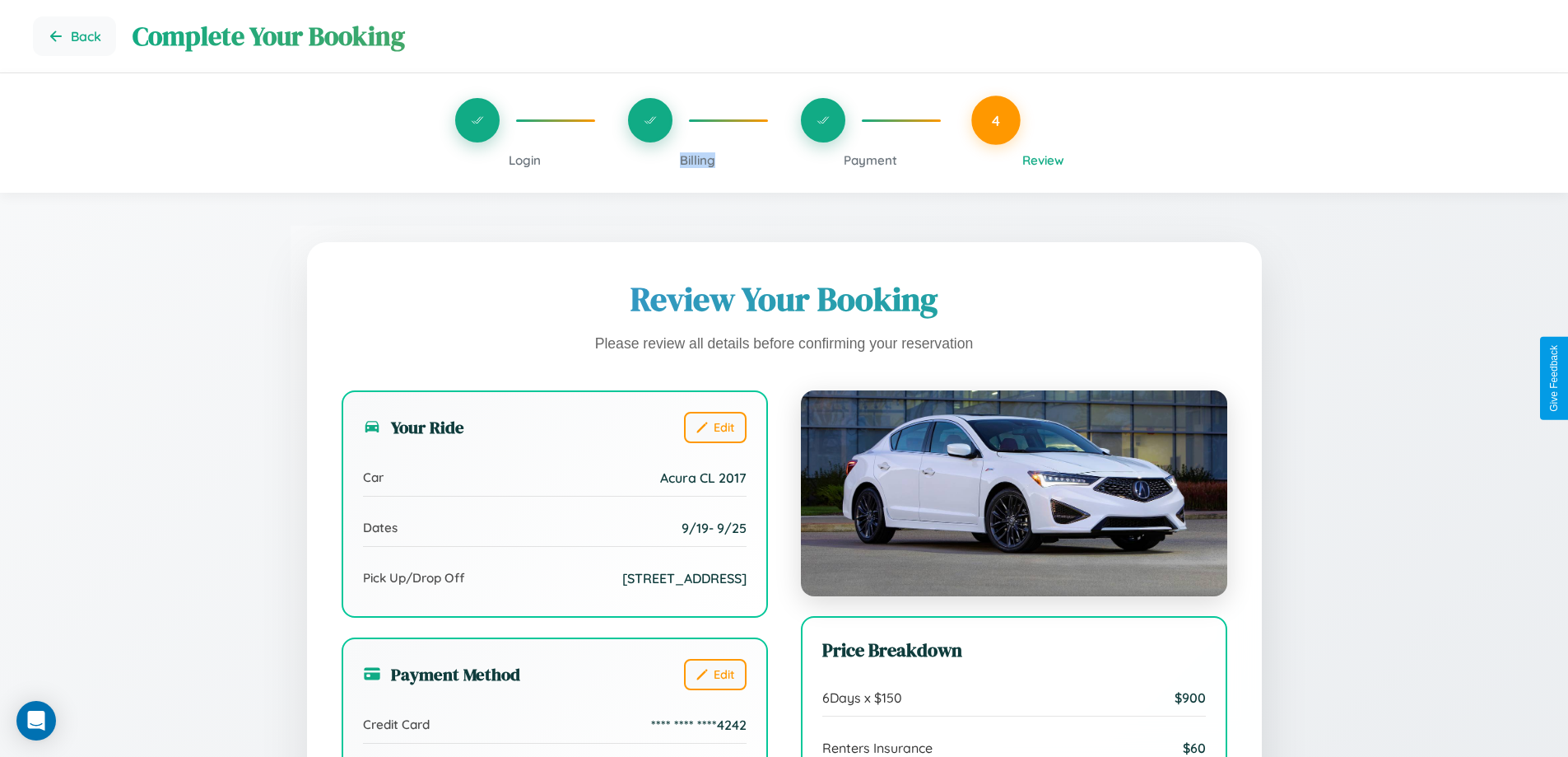
click at [697, 160] on span "Billing" at bounding box center [697, 160] width 35 height 16
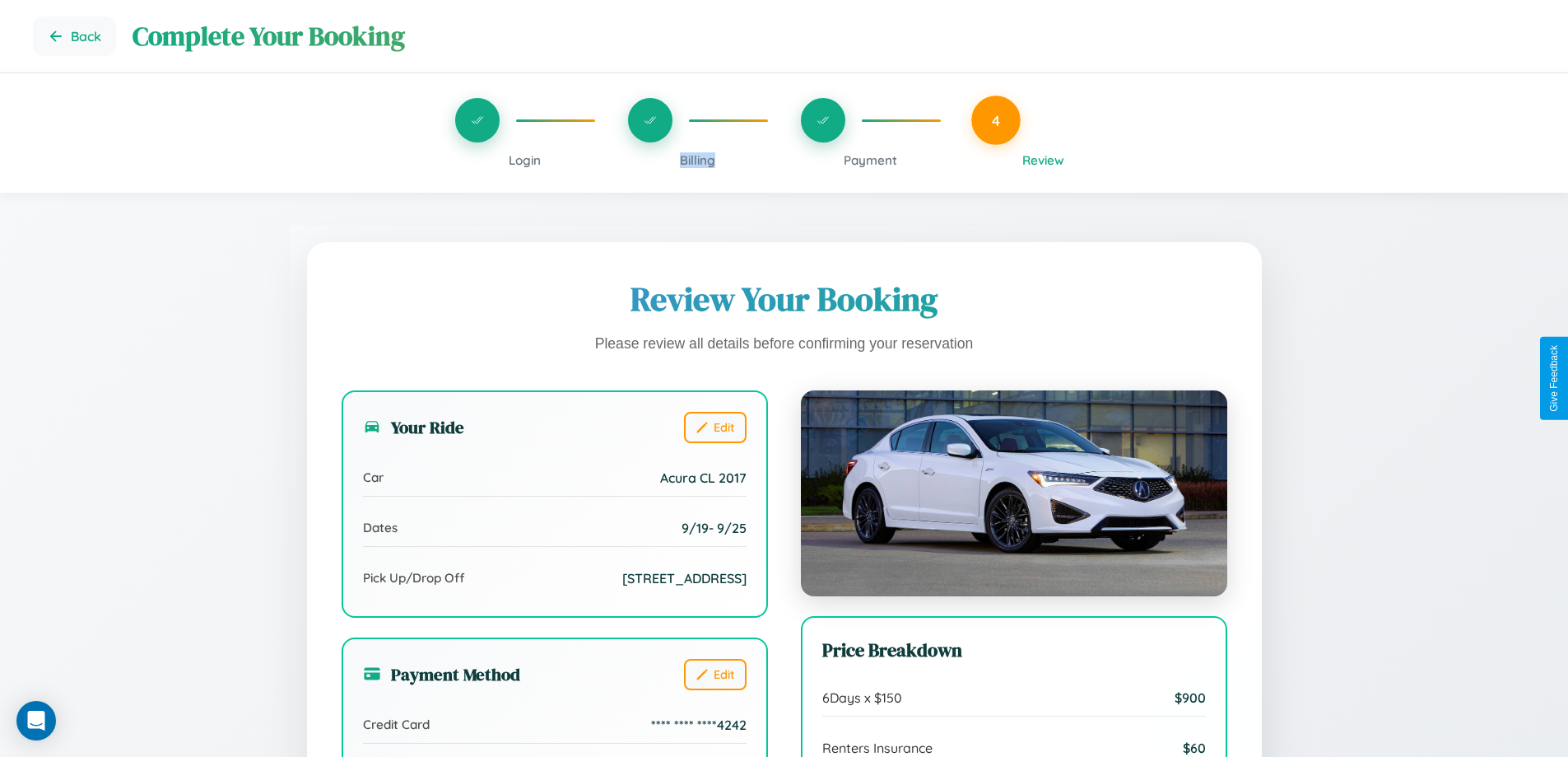
click at [697, 160] on span "Billing" at bounding box center [697, 160] width 35 height 16
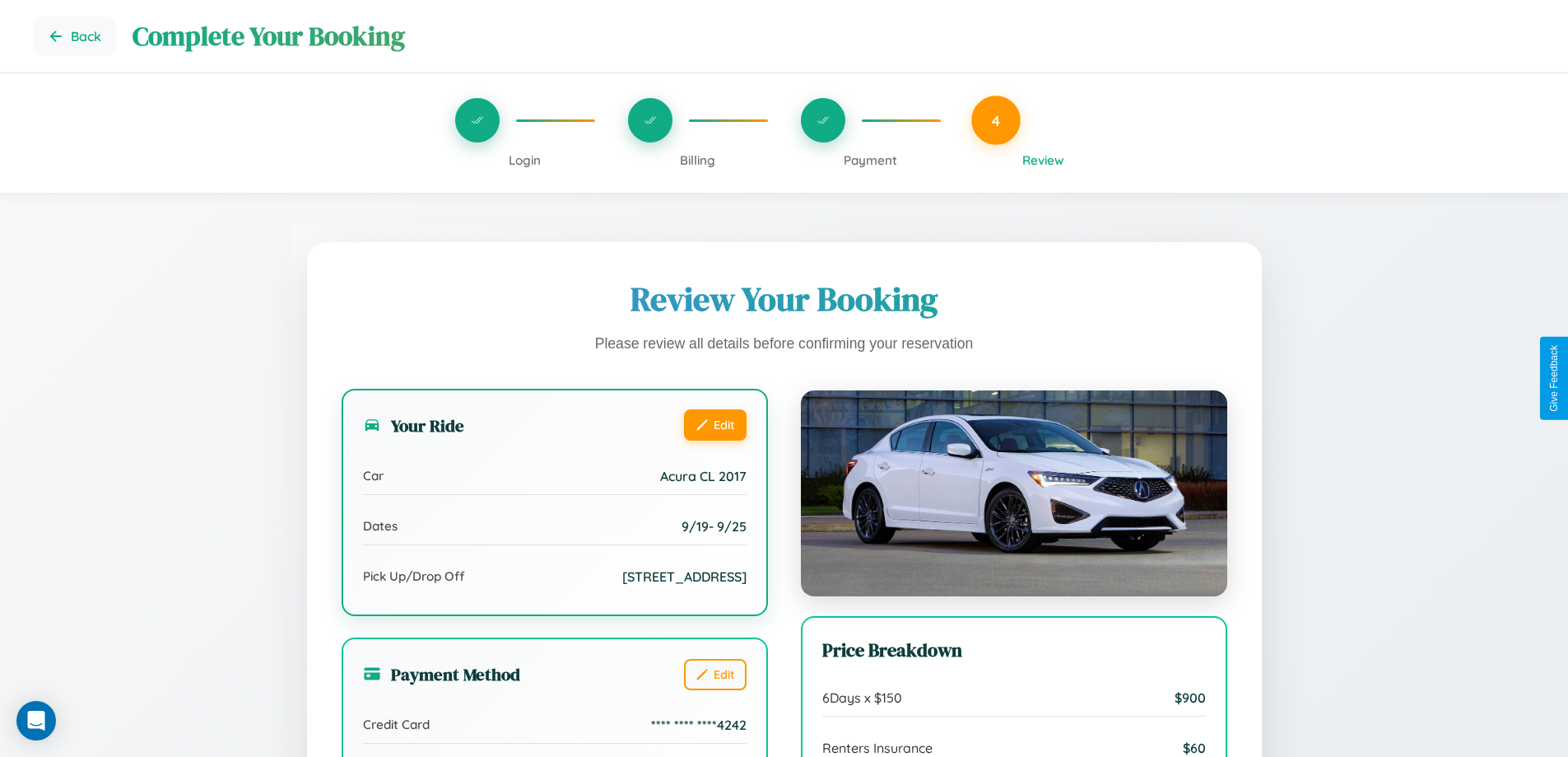
click at [715, 427] on button "Edit" at bounding box center [715, 425] width 62 height 32
click at [715, 424] on button "Edit" at bounding box center [715, 425] width 62 height 32
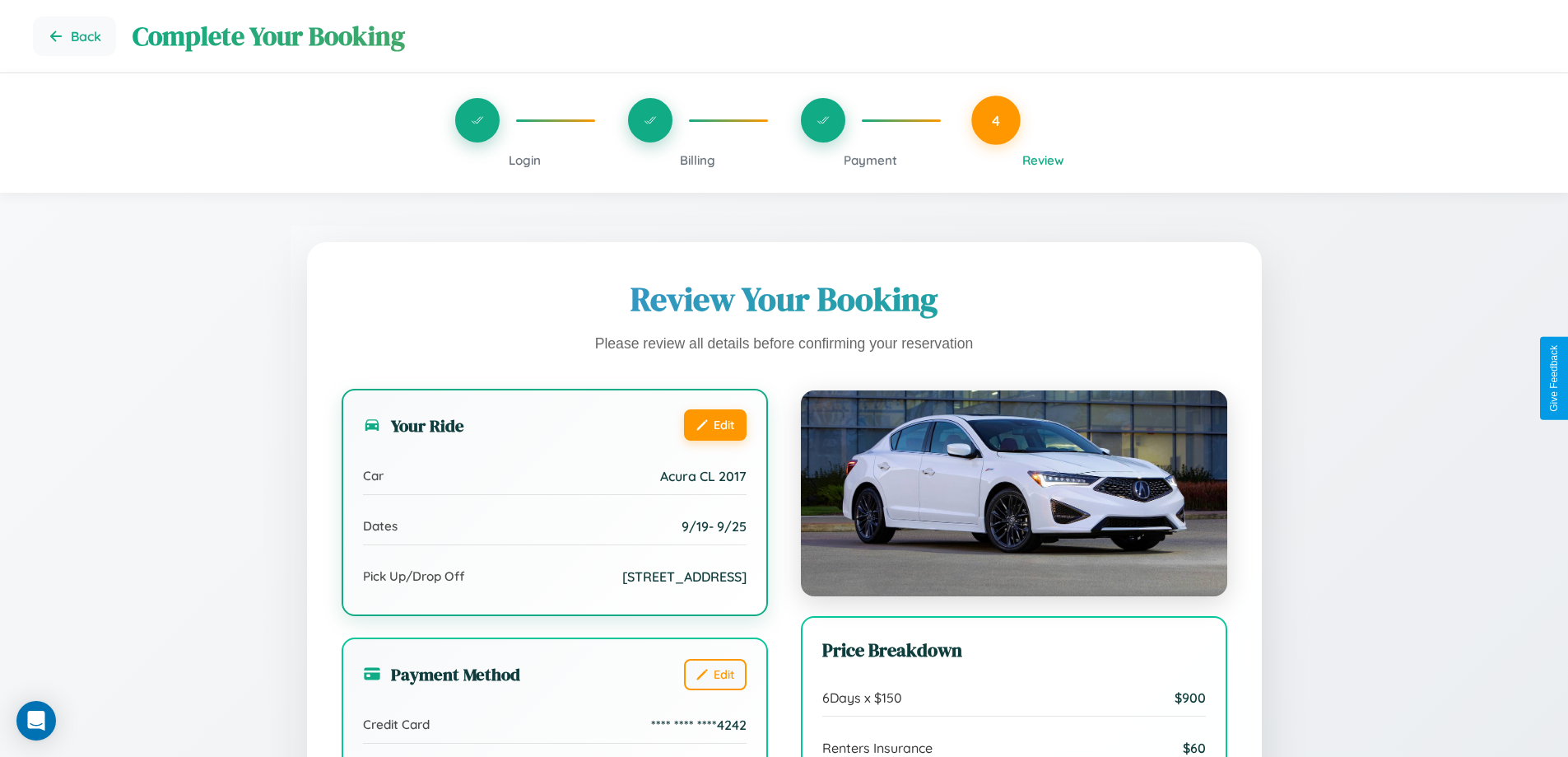
click at [715, 424] on button "Edit" at bounding box center [715, 425] width 62 height 32
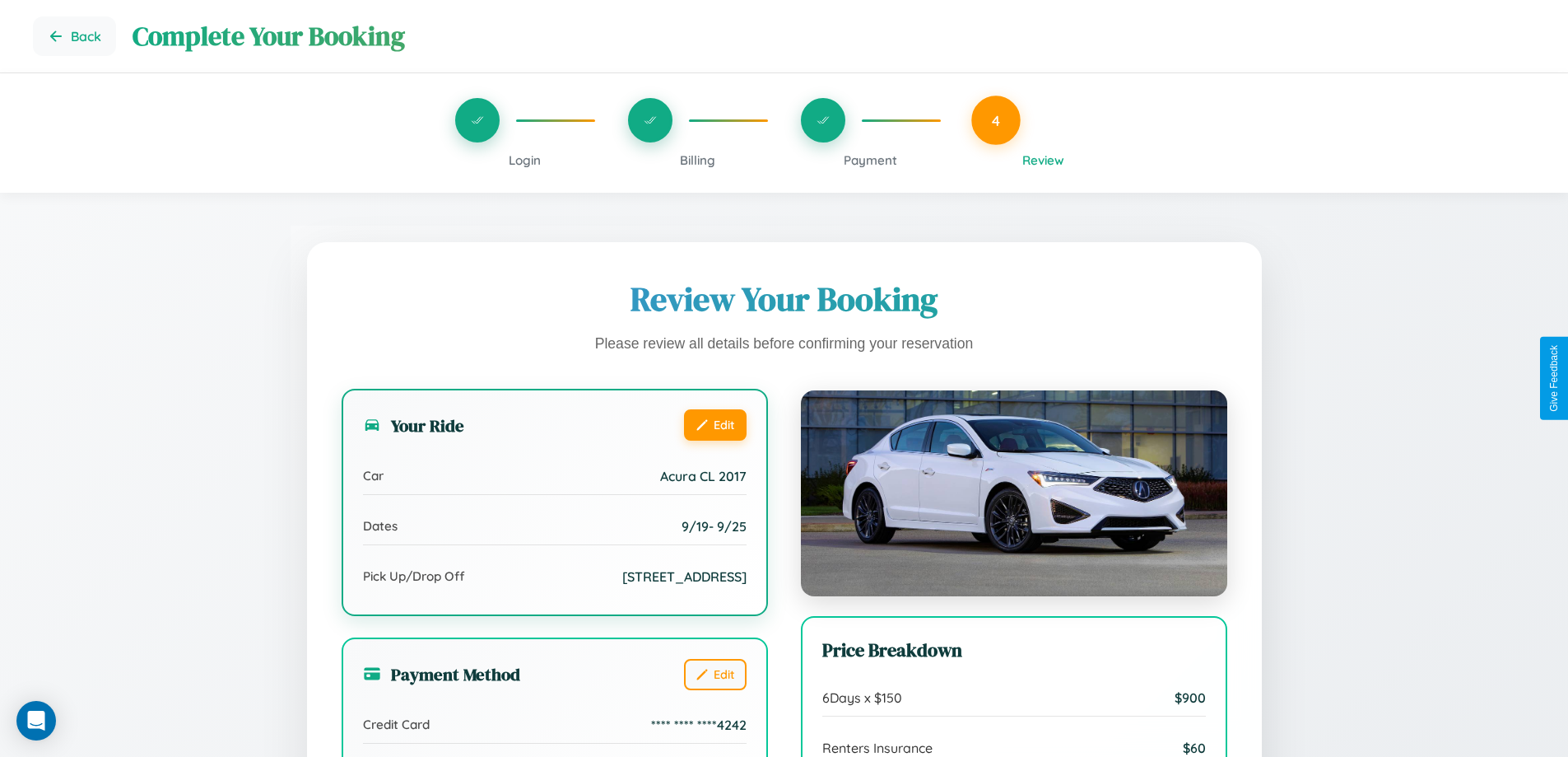
click at [715, 424] on button "Edit" at bounding box center [715, 425] width 62 height 32
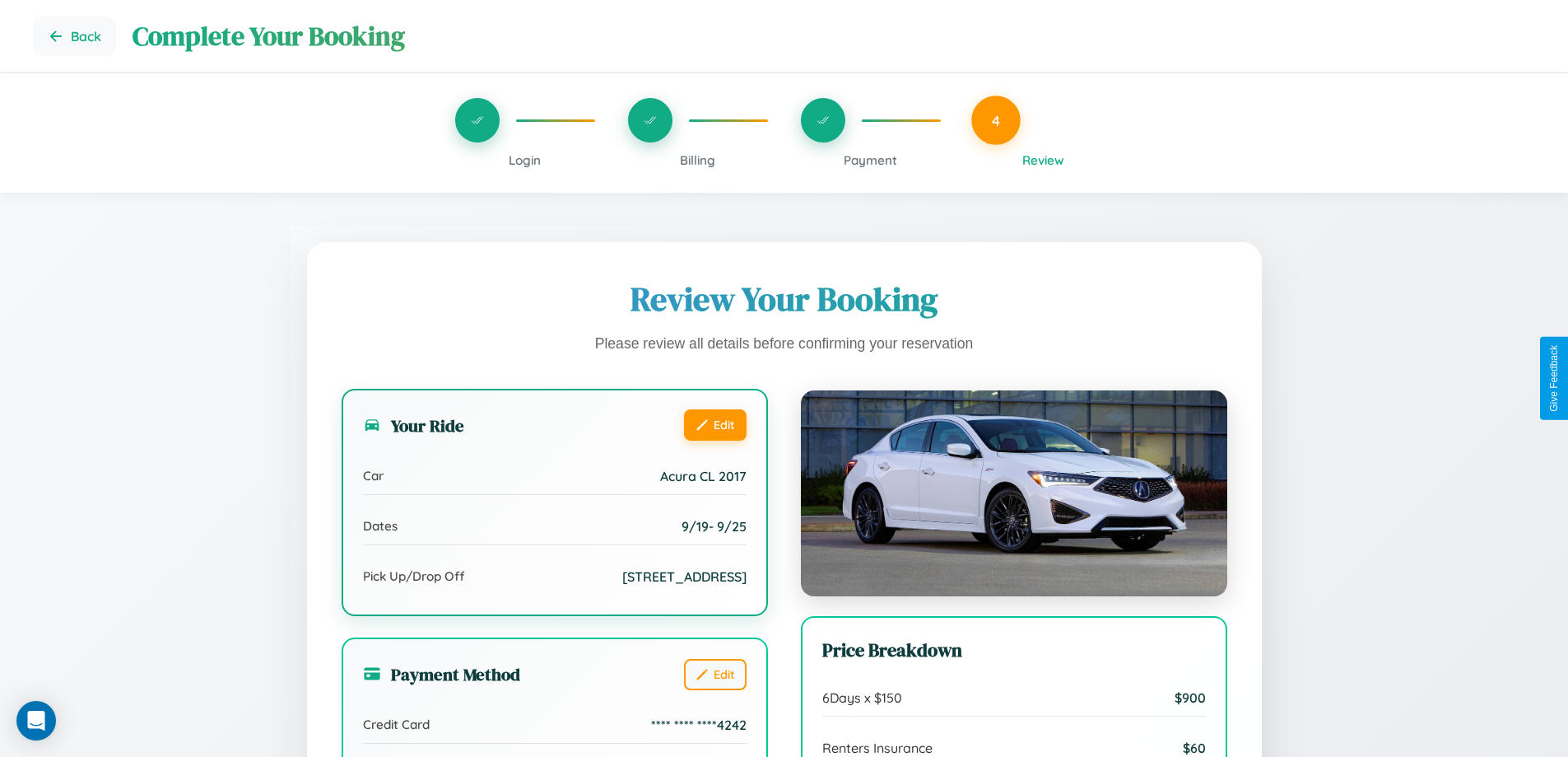
click at [715, 424] on button "Edit" at bounding box center [715, 425] width 62 height 32
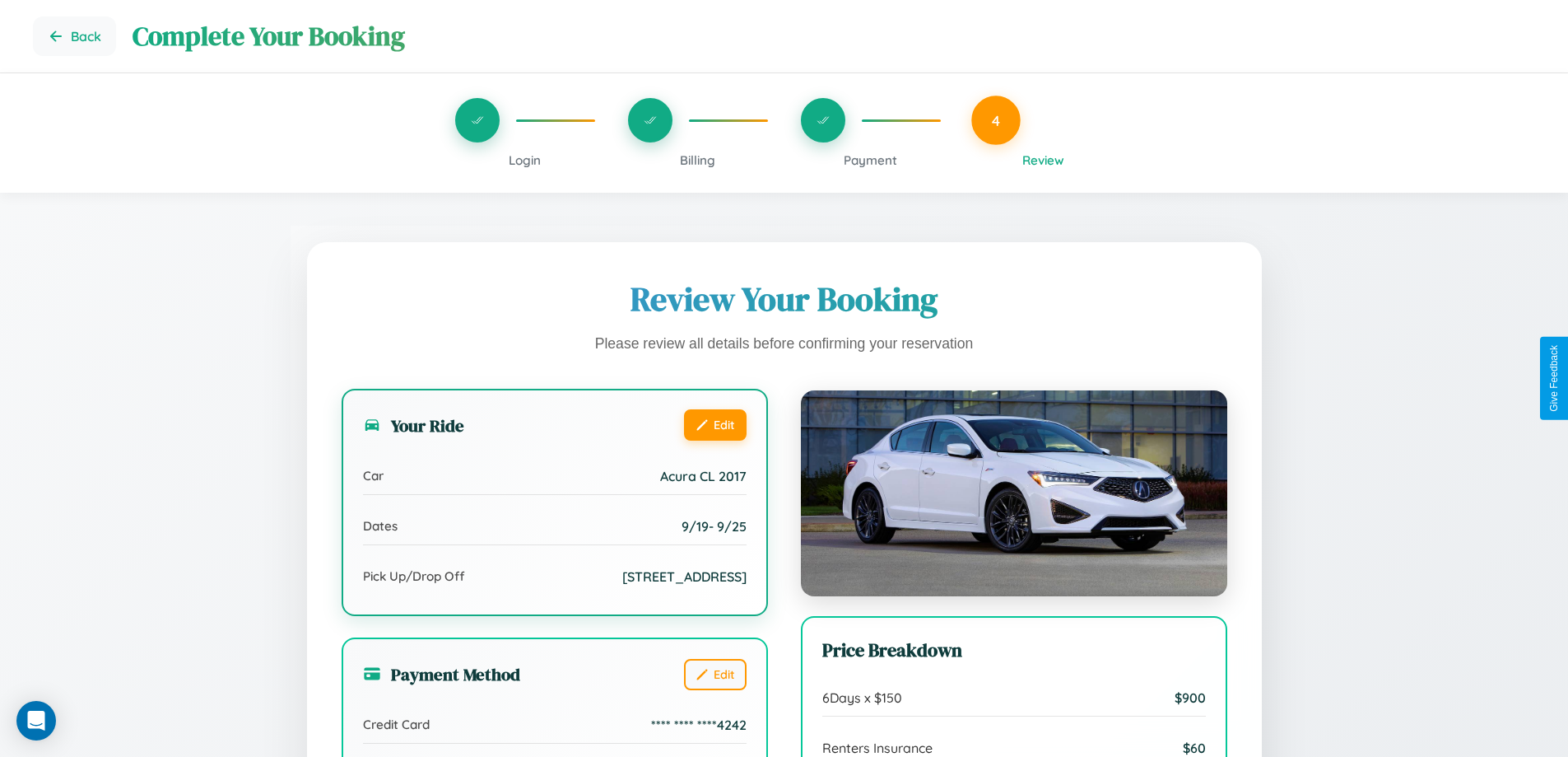
click at [715, 424] on button "Edit" at bounding box center [715, 425] width 62 height 32
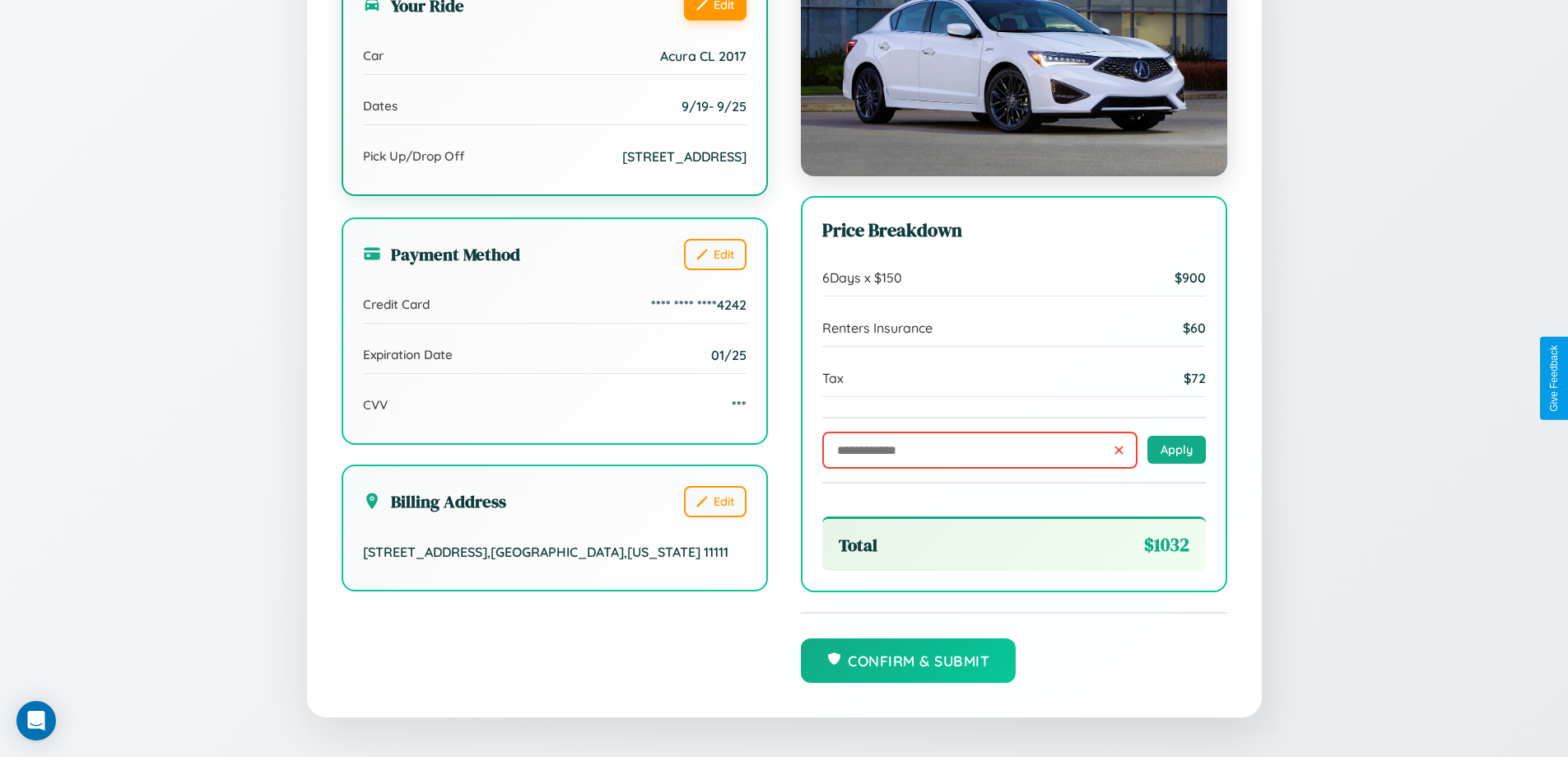
scroll to position [454, 0]
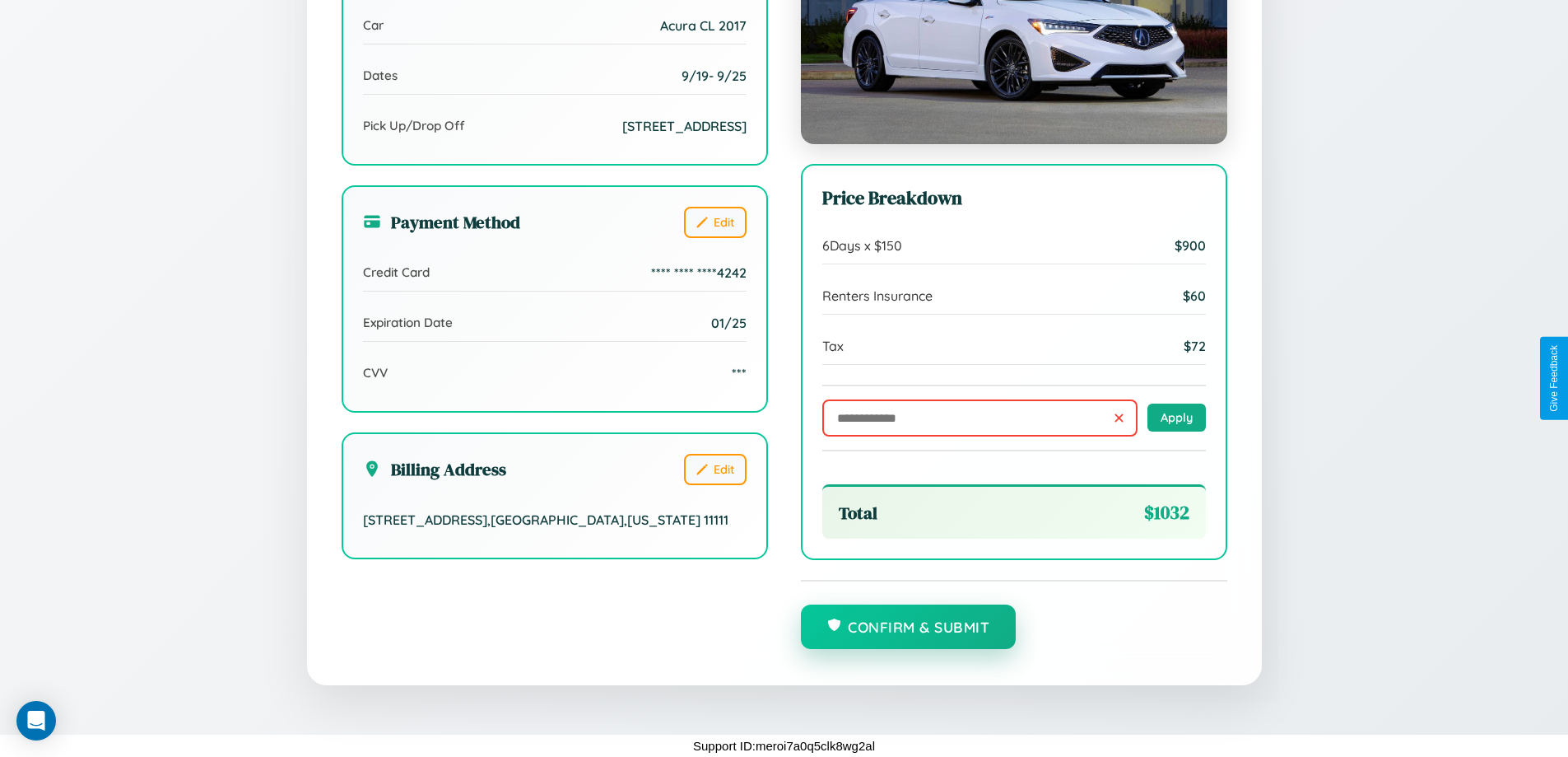
click at [908, 628] on button "Confirm & Submit" at bounding box center [909, 627] width 216 height 45
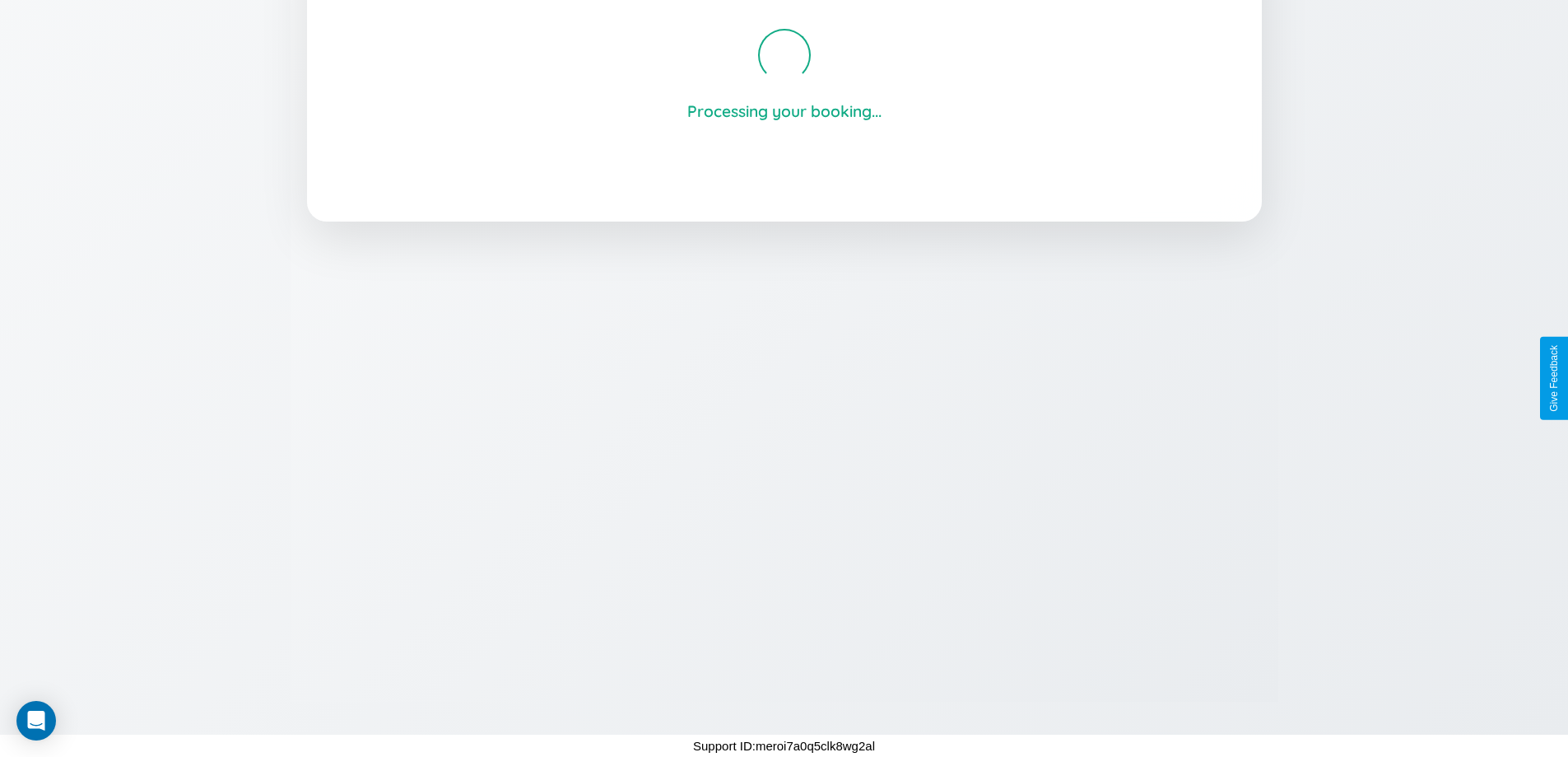
scroll to position [313, 0]
